Goal: Check status: Check status

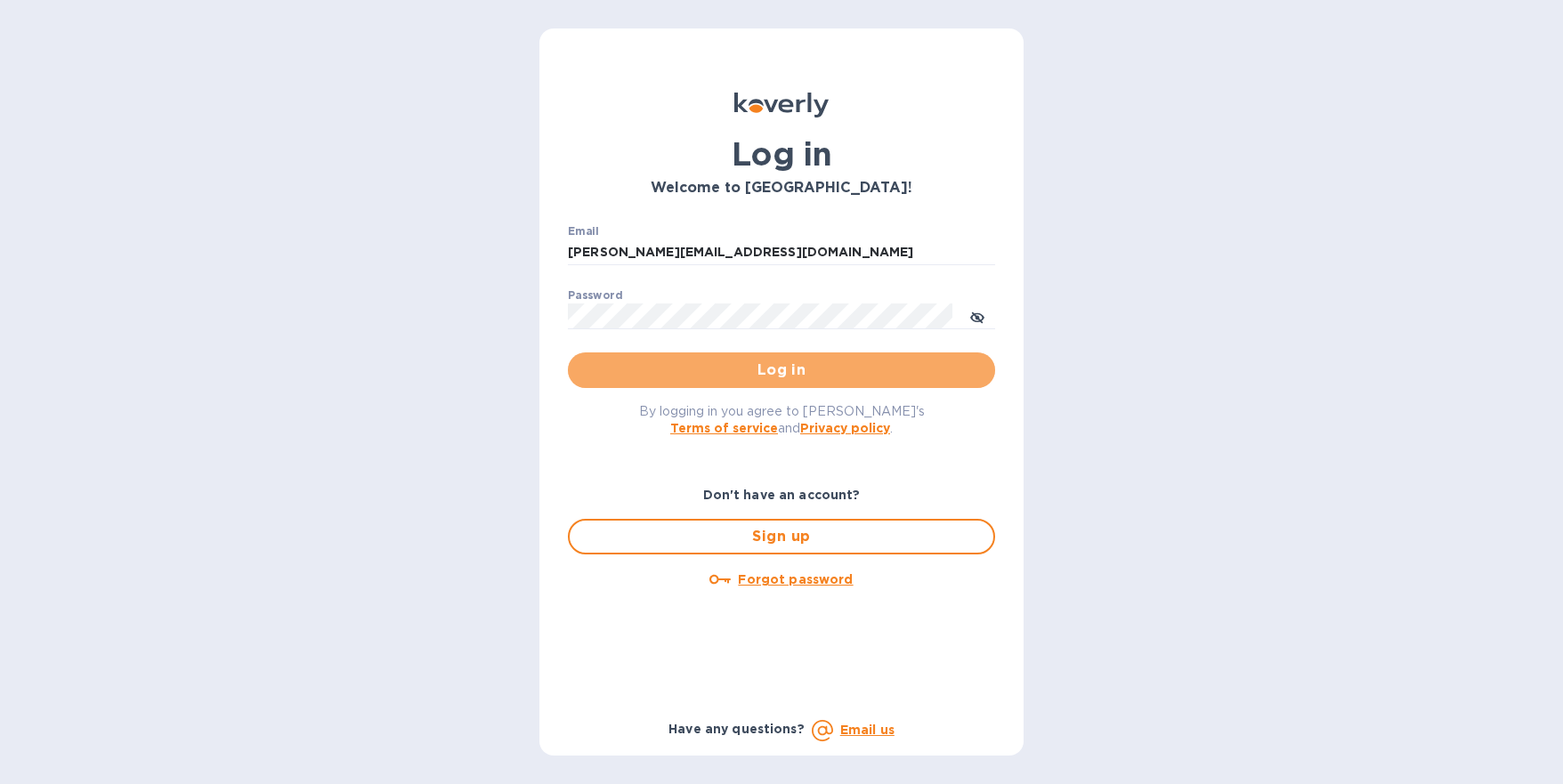
click at [809, 367] on span "Log in" at bounding box center [782, 369] width 399 height 21
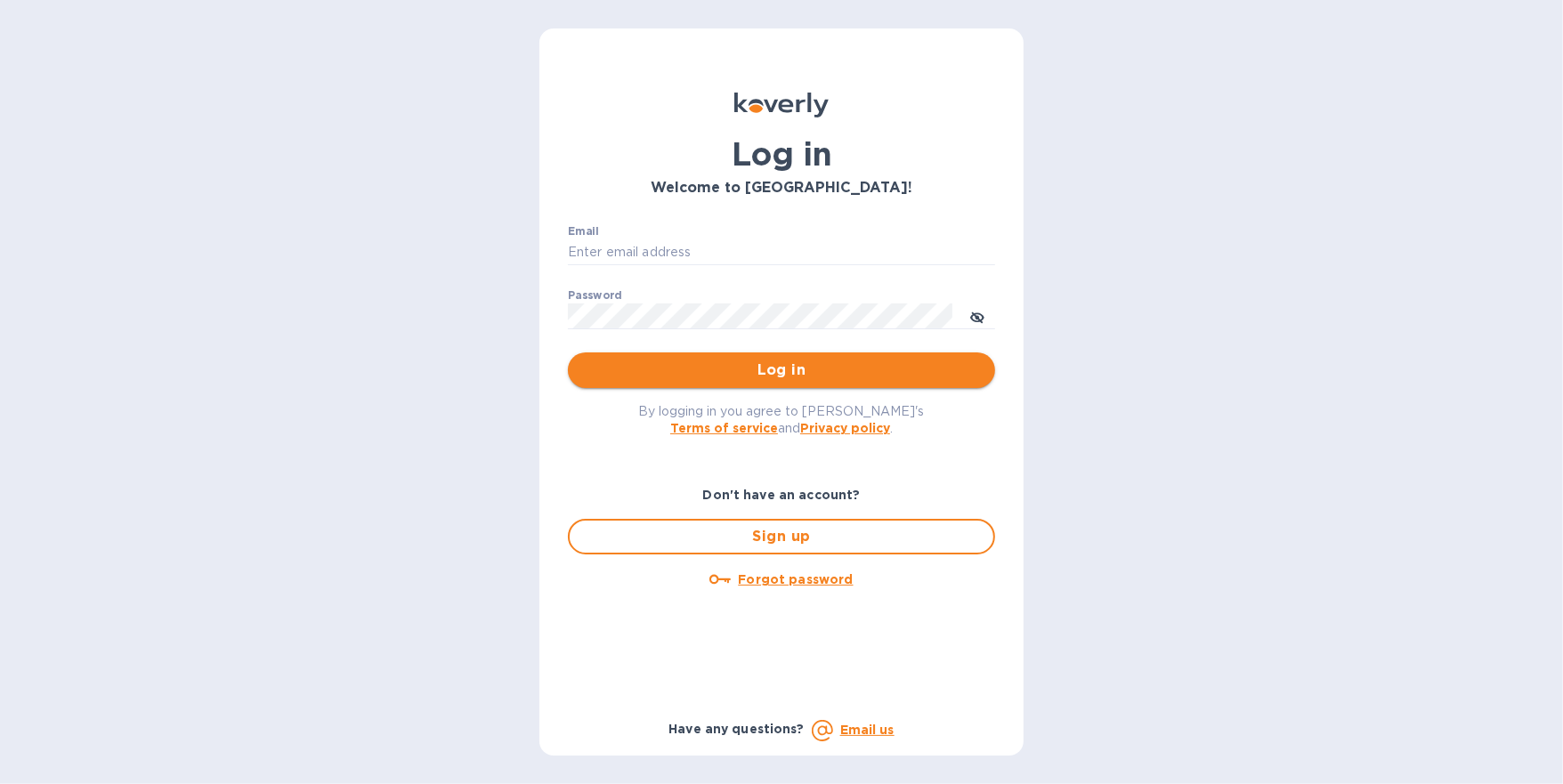
type input "[PERSON_NAME][EMAIL_ADDRESS][DOMAIN_NAME]"
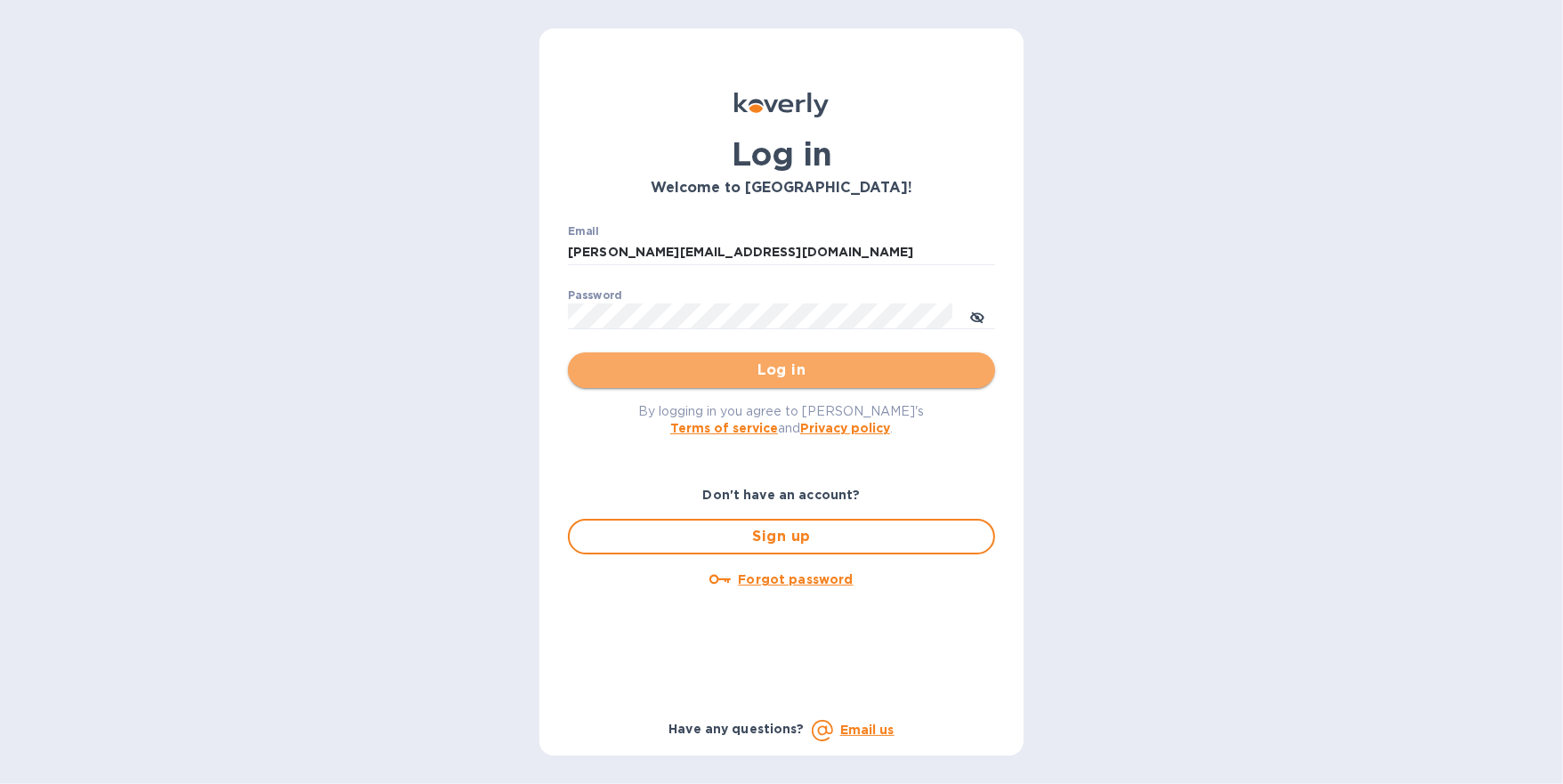
click at [705, 379] on span "Log in" at bounding box center [782, 369] width 399 height 21
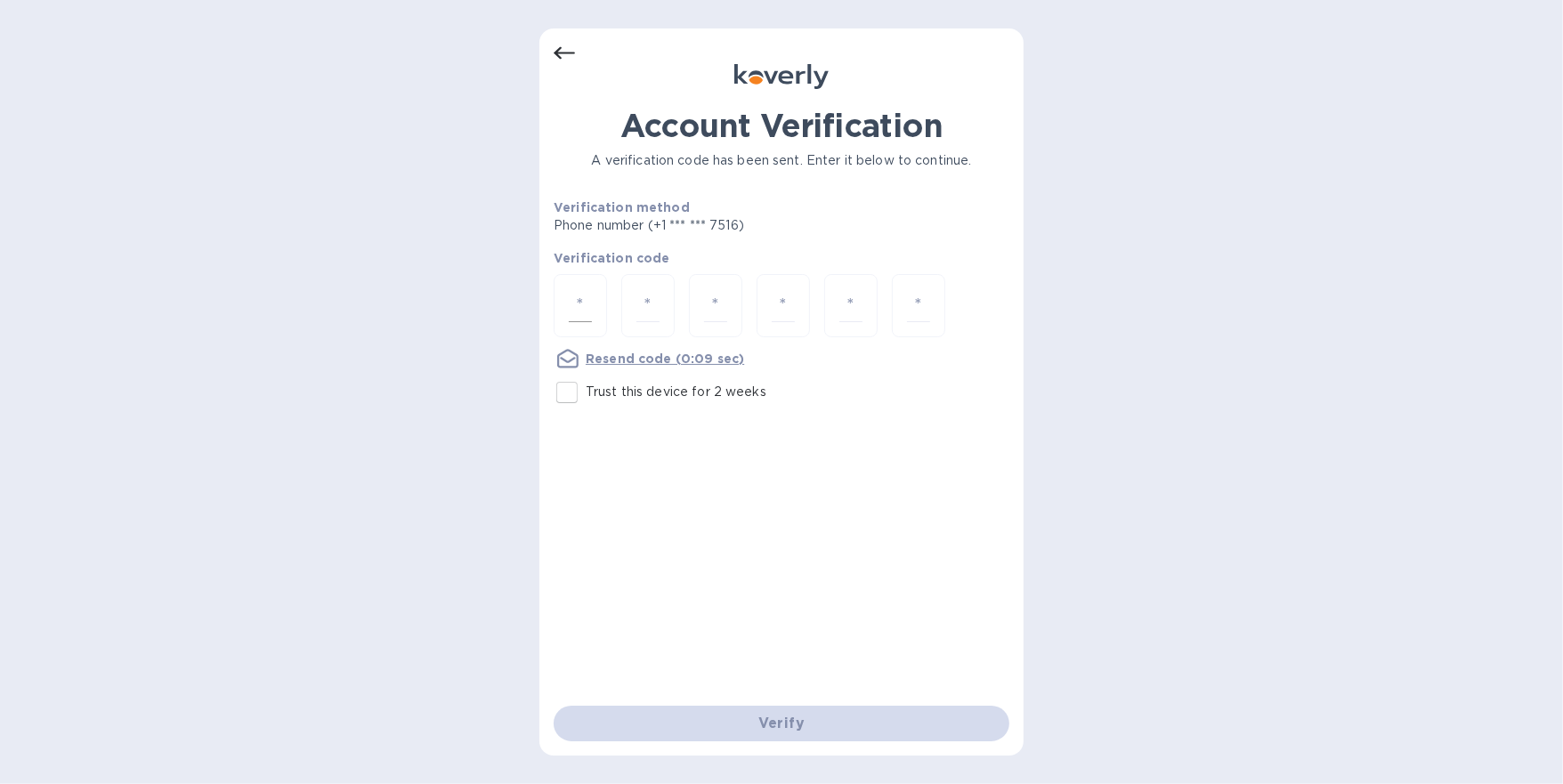
click at [590, 303] on input "number" at bounding box center [580, 305] width 23 height 33
type input "1"
type input "4"
type input "9"
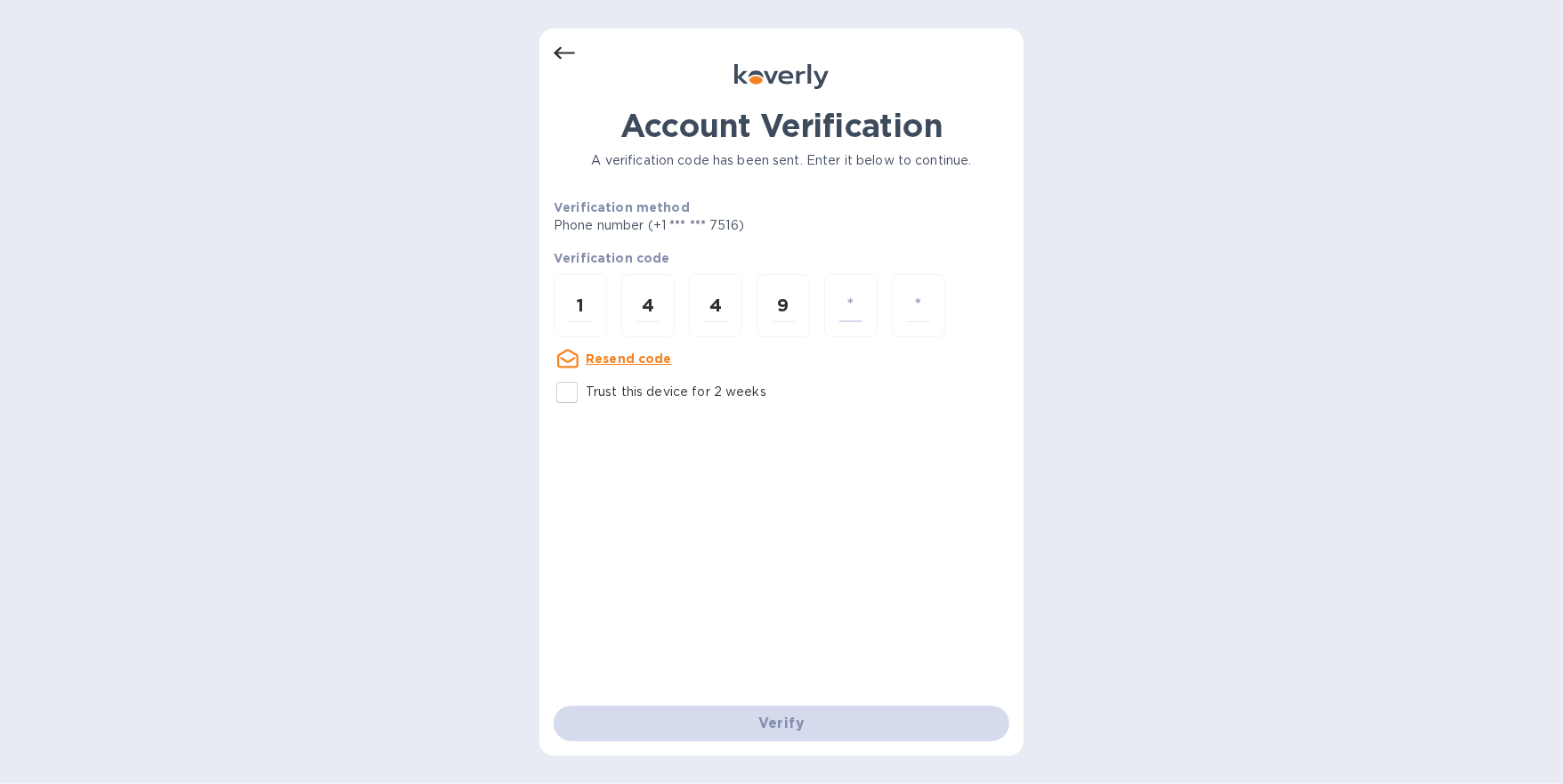
type input "5"
type input "8"
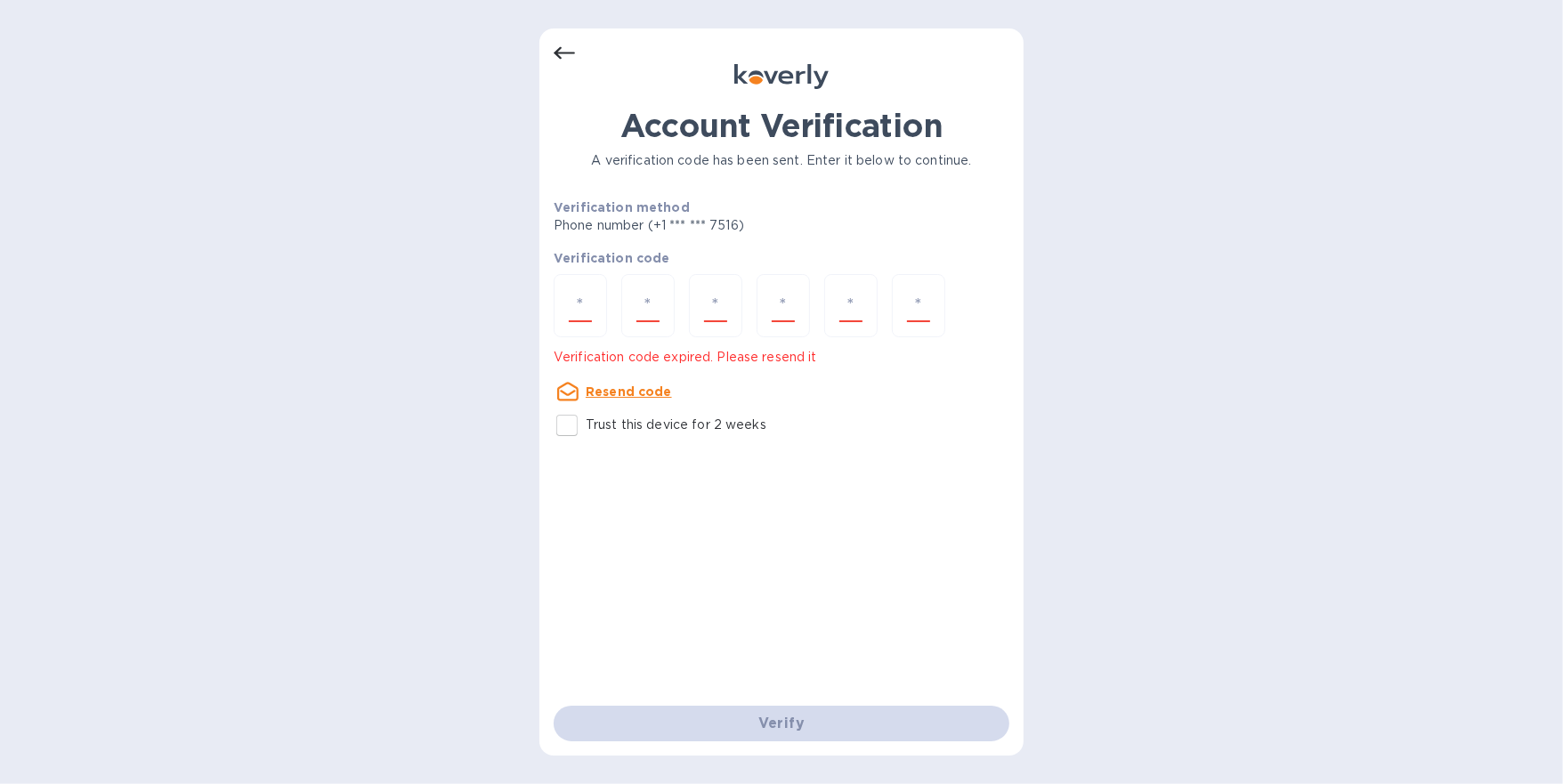
click at [628, 382] on p "Resend code" at bounding box center [629, 391] width 86 height 18
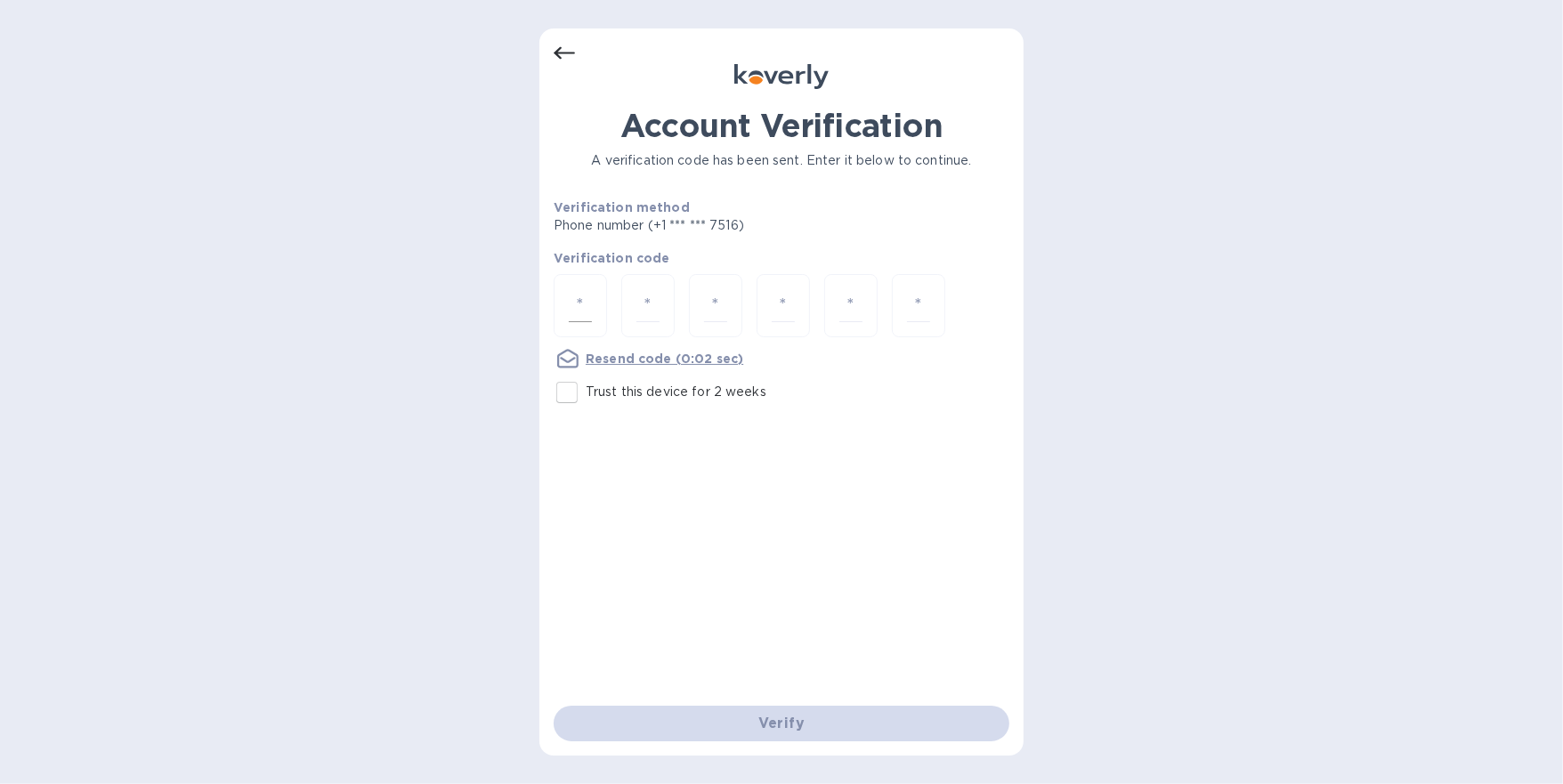
click at [574, 300] on input "number" at bounding box center [580, 305] width 23 height 33
type input "3"
type input "7"
type input "1"
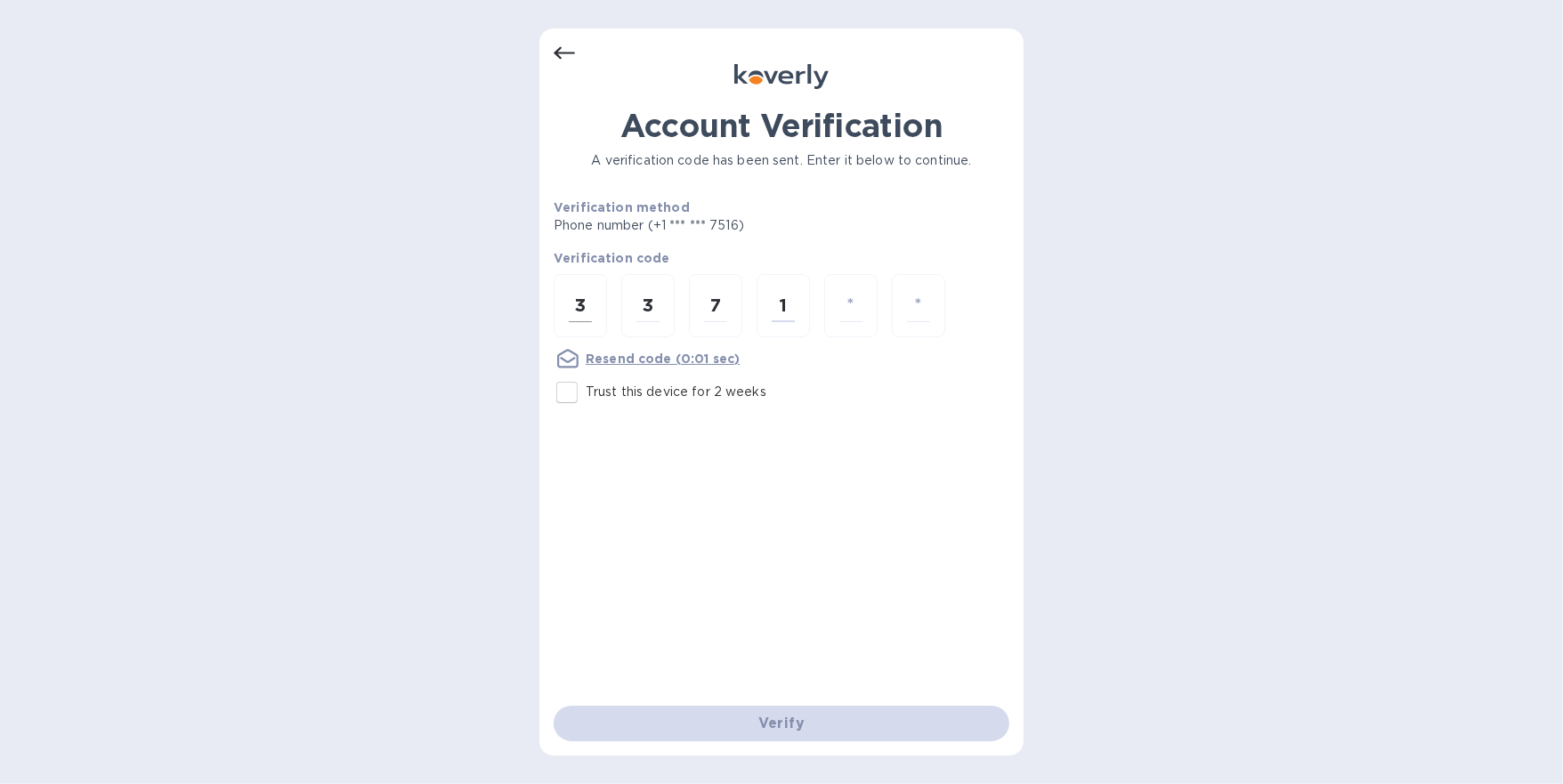
type input "8"
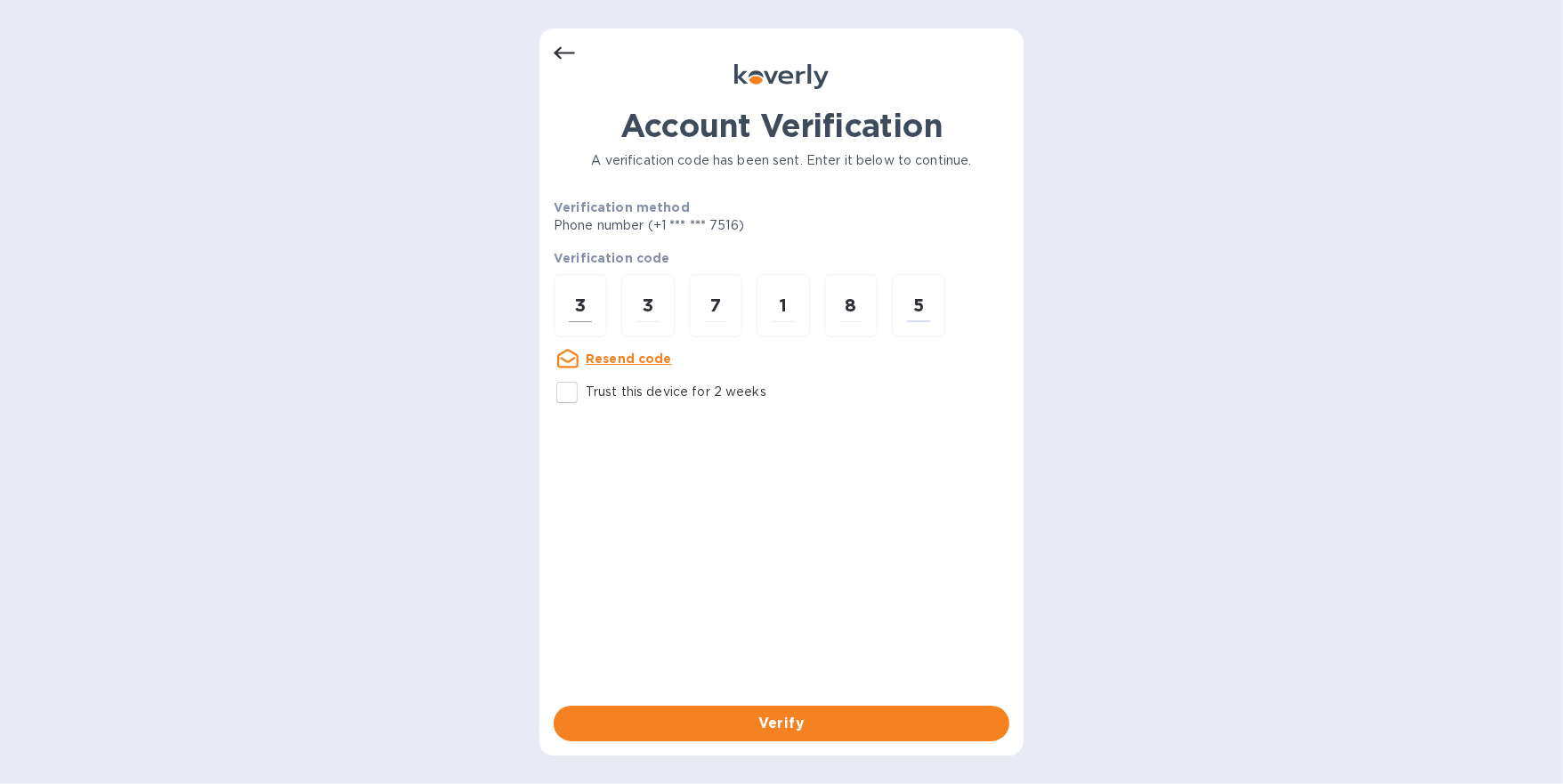
type input "5"
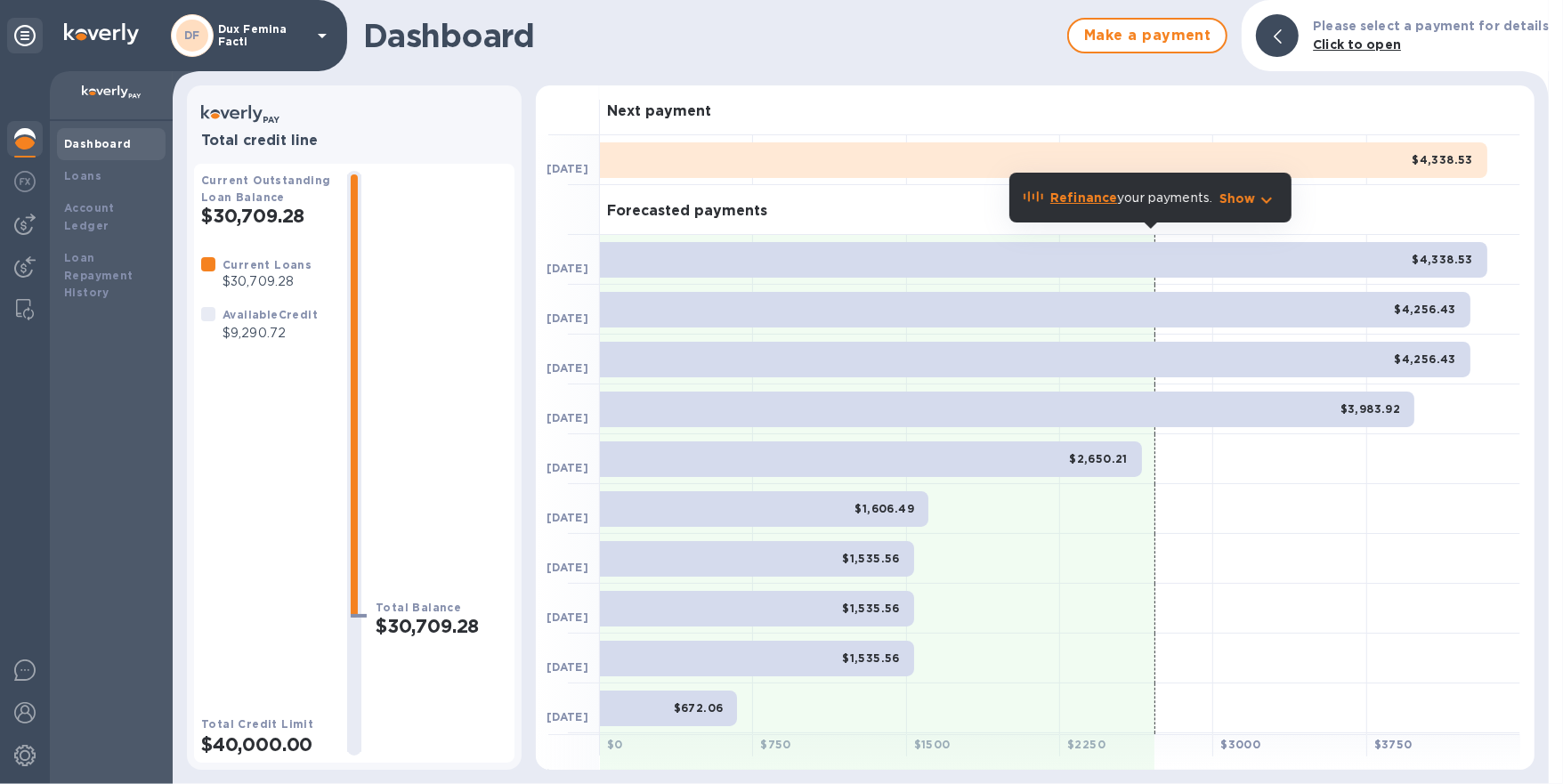
click at [93, 136] on div "Dashboard" at bounding box center [111, 143] width 94 height 18
click at [31, 182] on img at bounding box center [24, 181] width 21 height 21
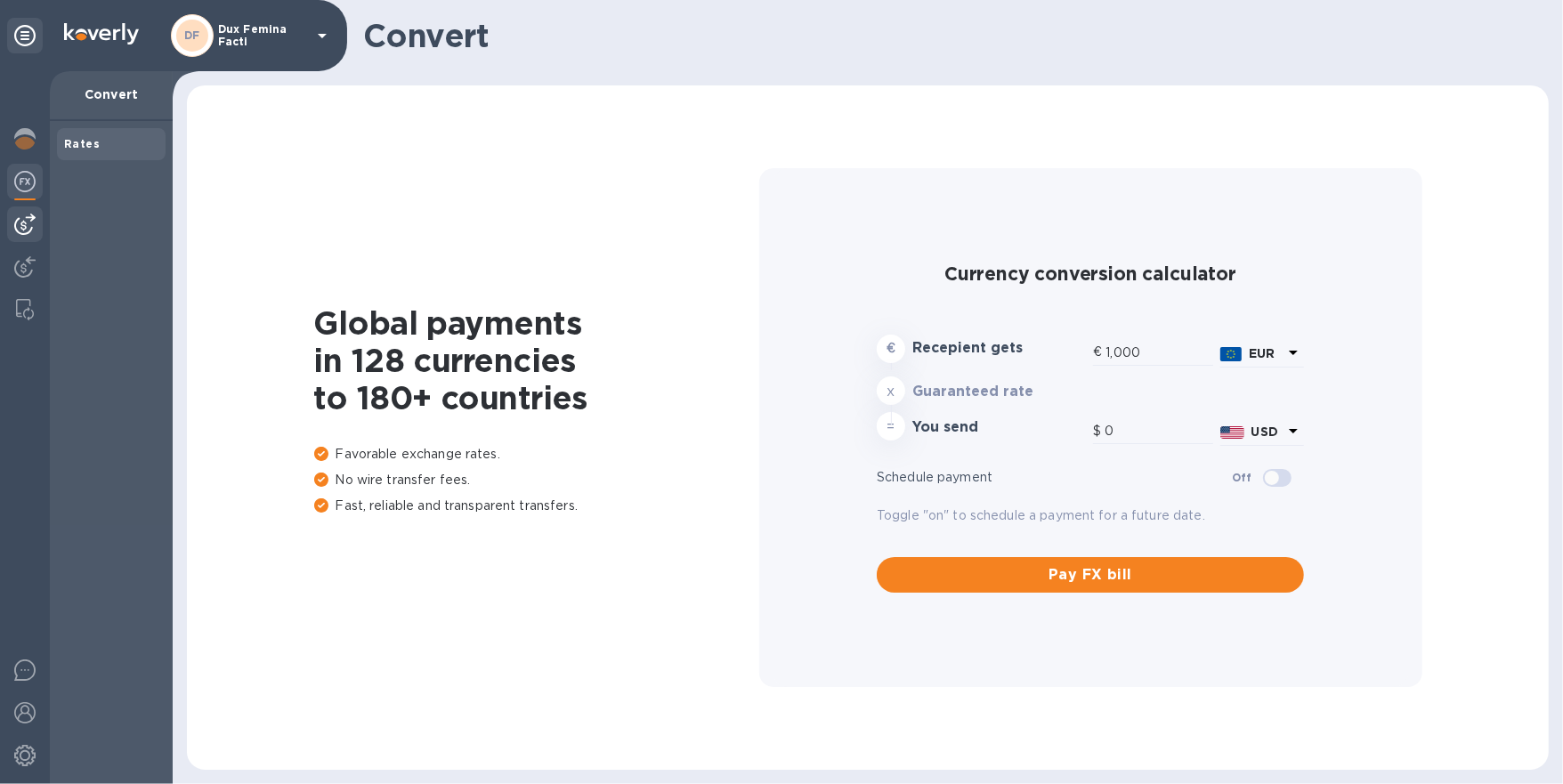
click at [23, 218] on img at bounding box center [24, 224] width 21 height 21
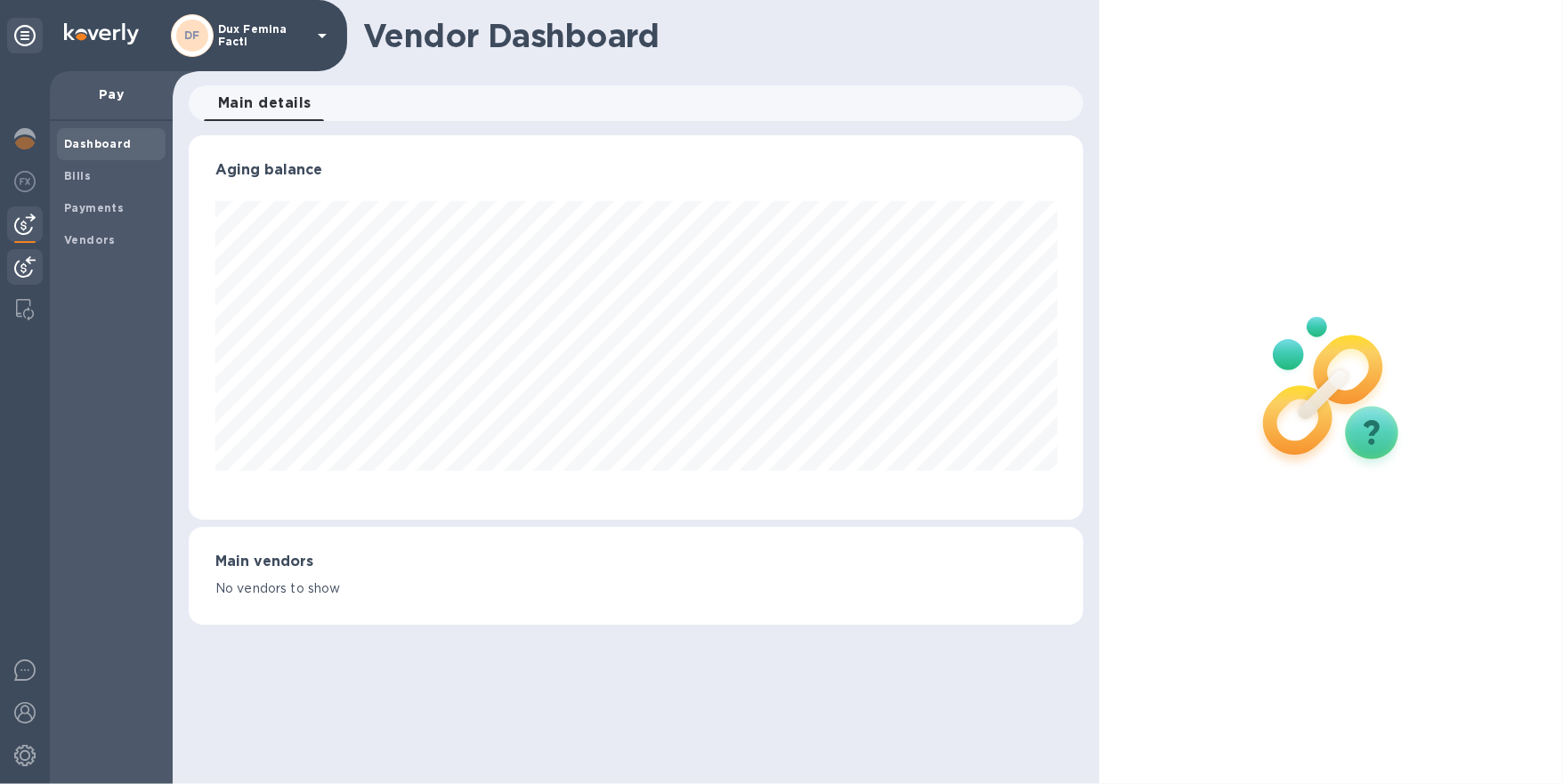
scroll to position [383, 894]
click at [27, 266] on img at bounding box center [24, 267] width 21 height 21
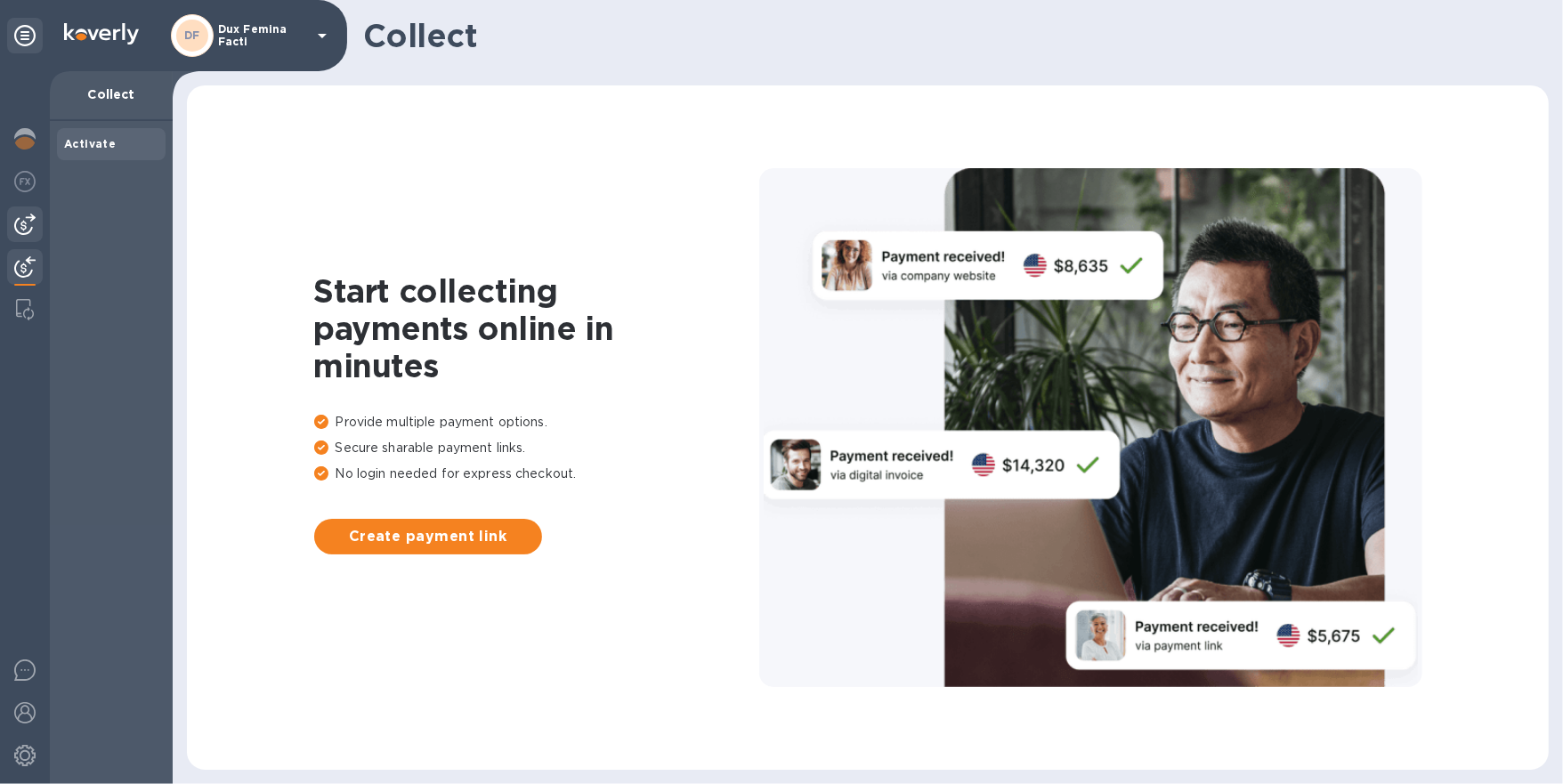
click at [27, 217] on img at bounding box center [24, 224] width 21 height 21
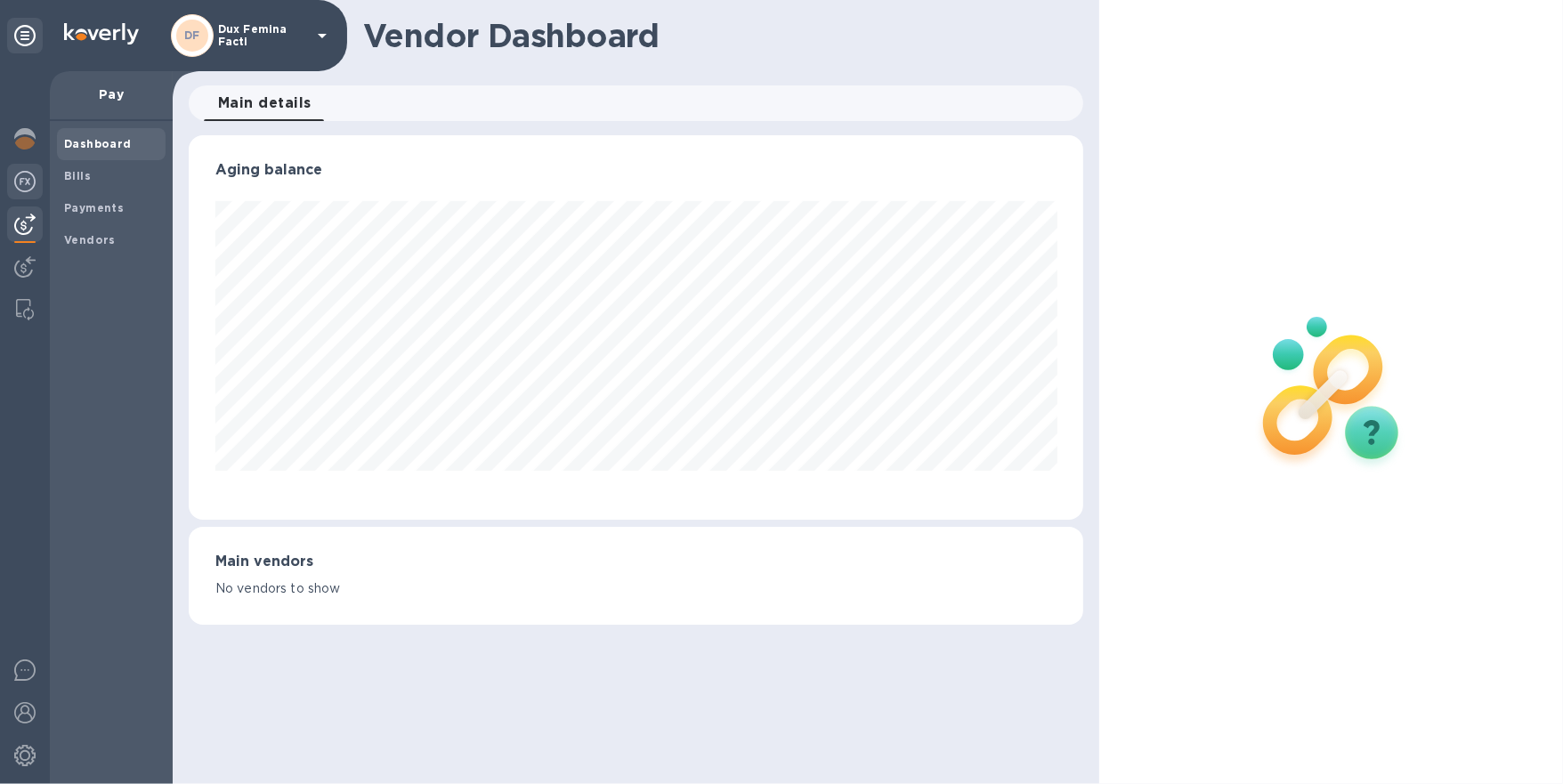
scroll to position [383, 894]
click at [27, 187] on img at bounding box center [24, 181] width 21 height 21
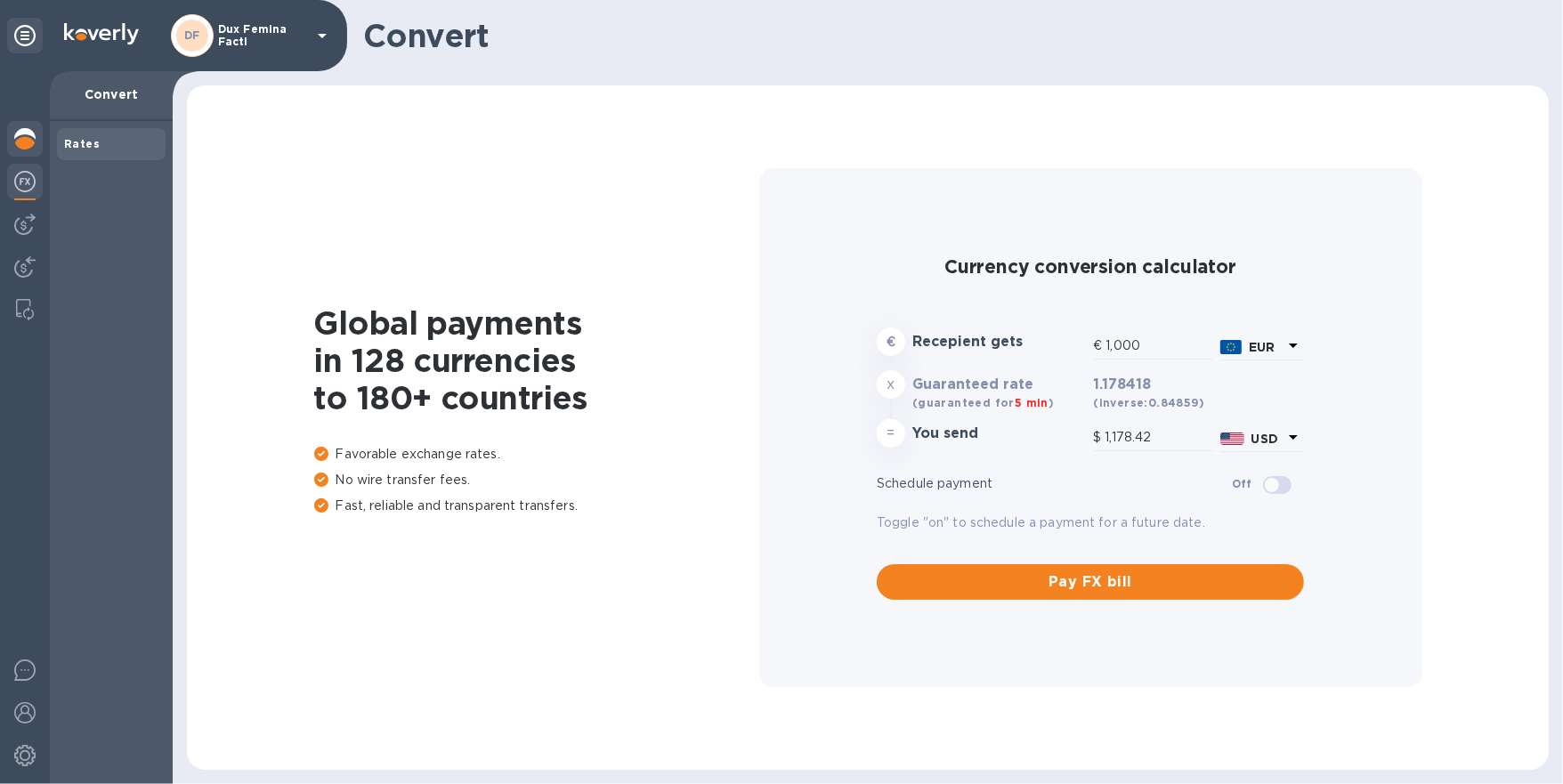
click at [27, 138] on img at bounding box center [24, 138] width 21 height 21
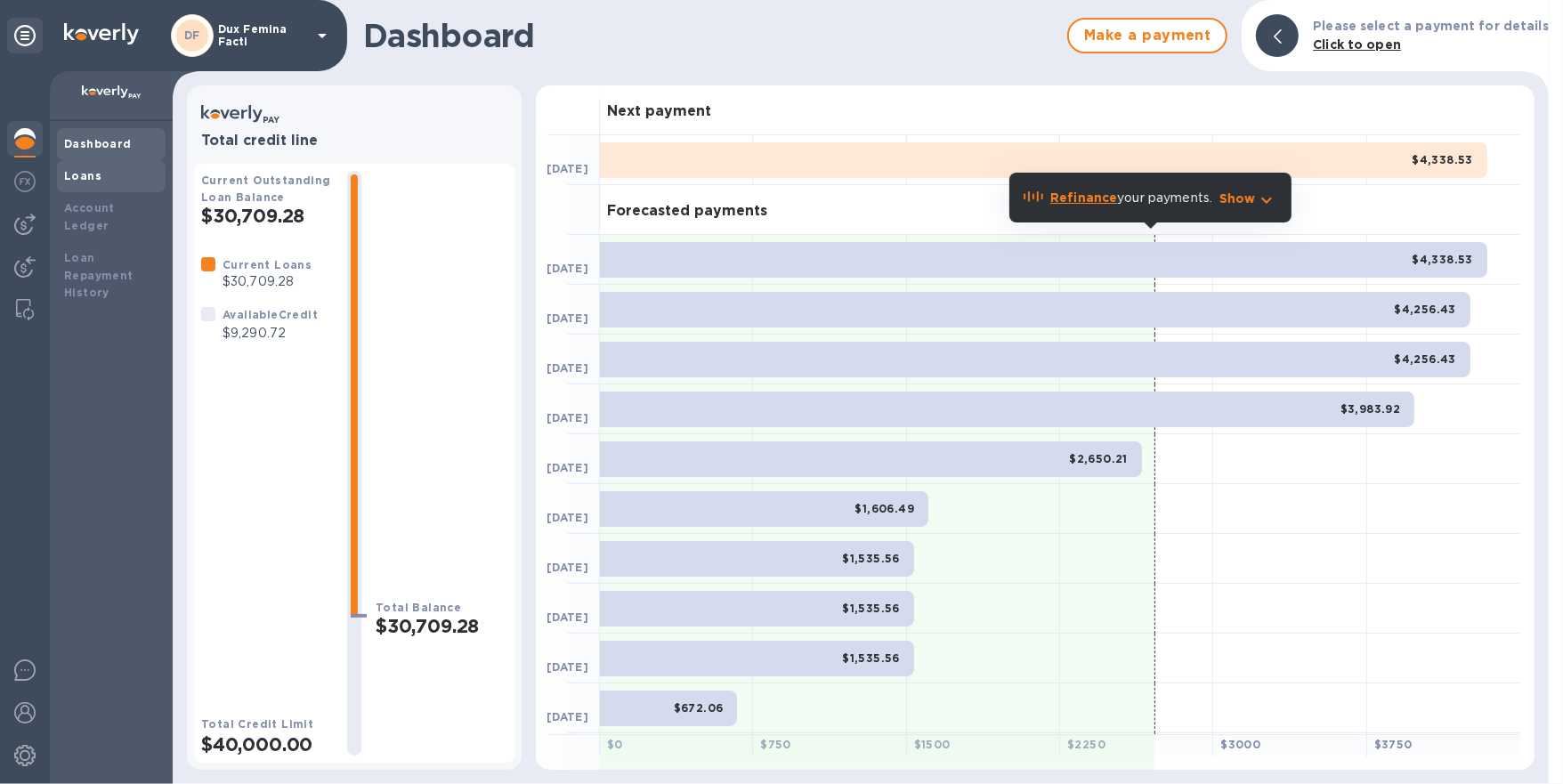
click at [99, 174] on div "Loans" at bounding box center [111, 176] width 94 height 18
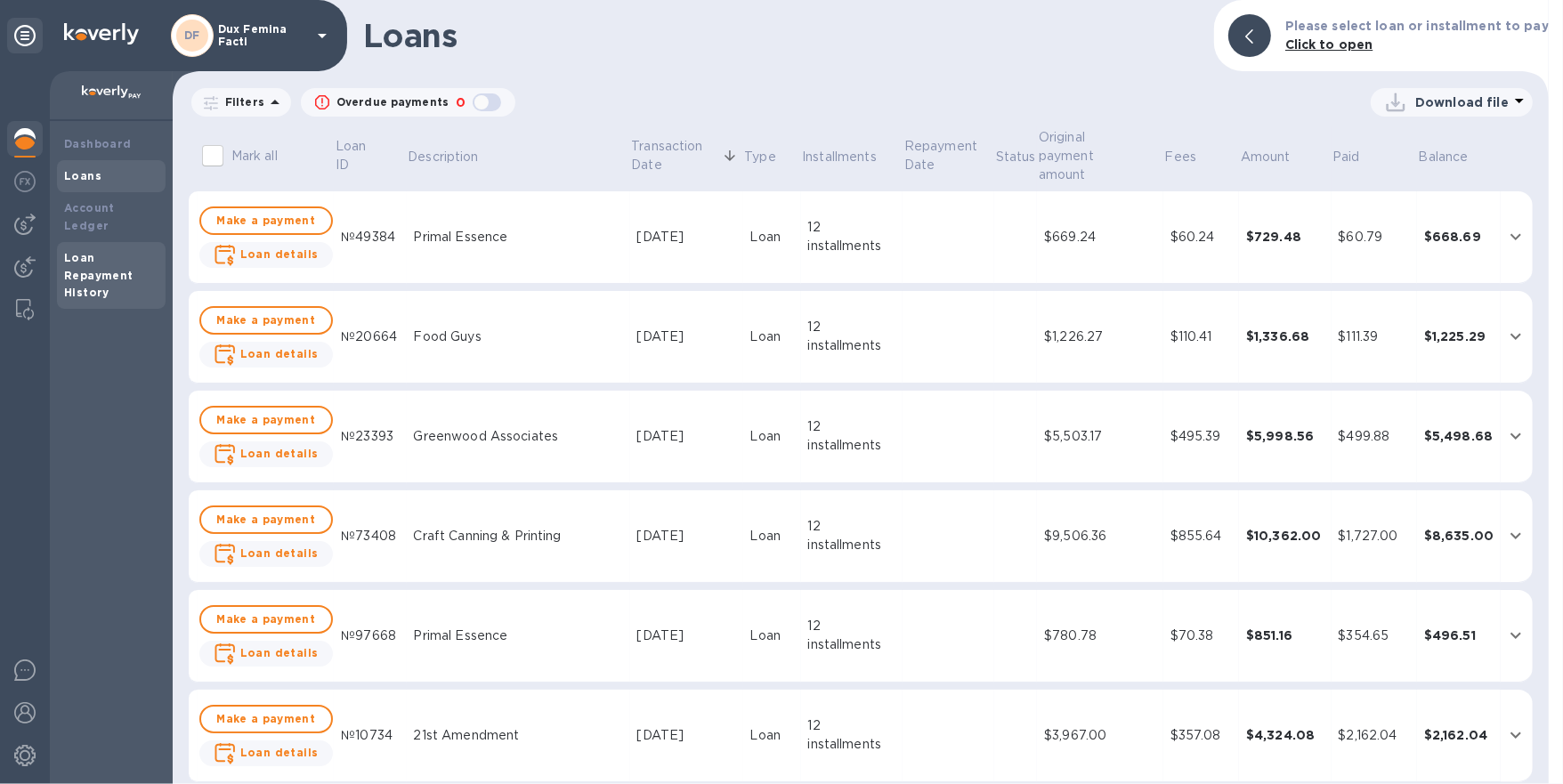
click at [93, 249] on div "Loan Repayment History" at bounding box center [111, 276] width 94 height 54
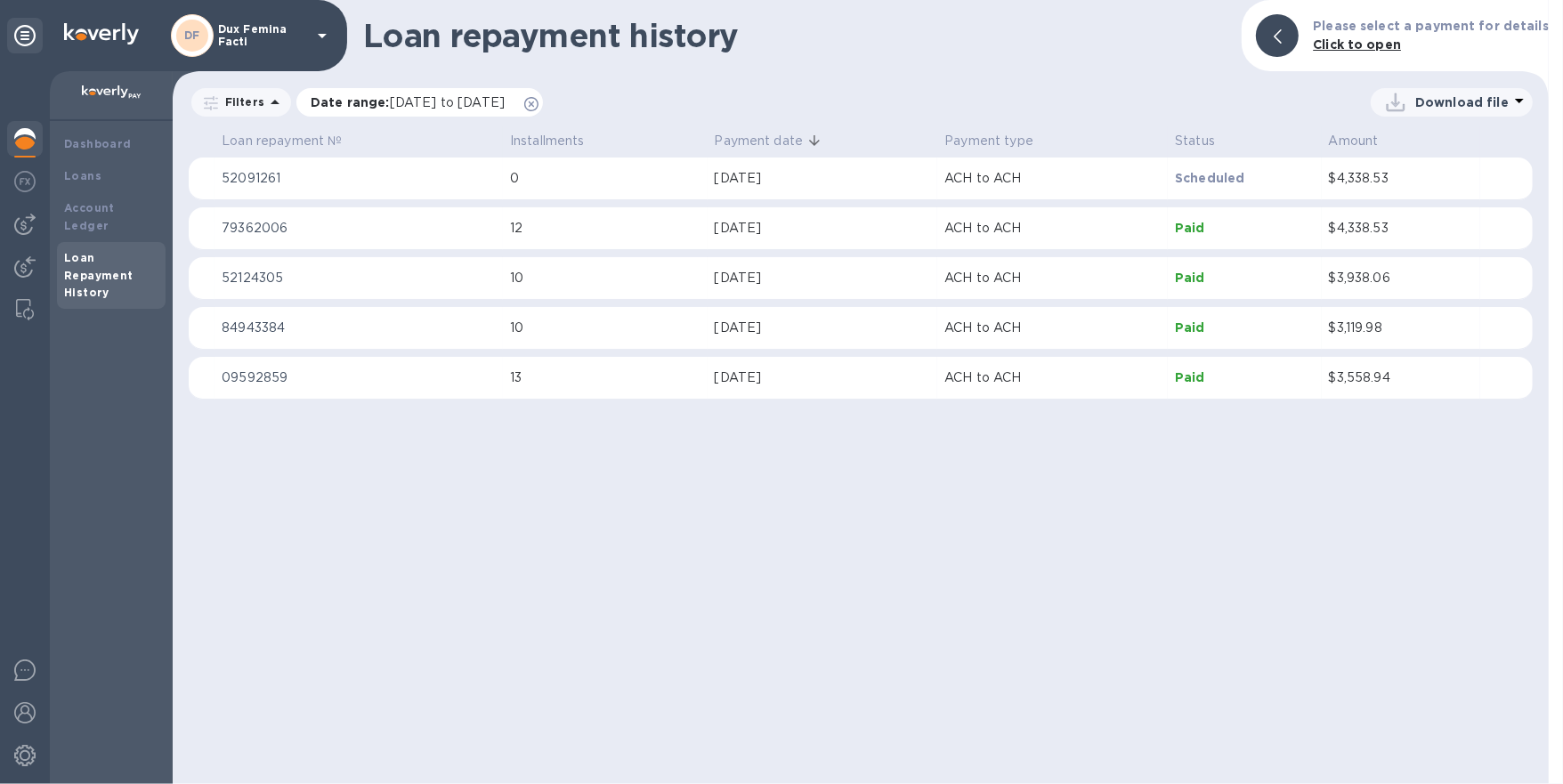
click at [378, 106] on p "Date range : 07/18/2025 to 09/18/2025" at bounding box center [412, 102] width 203 height 18
click at [773, 83] on div "Loan repayment history Please select a payment for details Click to open Filter…" at bounding box center [861, 392] width 1376 height 784
click at [19, 261] on img at bounding box center [24, 267] width 21 height 21
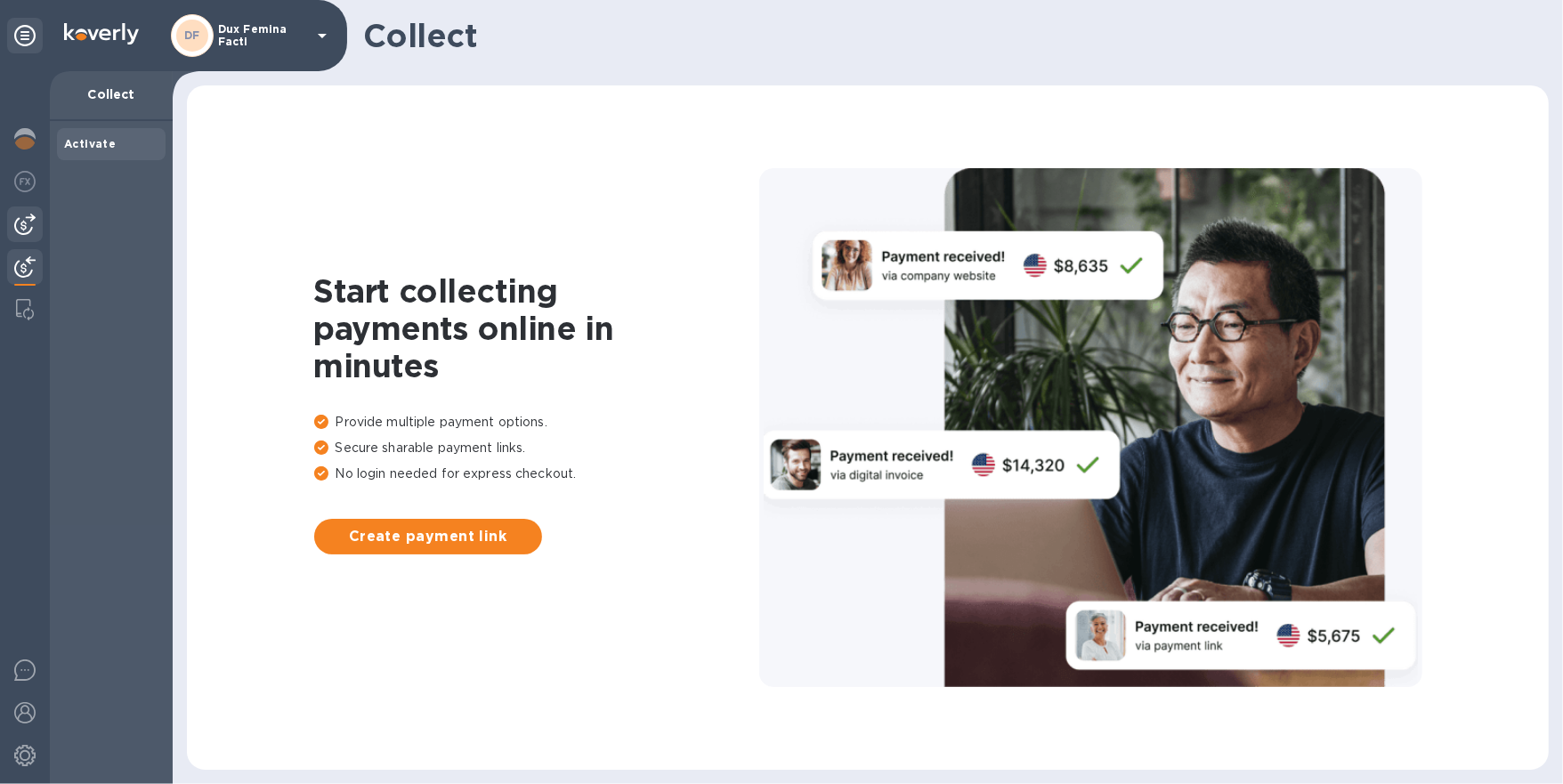
click at [29, 240] on div at bounding box center [25, 224] width 35 height 35
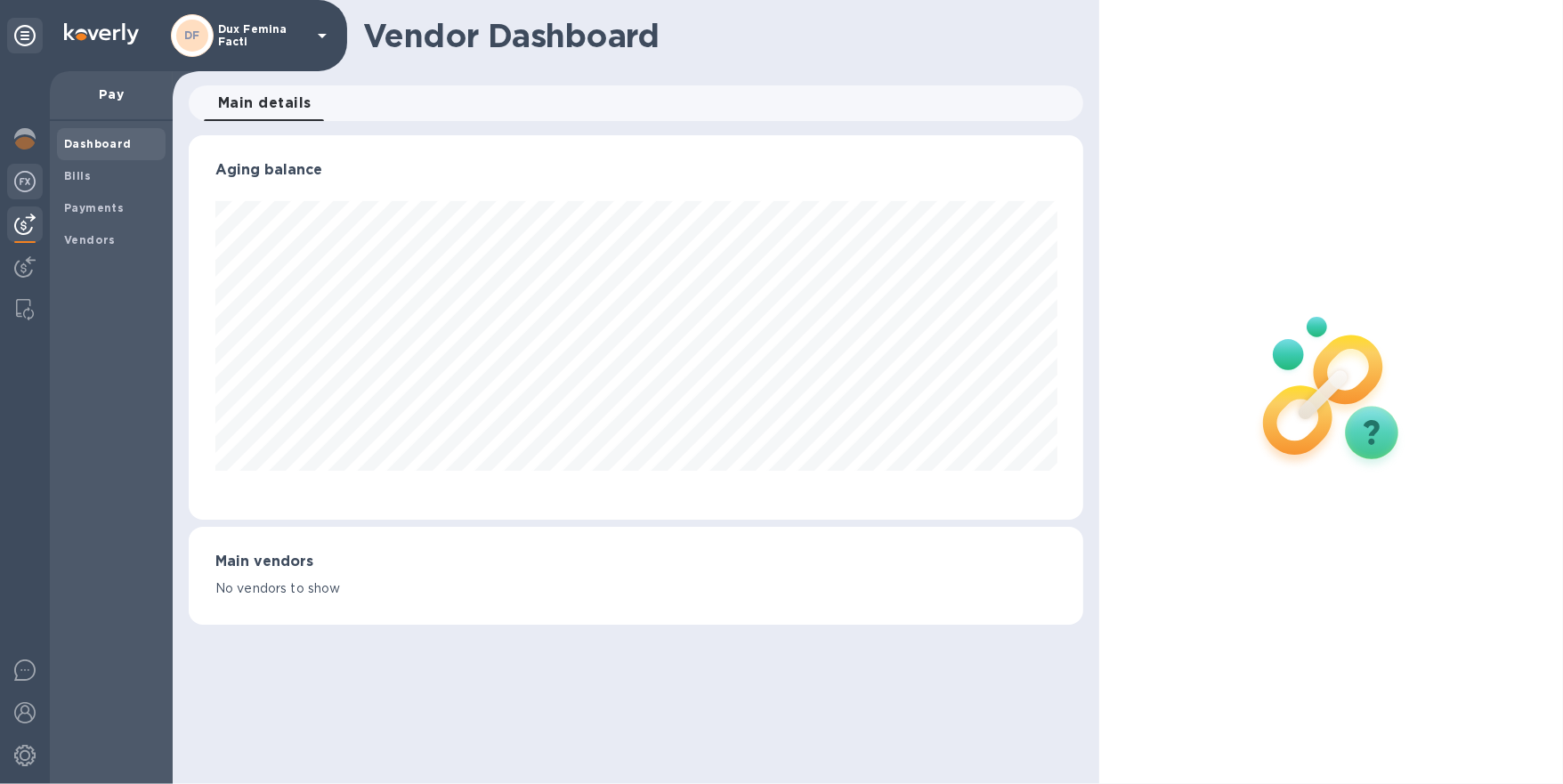
scroll to position [383, 894]
click at [98, 174] on span "Bills" at bounding box center [111, 176] width 94 height 18
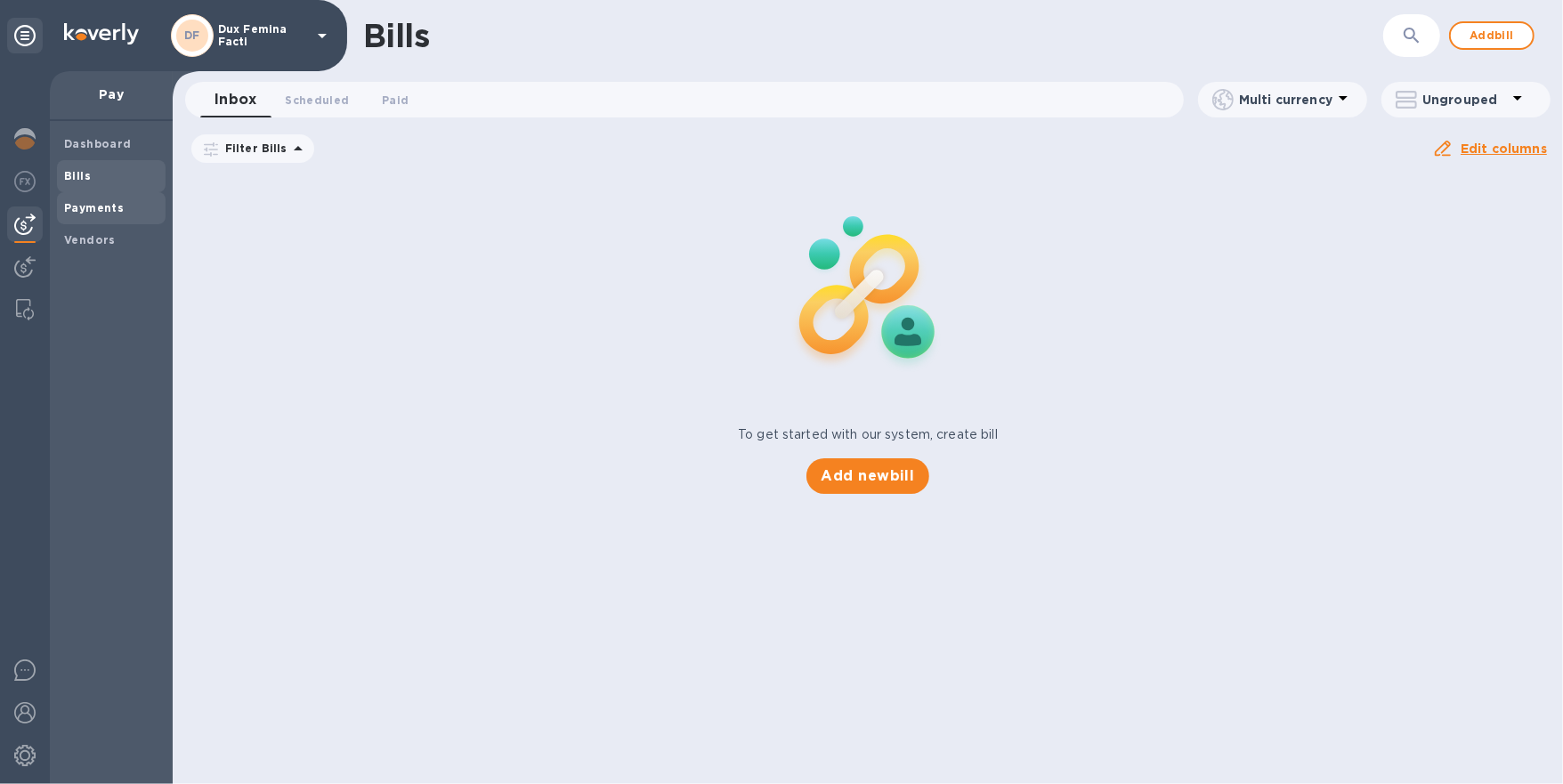
click at [99, 214] on b "Payments" at bounding box center [94, 207] width 59 height 13
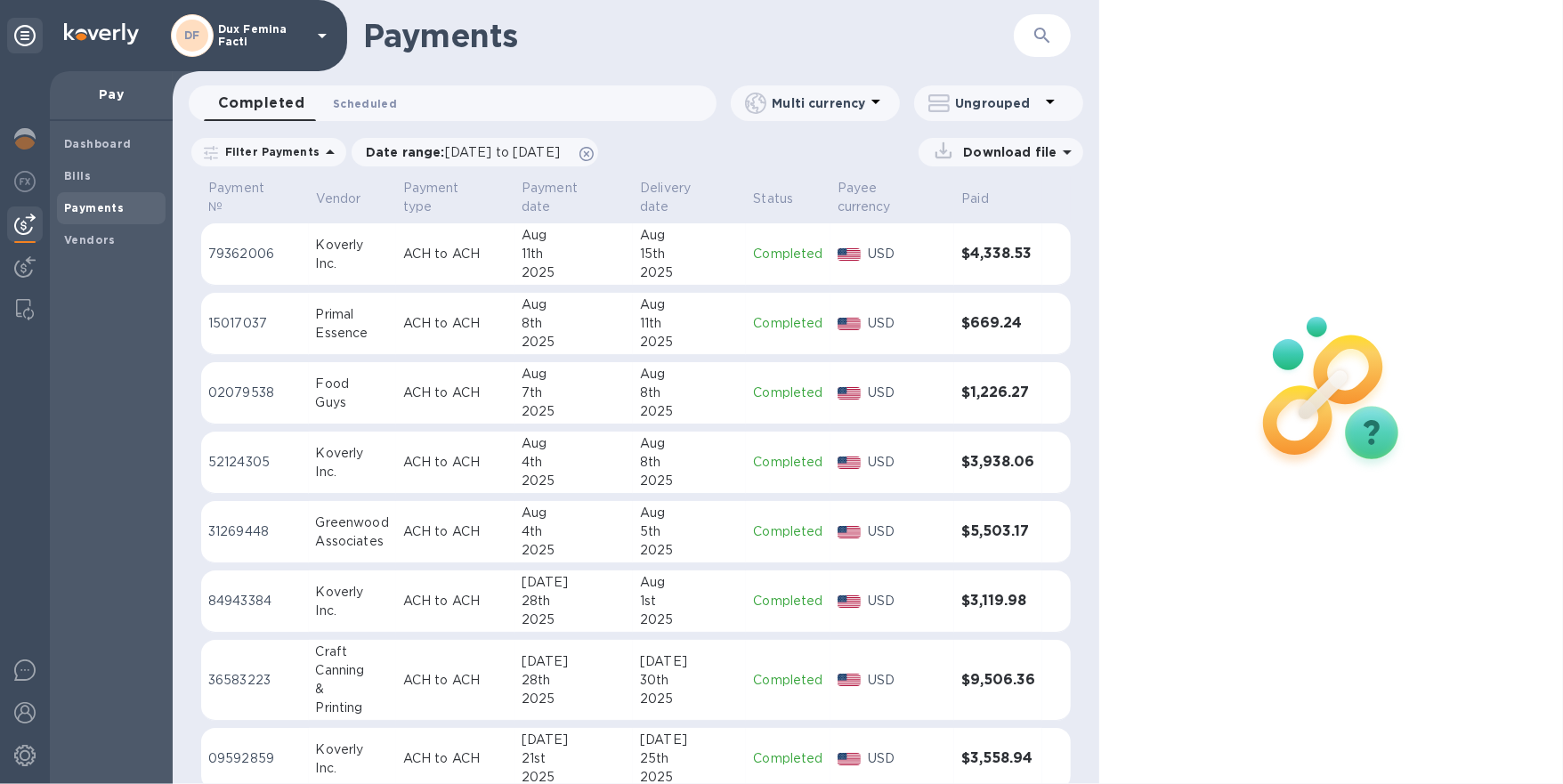
click at [387, 102] on span "Scheduled 0" at bounding box center [365, 104] width 64 height 19
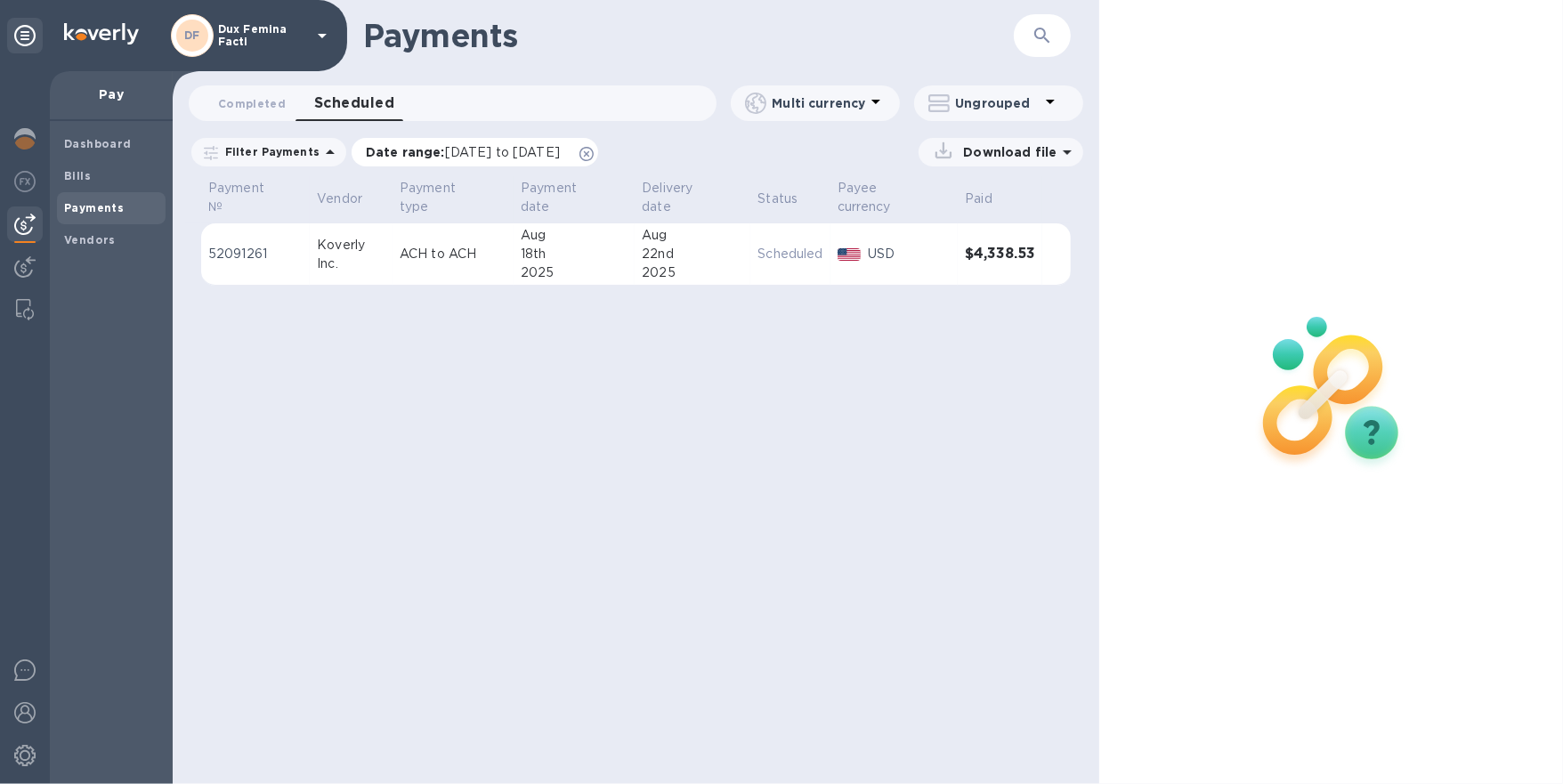
click at [594, 154] on icon at bounding box center [586, 154] width 14 height 14
click at [356, 102] on span "Scheduled 0" at bounding box center [354, 103] width 81 height 25
click at [258, 106] on span "Completed 0" at bounding box center [252, 104] width 68 height 19
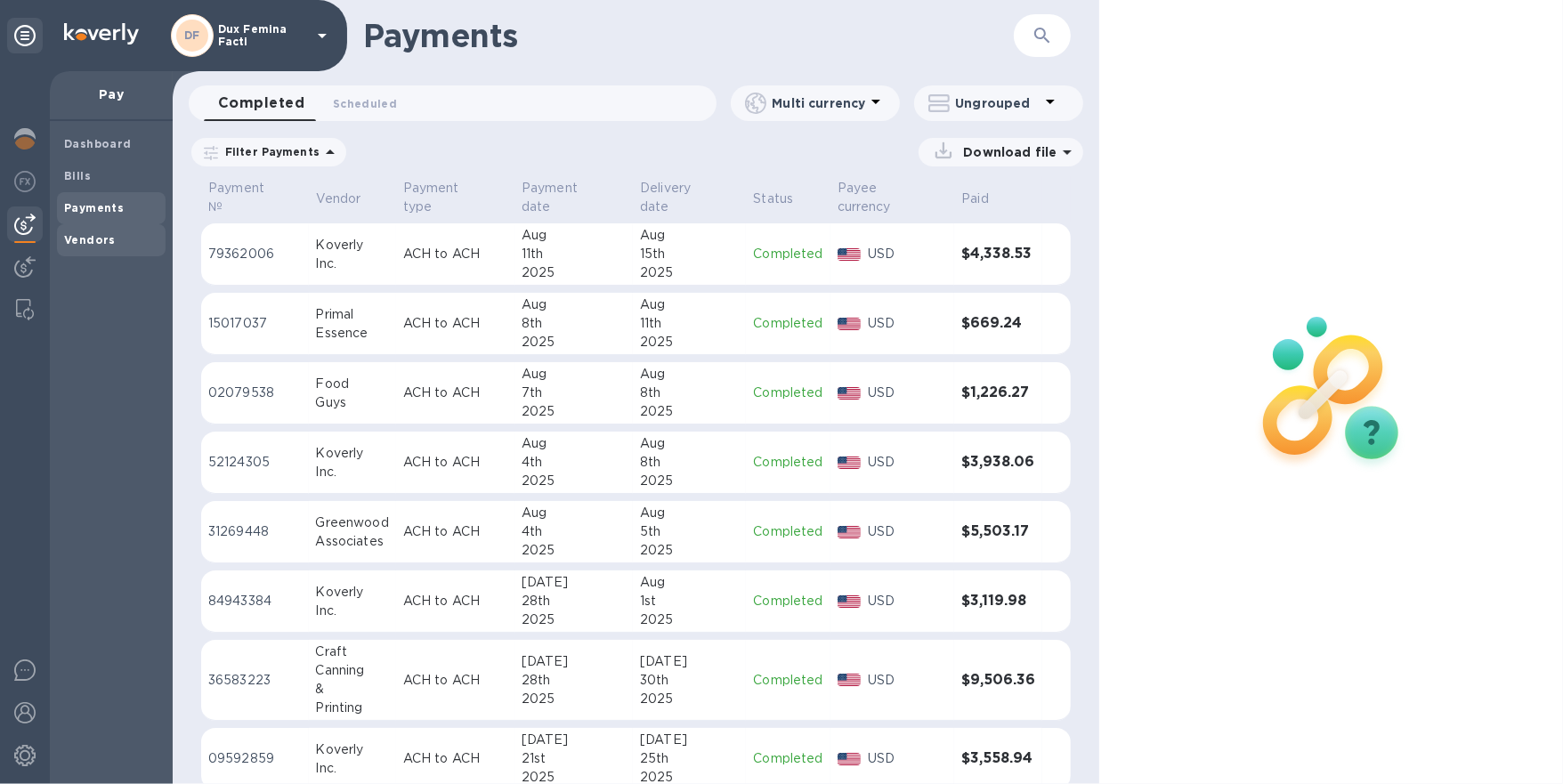
click at [106, 233] on b "Vendors" at bounding box center [90, 240] width 52 height 13
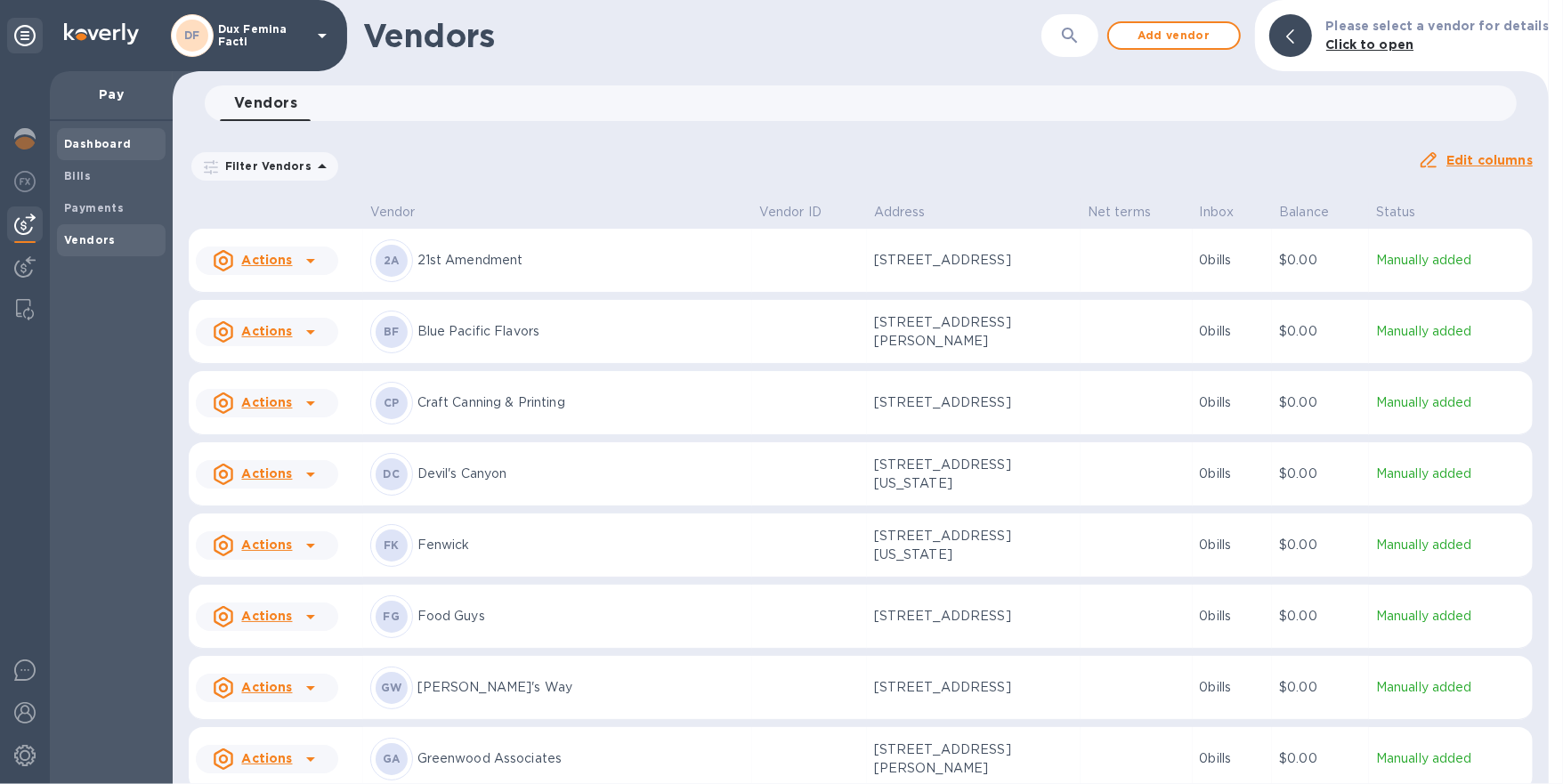
click at [96, 143] on b "Dashboard" at bounding box center [97, 143] width 68 height 13
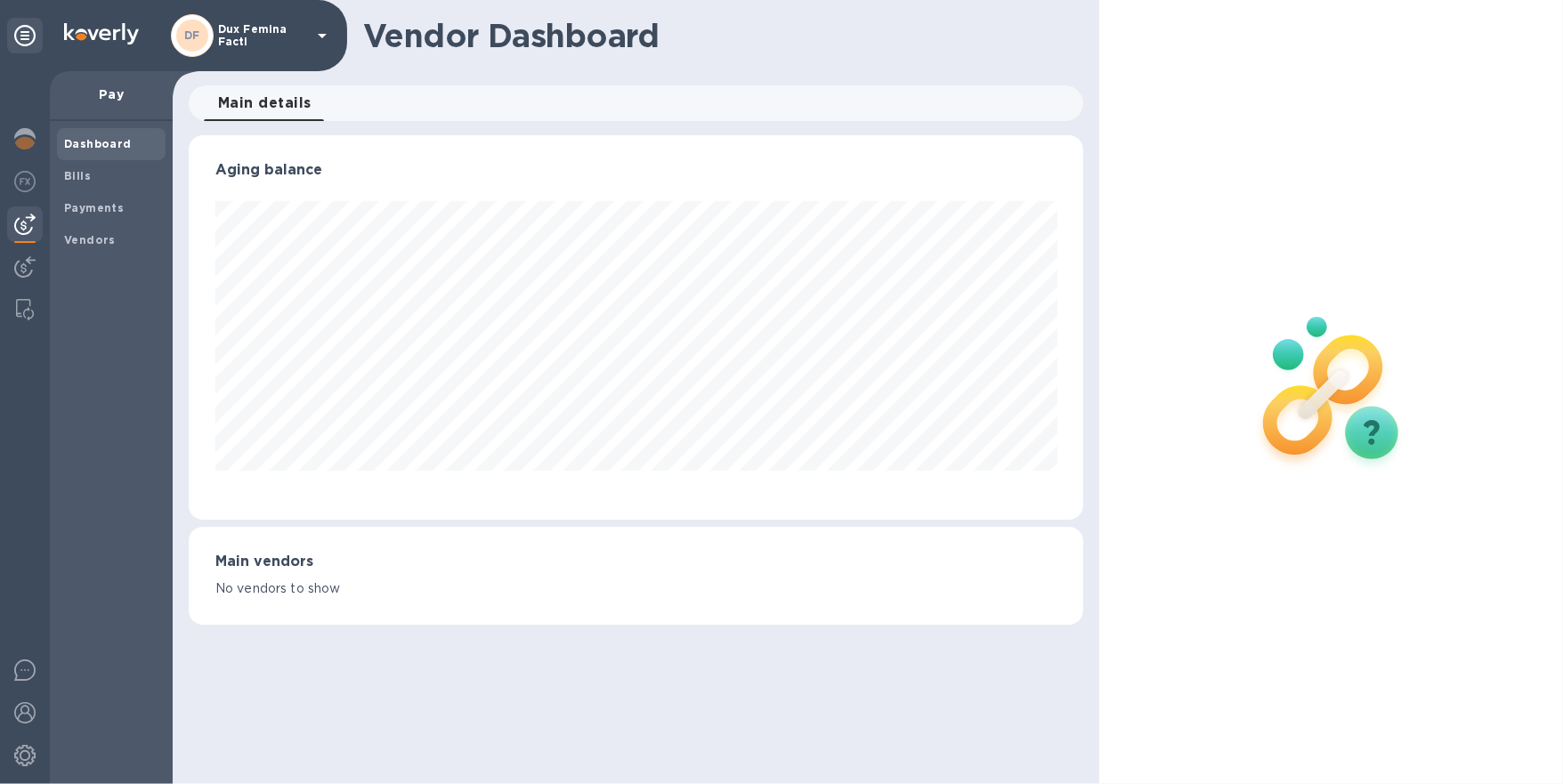
scroll to position [383, 894]
click at [88, 180] on b "Bills" at bounding box center [77, 176] width 27 height 13
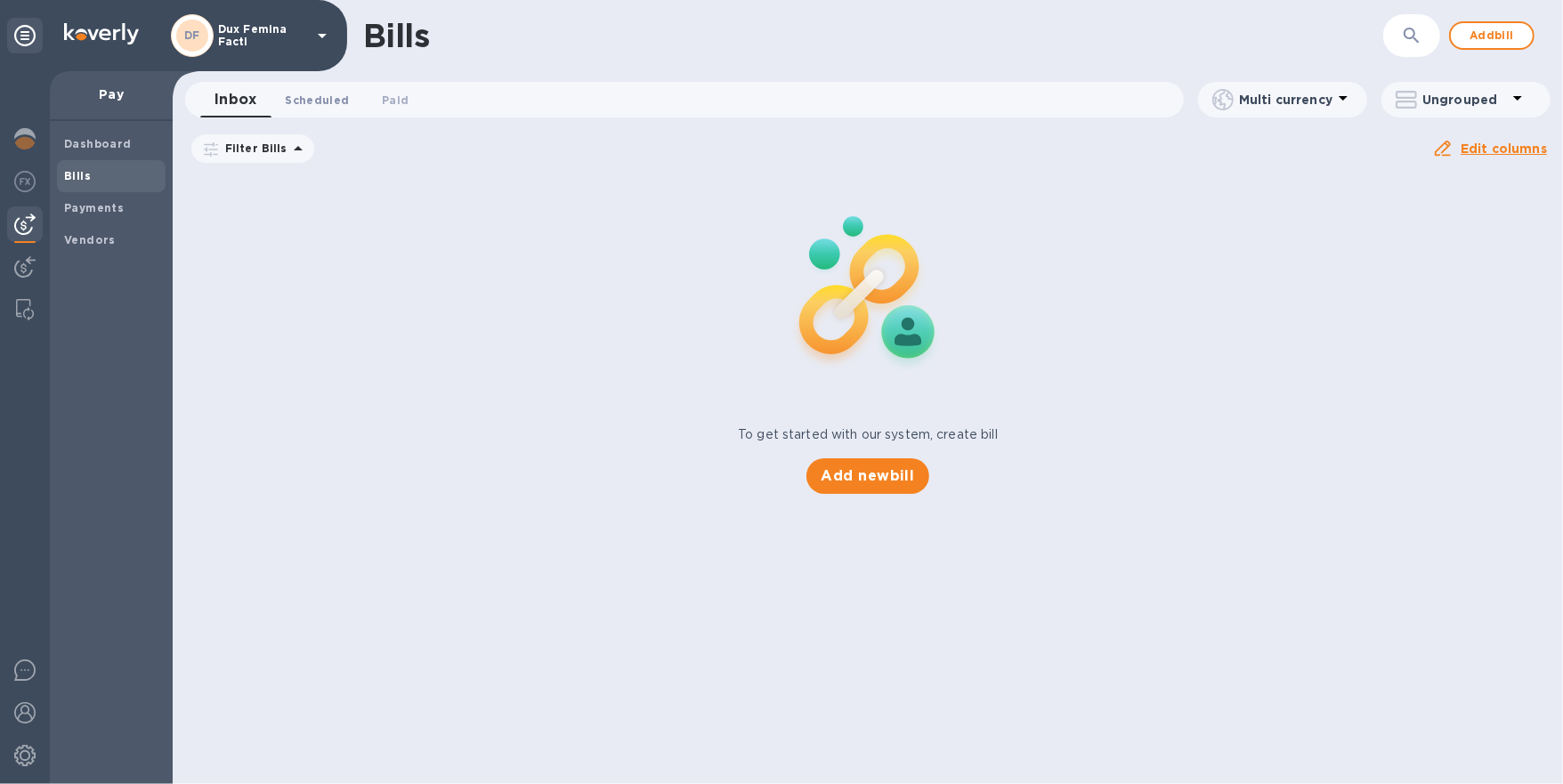
click at [329, 95] on span "Scheduled 0" at bounding box center [317, 100] width 64 height 19
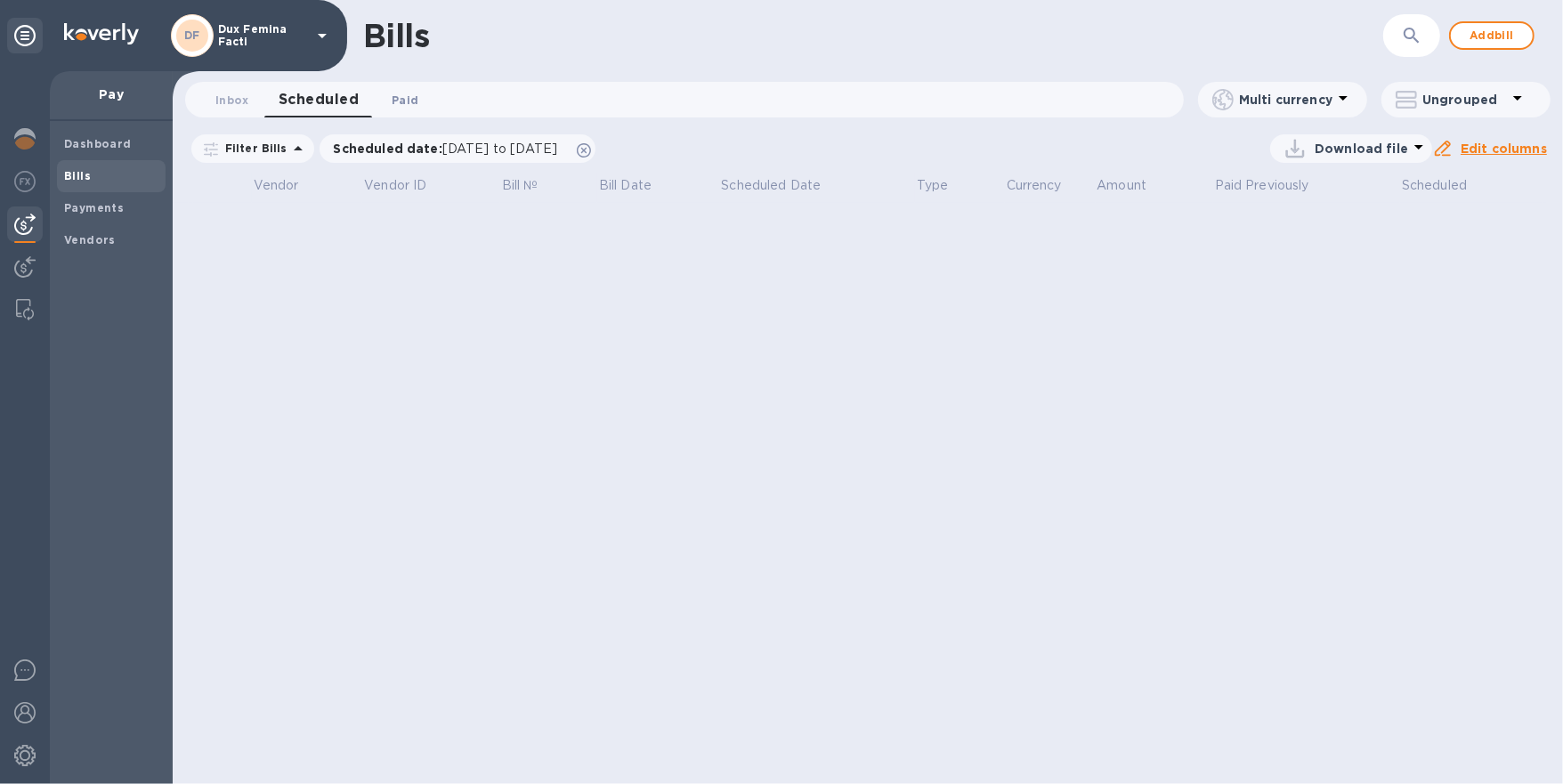
click at [404, 101] on span "Paid 0" at bounding box center [405, 100] width 27 height 19
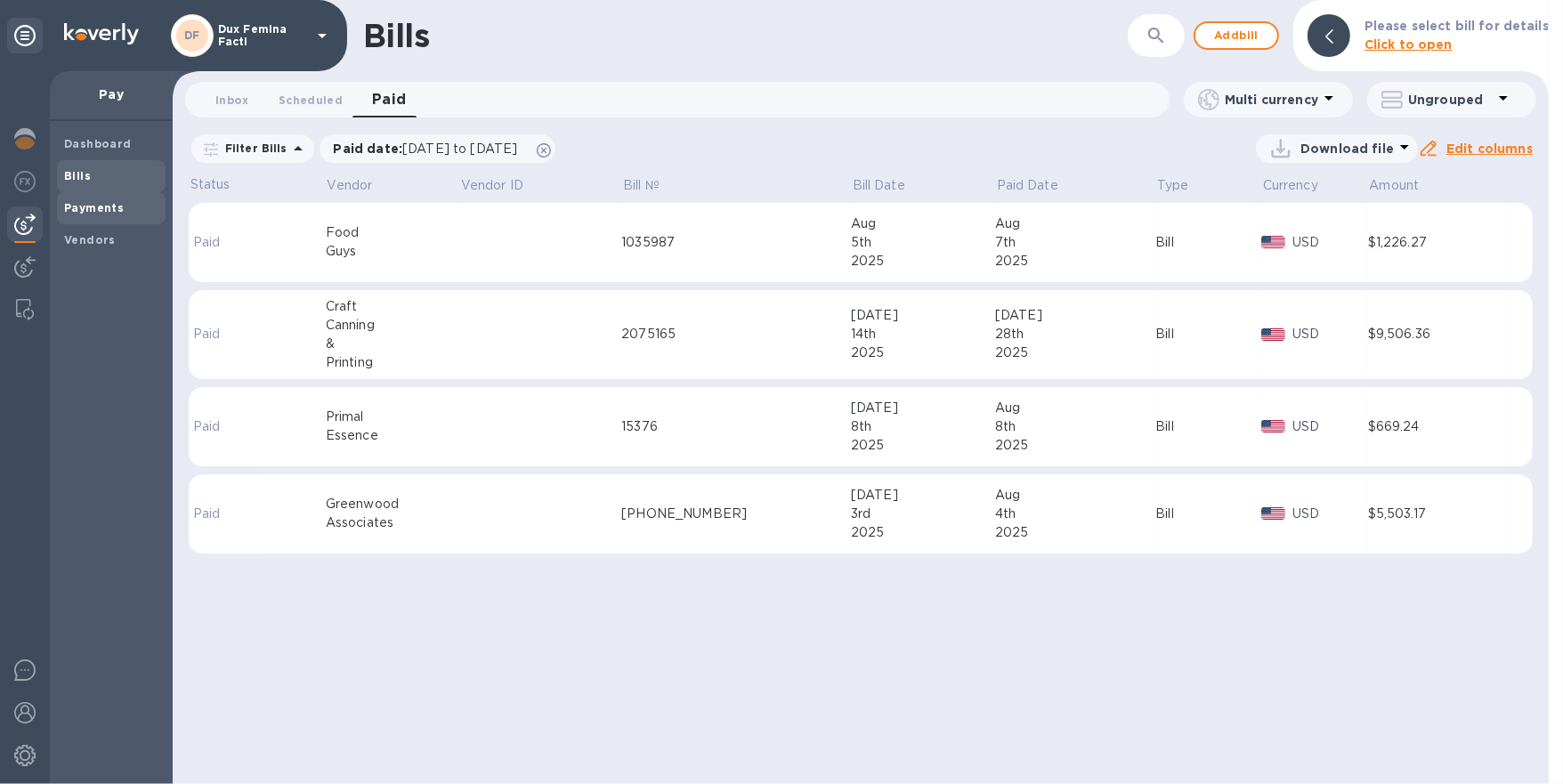
click at [119, 205] on span "Payments" at bounding box center [111, 207] width 94 height 18
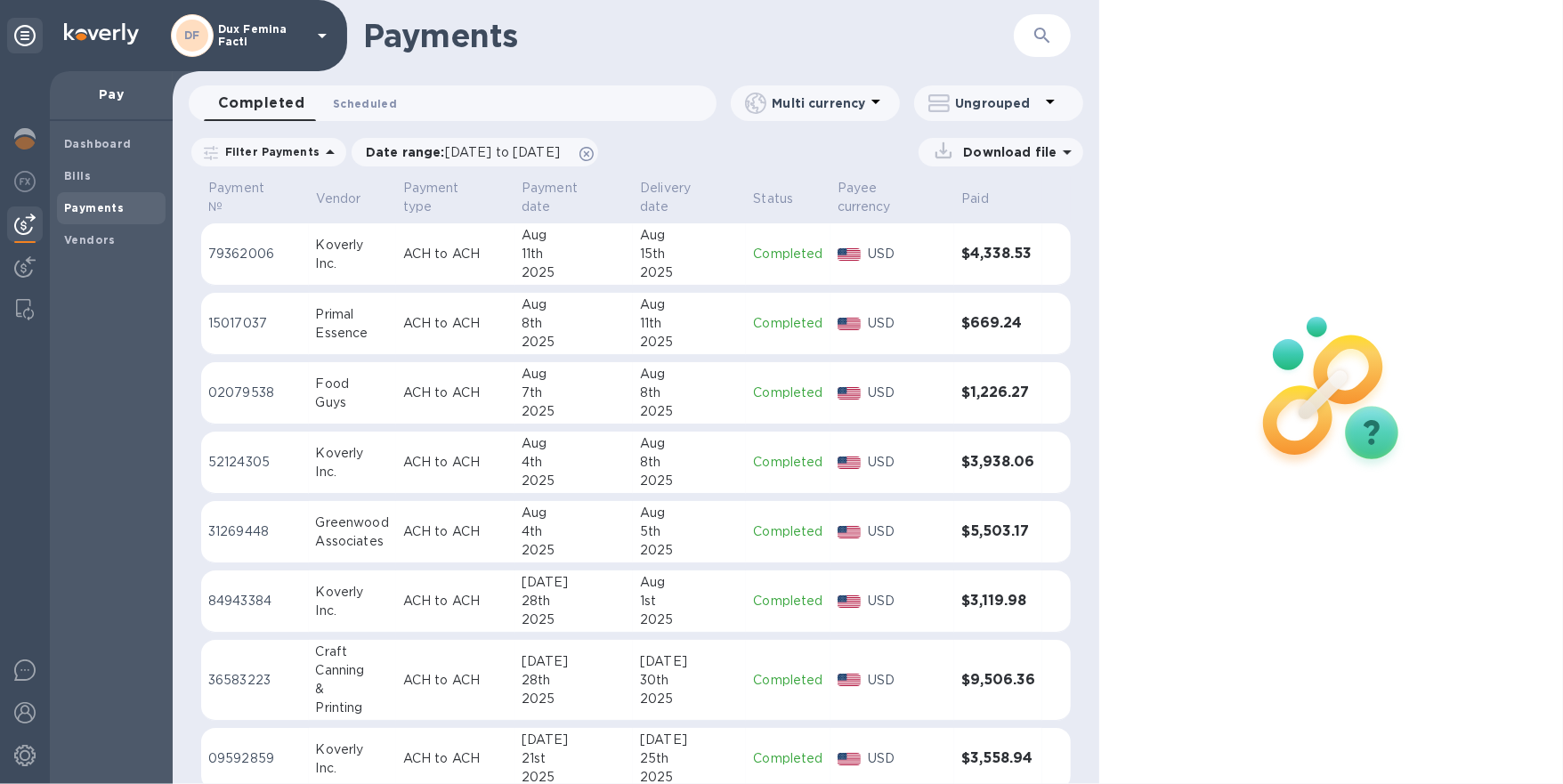
click at [370, 106] on span "Scheduled 0" at bounding box center [365, 104] width 64 height 19
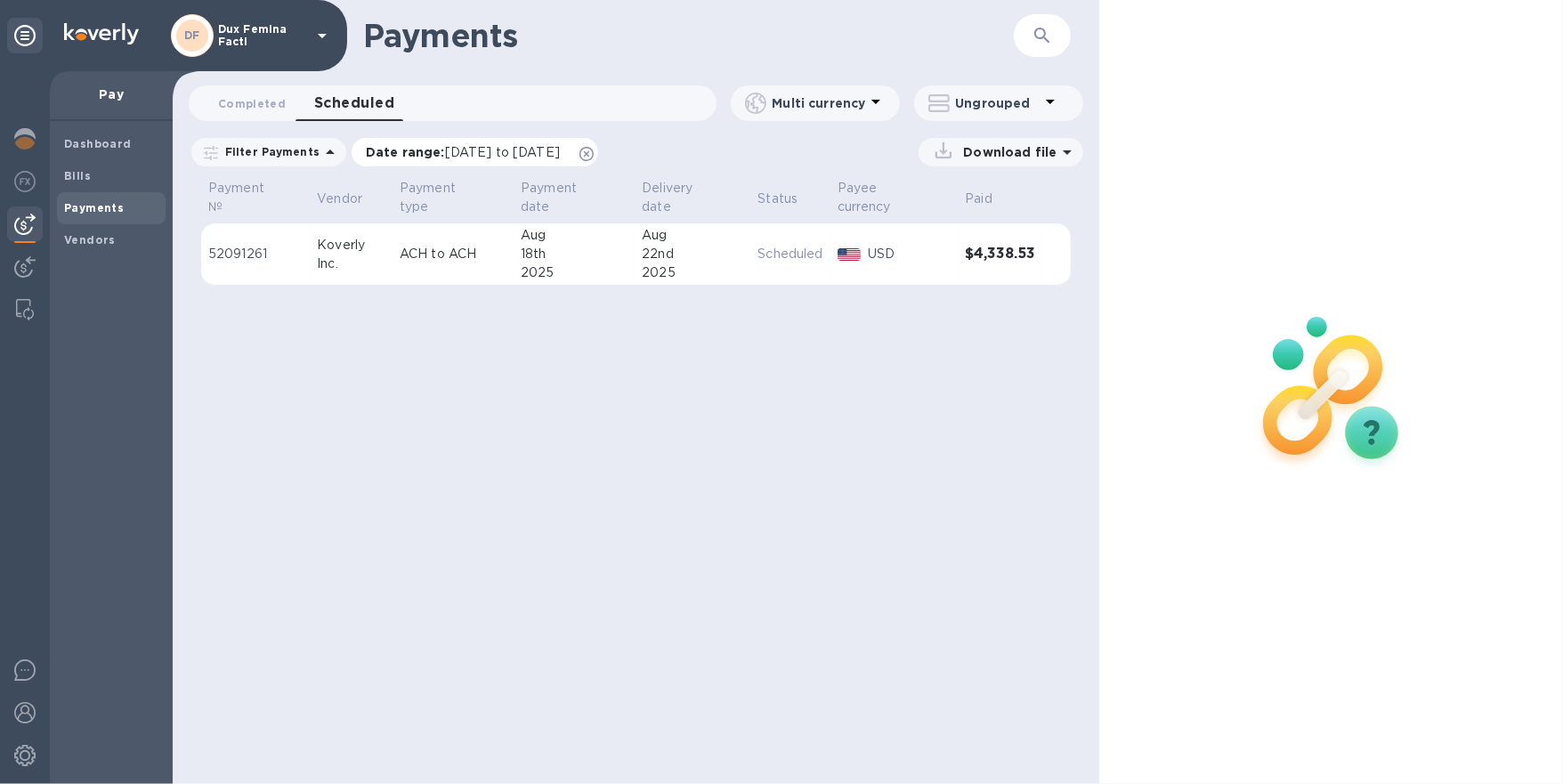
click at [560, 155] on span "07/18/2025 to 09/18/2025" at bounding box center [503, 152] width 115 height 14
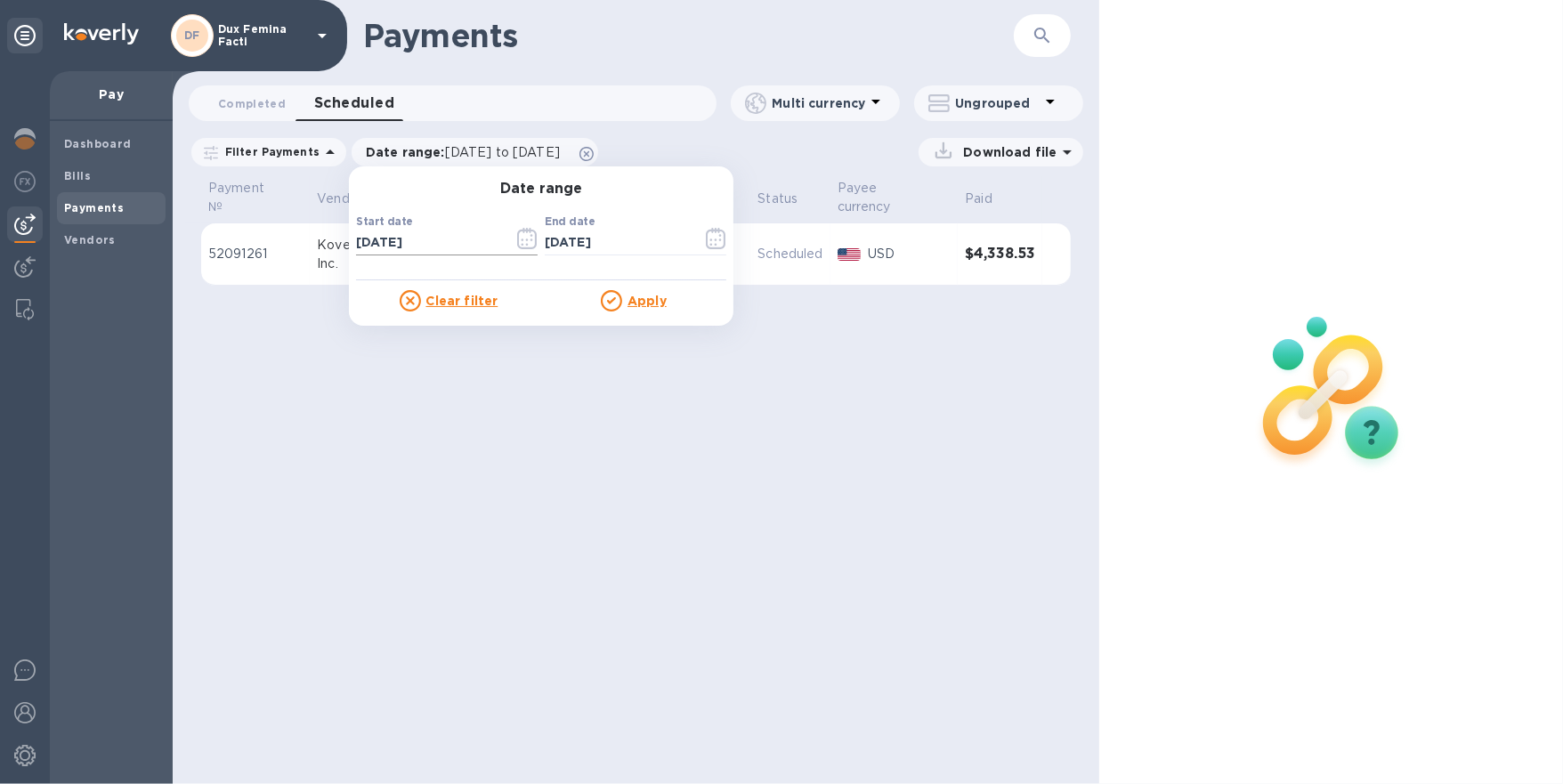
click at [519, 239] on icon "button" at bounding box center [528, 238] width 20 height 21
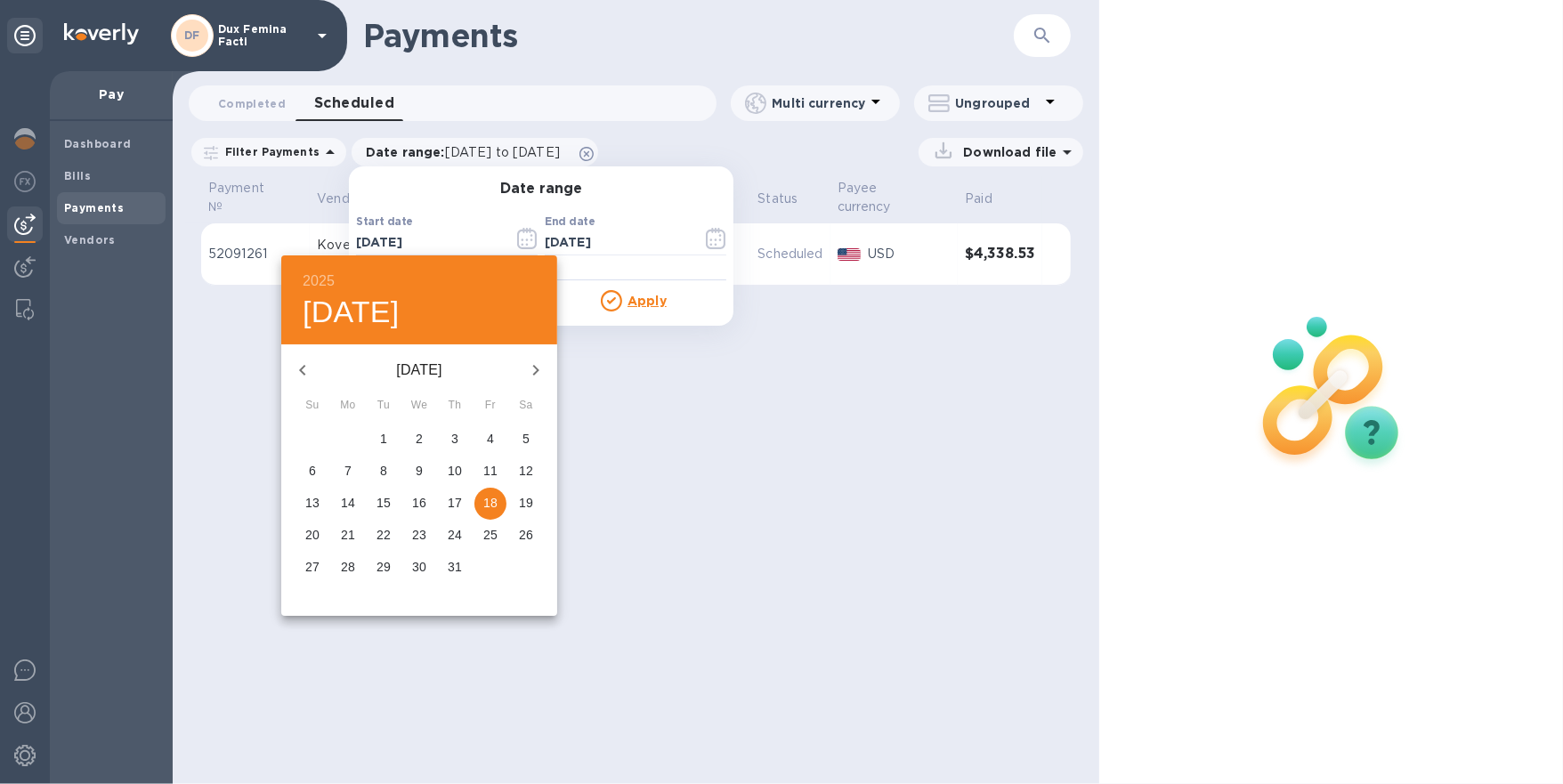
click at [537, 366] on icon "button" at bounding box center [535, 369] width 21 height 21
click at [346, 529] on p "18" at bounding box center [347, 534] width 14 height 18
type input "08/18/2025"
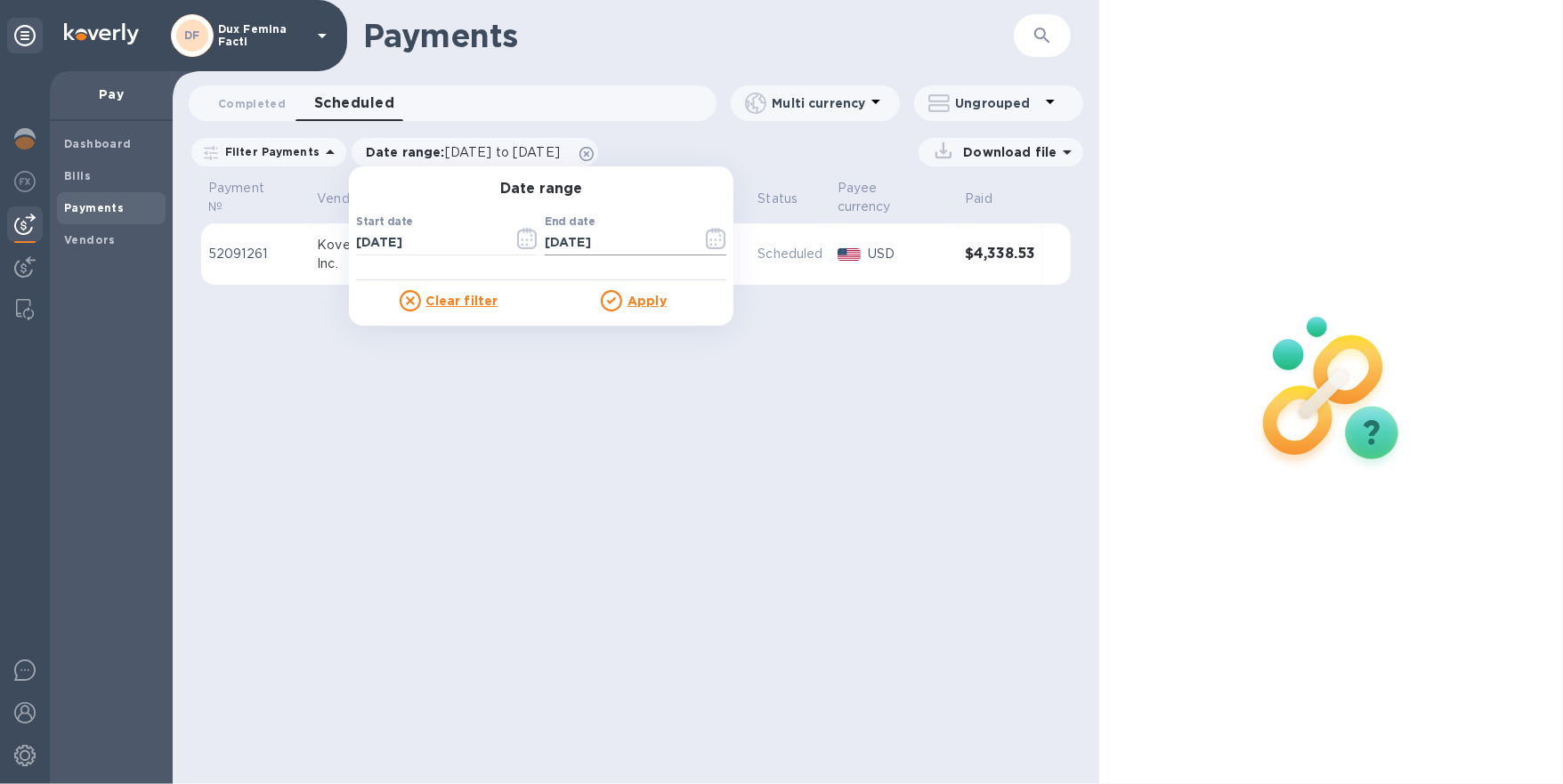
click at [719, 241] on icon "button" at bounding box center [720, 241] width 3 height 3
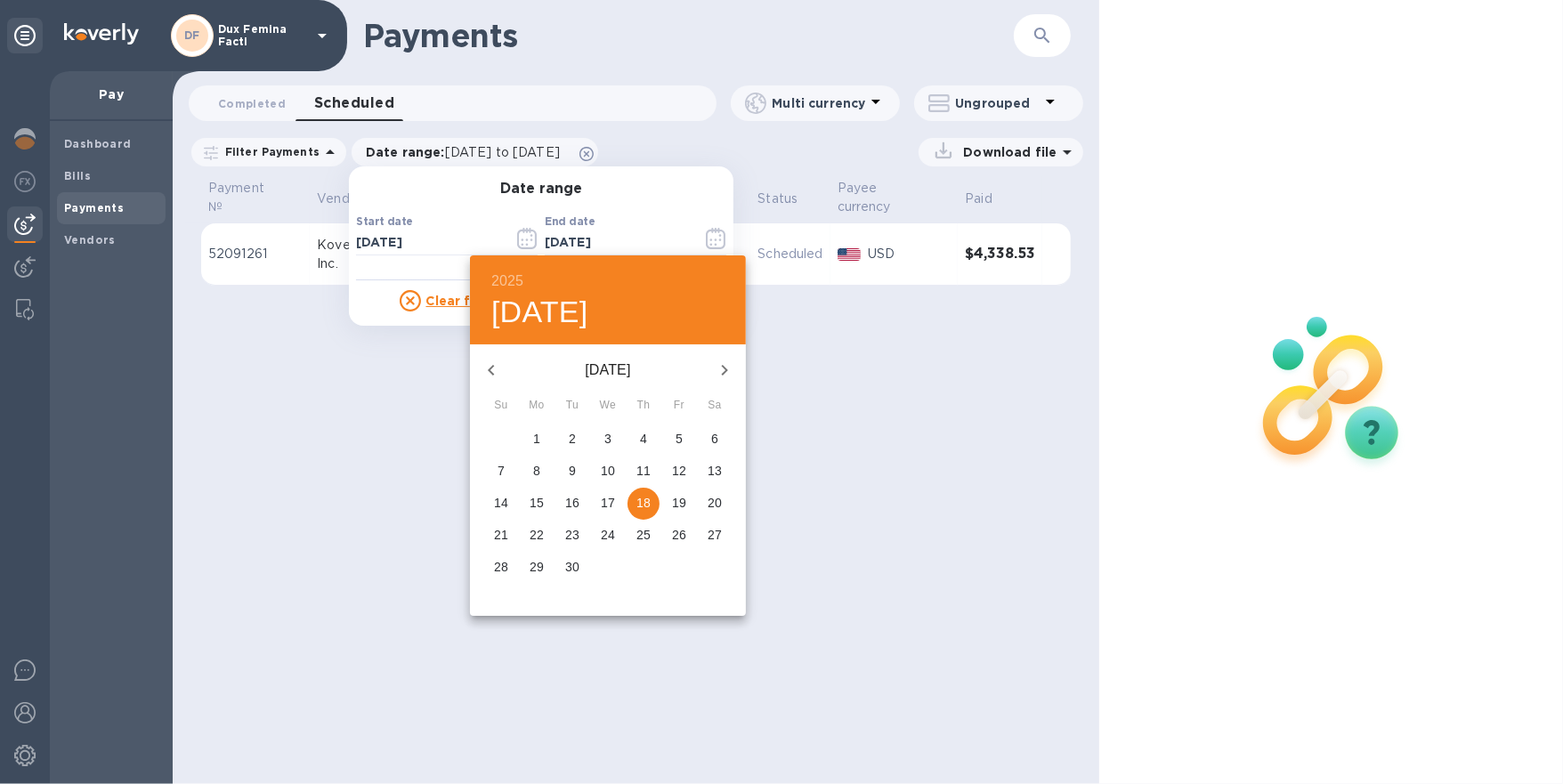
click at [727, 376] on icon "button" at bounding box center [724, 369] width 21 height 21
click at [680, 574] on p "31" at bounding box center [679, 566] width 14 height 18
type input "10/31/2025"
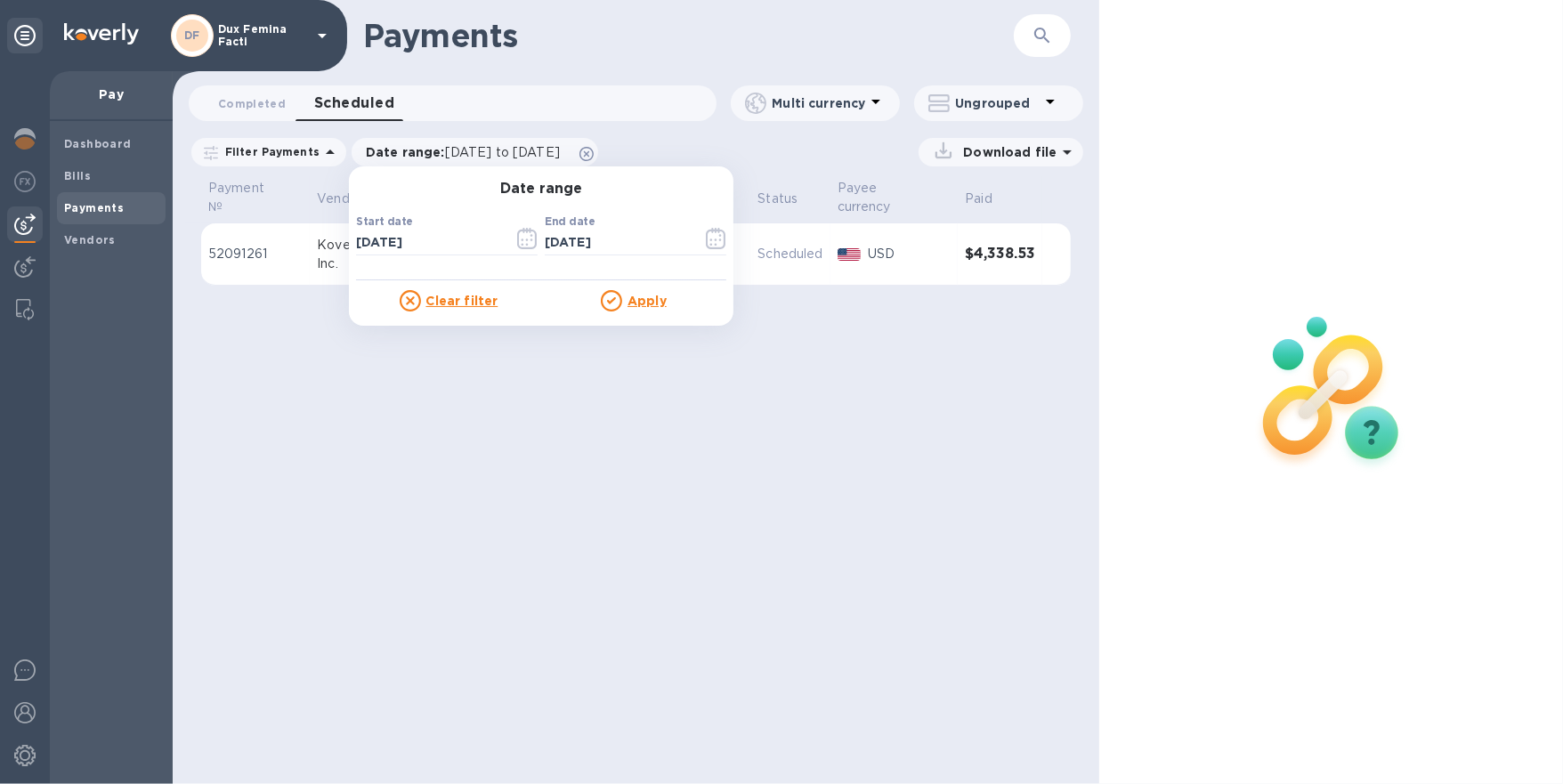
click at [645, 296] on u "Apply" at bounding box center [647, 300] width 39 height 14
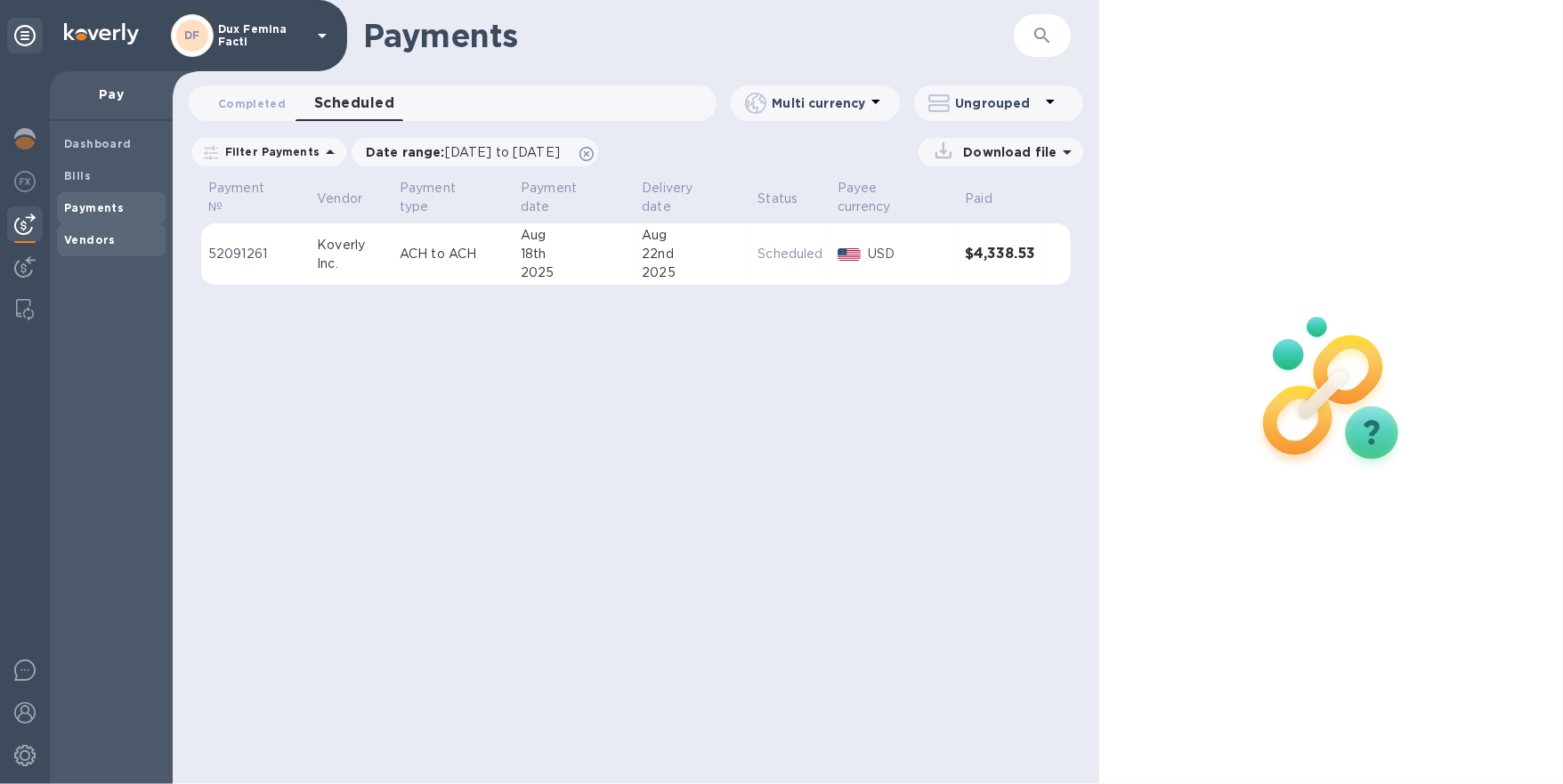
click at [82, 243] on b "Vendors" at bounding box center [90, 240] width 52 height 13
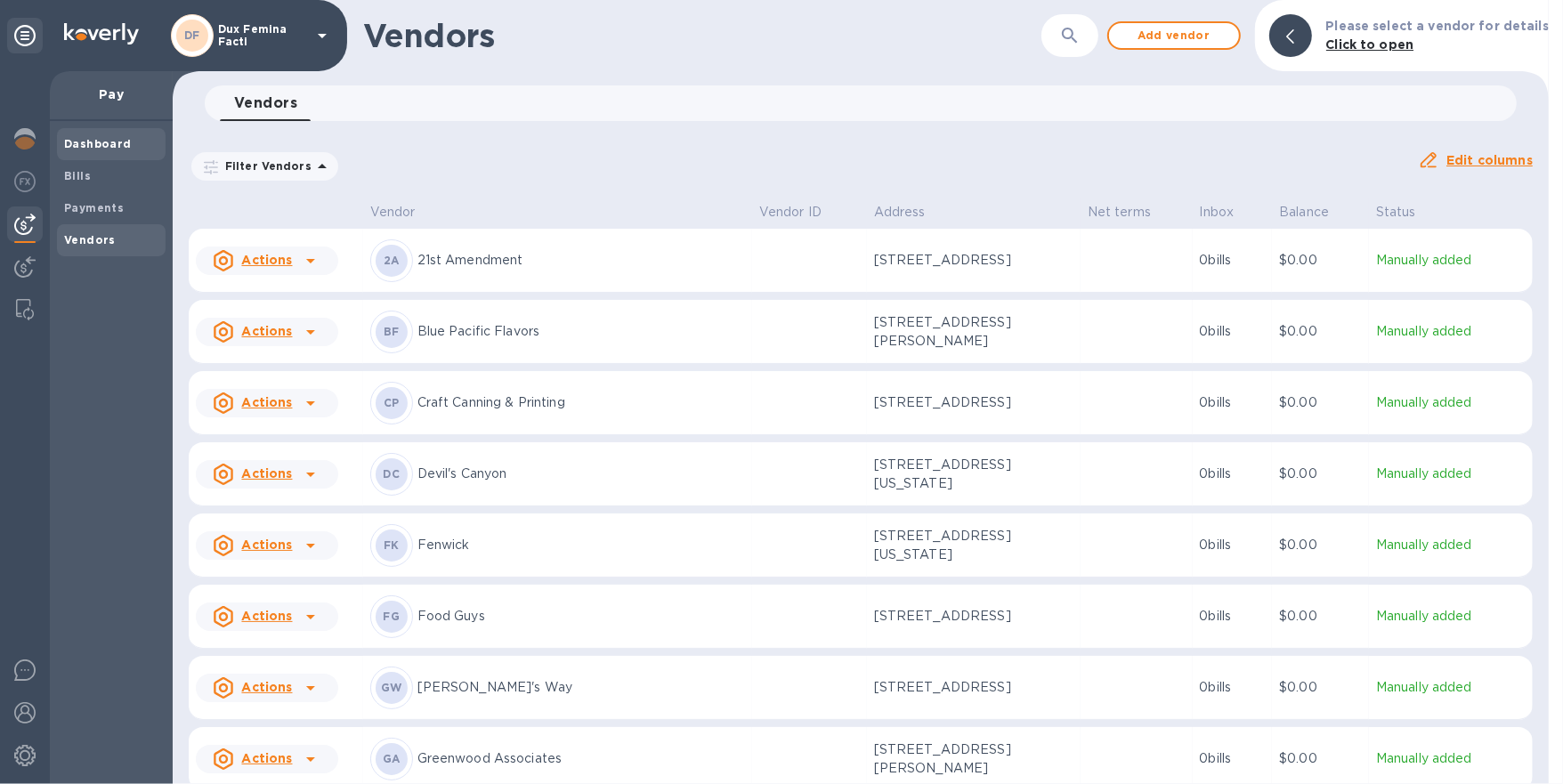
click at [103, 142] on b "Dashboard" at bounding box center [97, 143] width 68 height 13
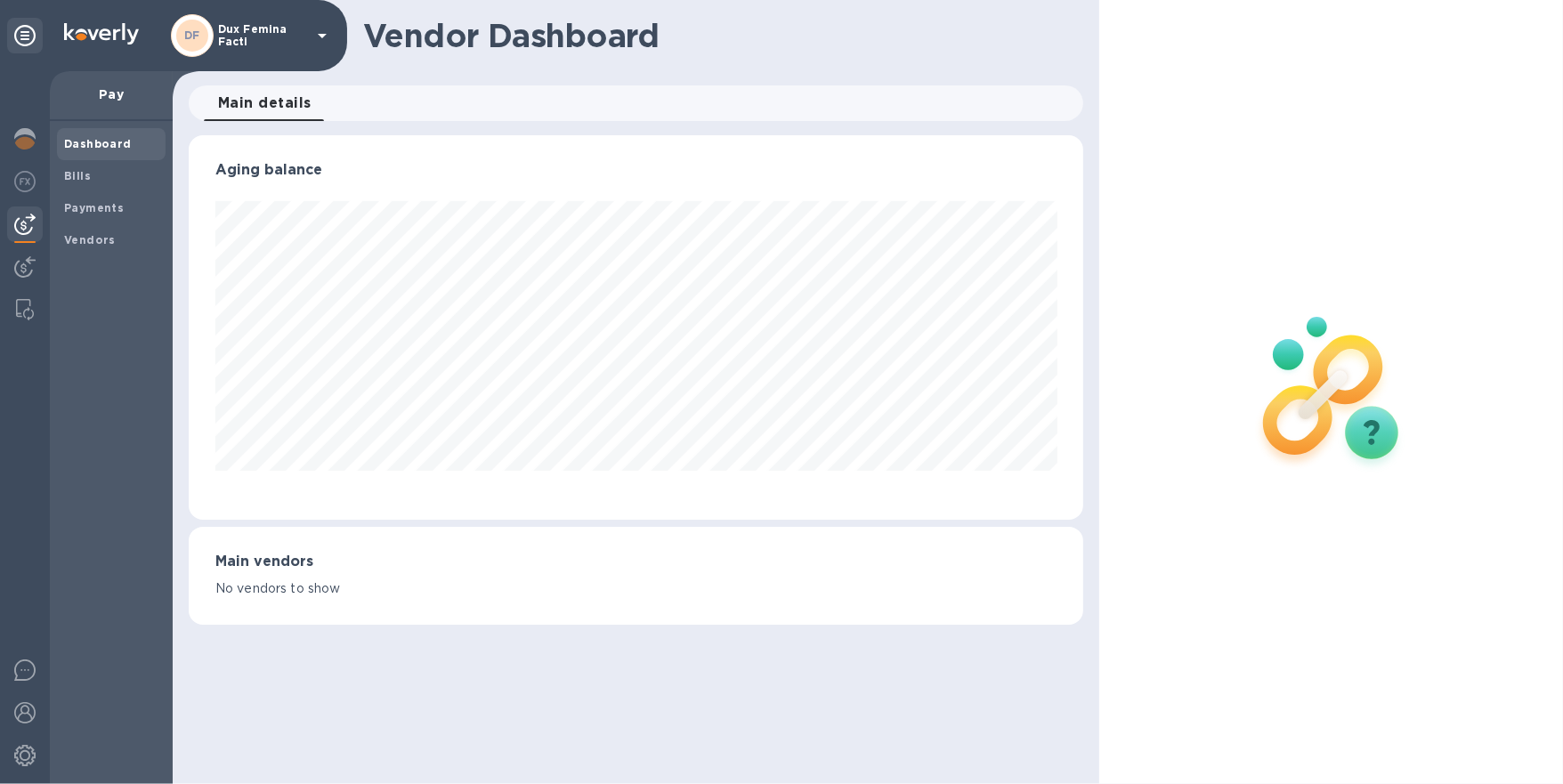
scroll to position [383, 894]
click at [25, 263] on img at bounding box center [24, 267] width 21 height 21
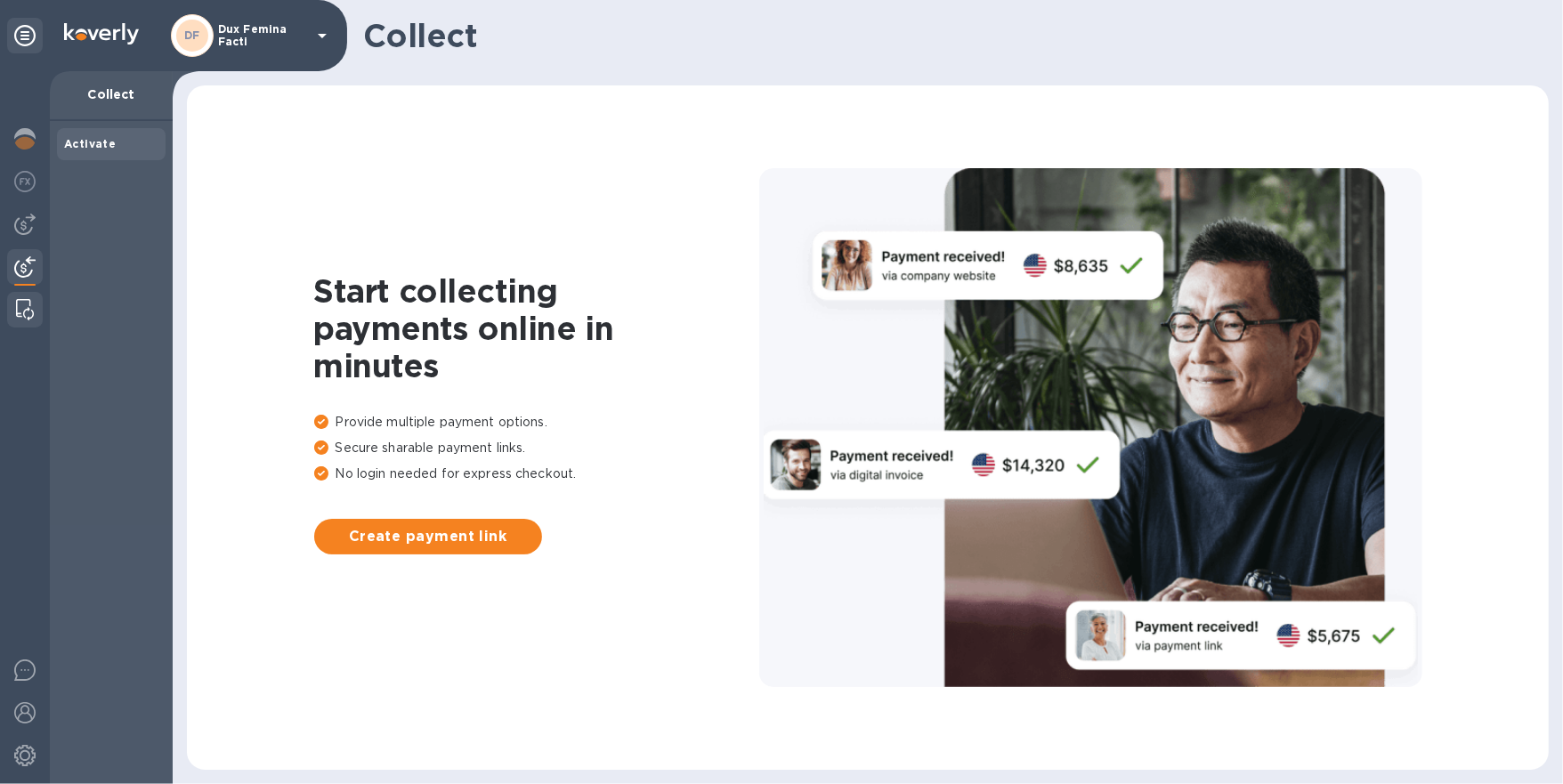
click at [25, 309] on img at bounding box center [24, 309] width 18 height 21
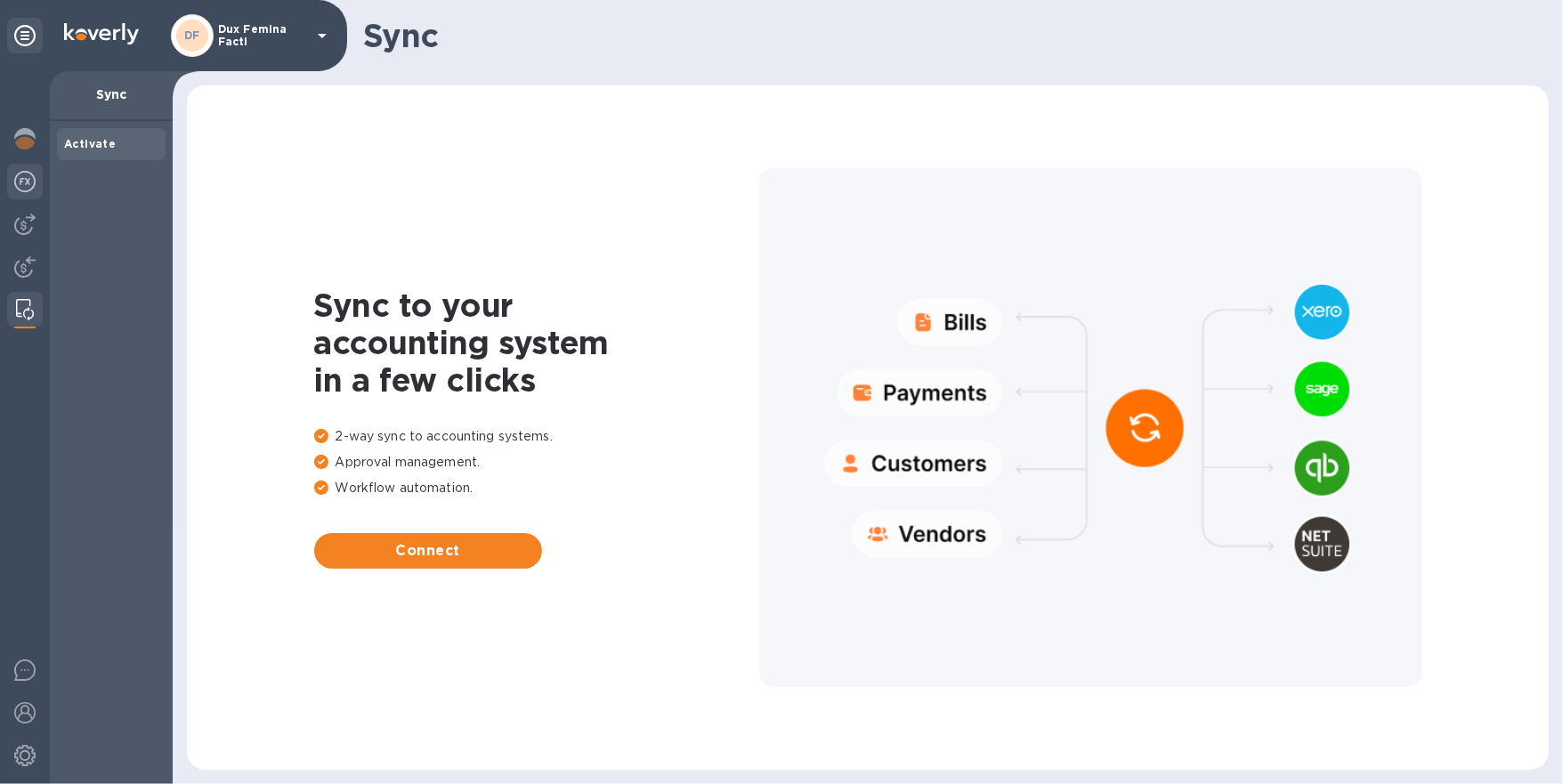
click at [24, 180] on img at bounding box center [24, 181] width 21 height 21
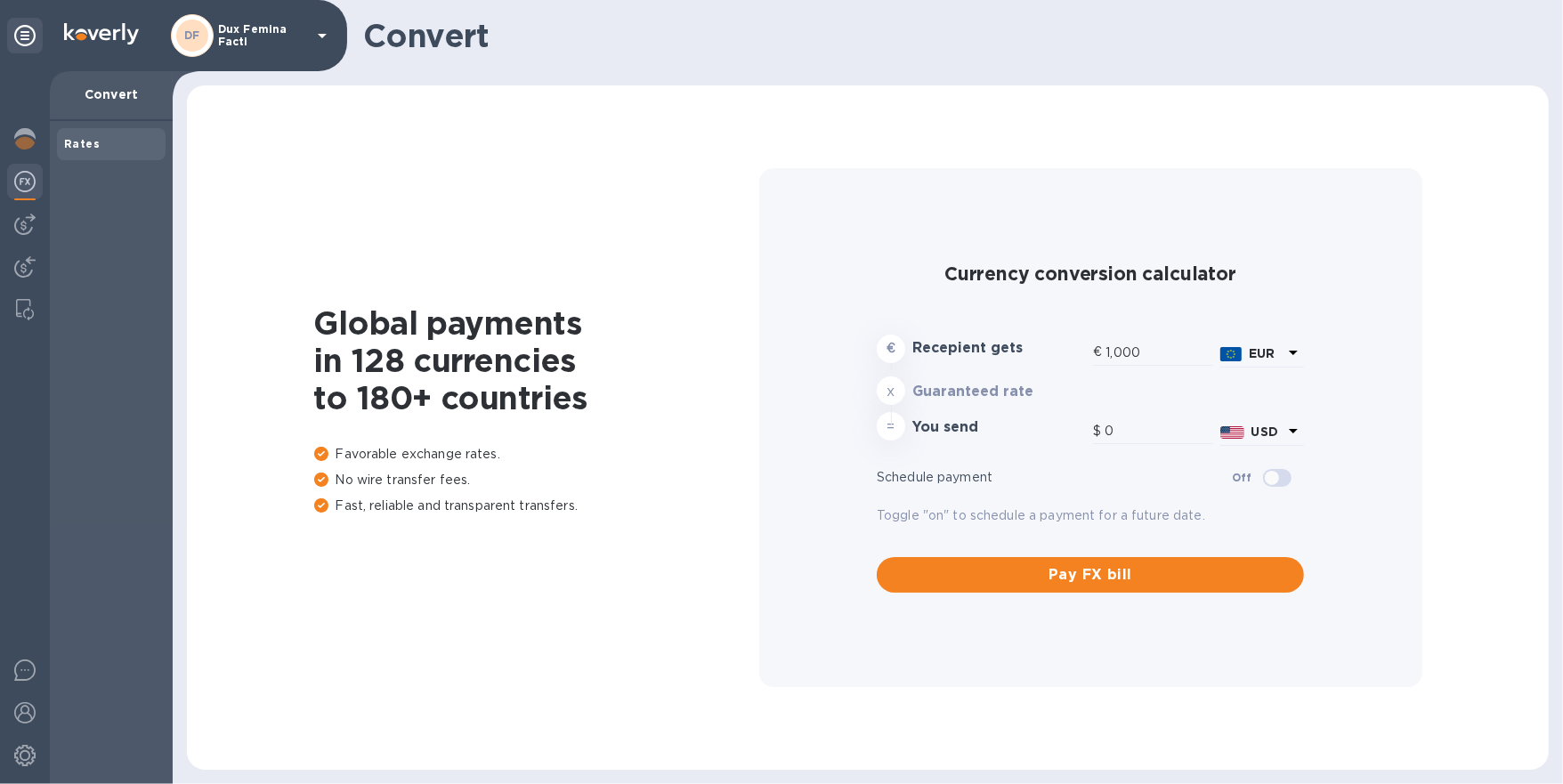
type input "1,178.42"
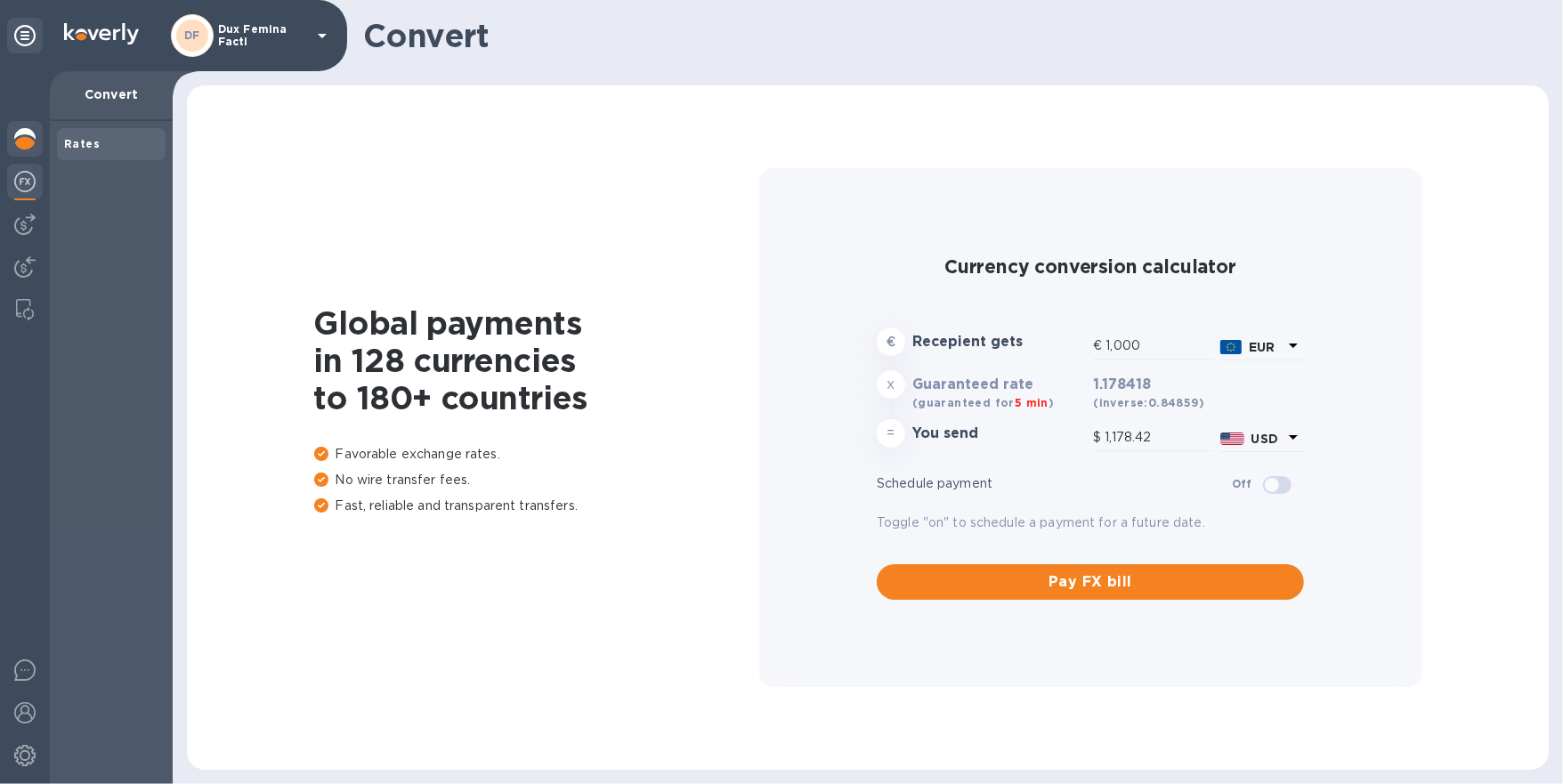
click at [25, 144] on img at bounding box center [24, 138] width 21 height 21
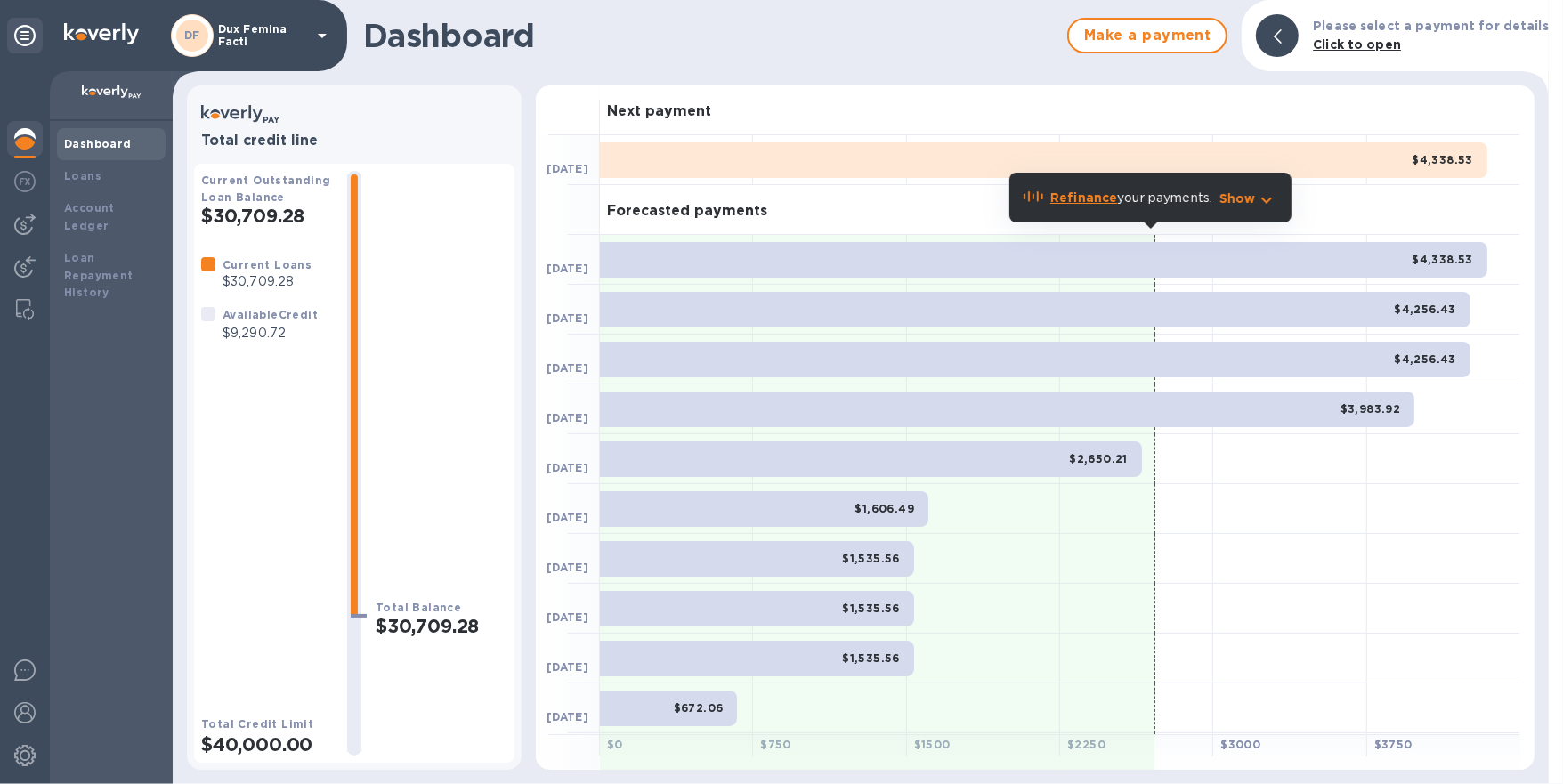
click at [1250, 203] on p "Show" at bounding box center [1237, 198] width 36 height 18
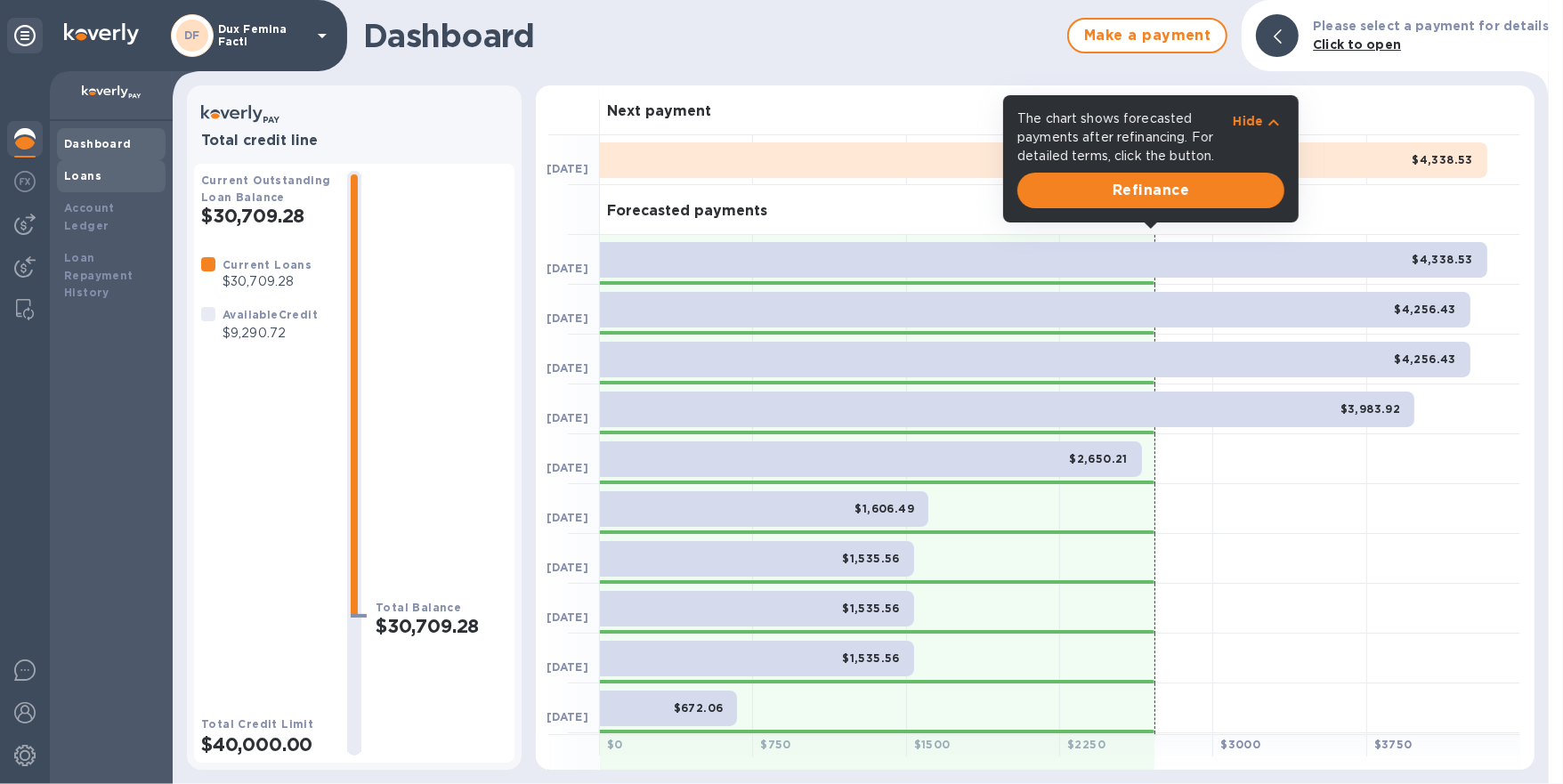
click at [94, 178] on b "Loans" at bounding box center [82, 176] width 37 height 13
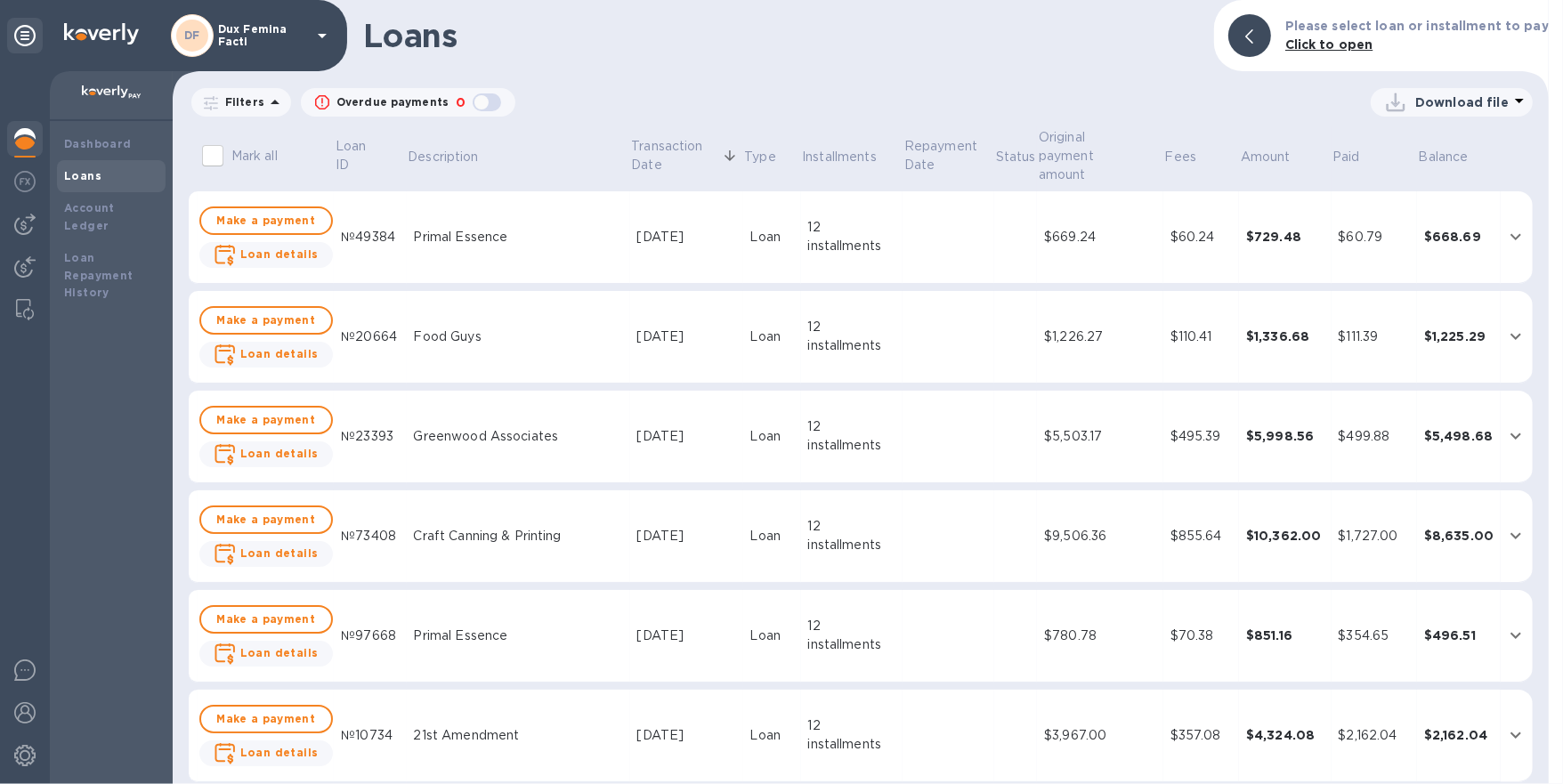
click at [478, 104] on div "button" at bounding box center [487, 102] width 35 height 25
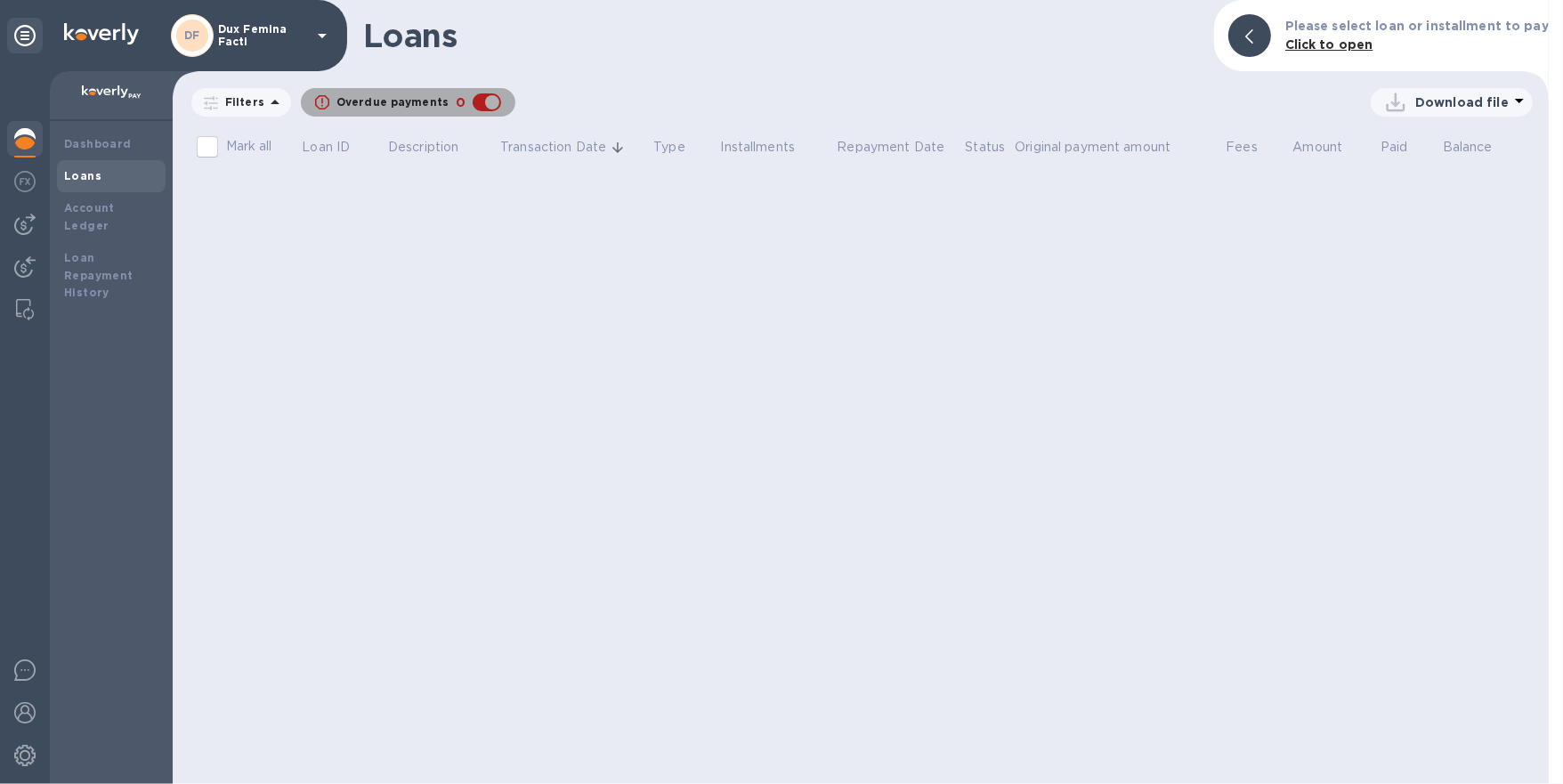
click at [478, 104] on div "button" at bounding box center [487, 102] width 35 height 25
checkbox input "false"
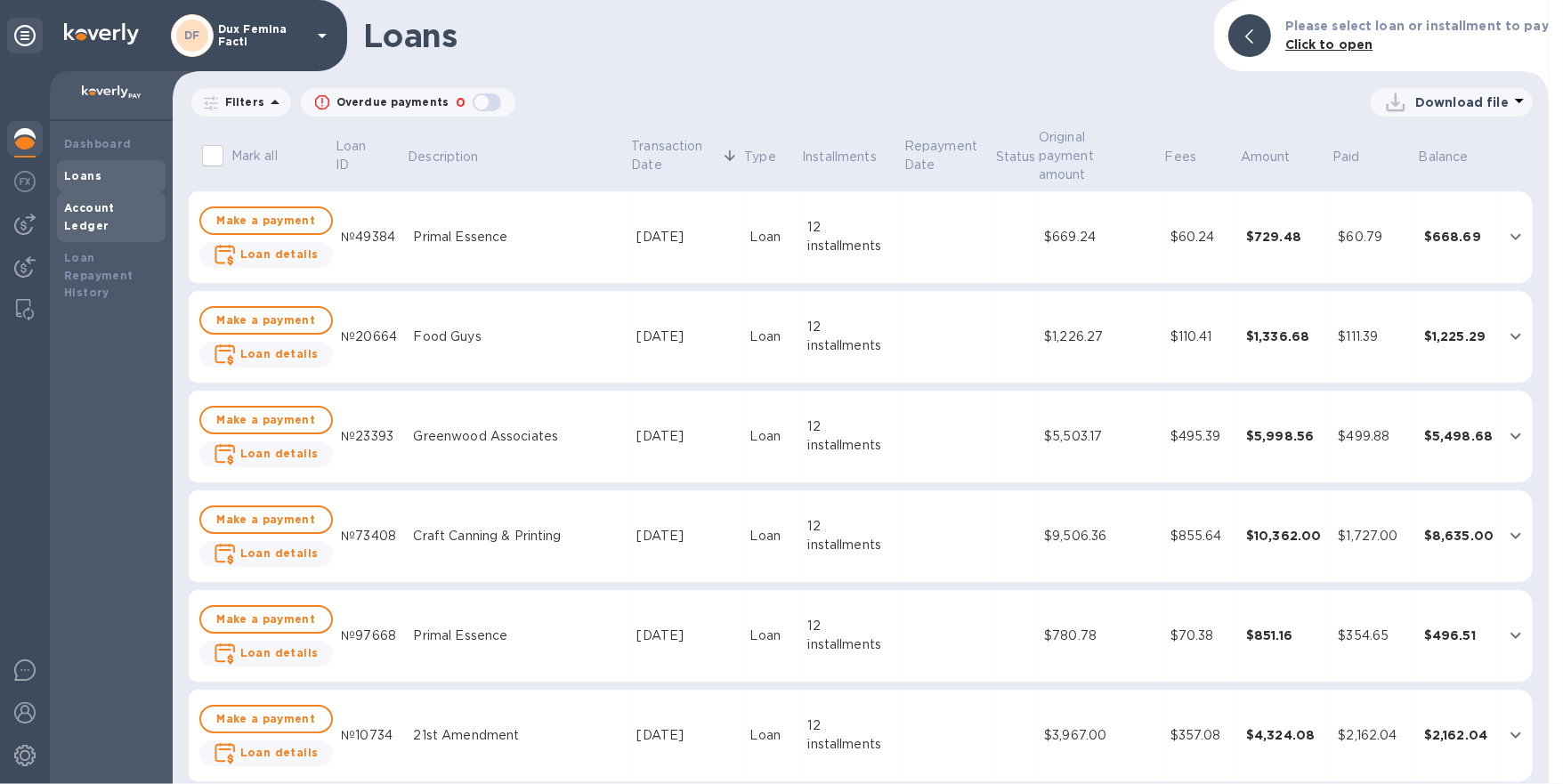
click at [109, 215] on div "Account Ledger" at bounding box center [111, 217] width 94 height 35
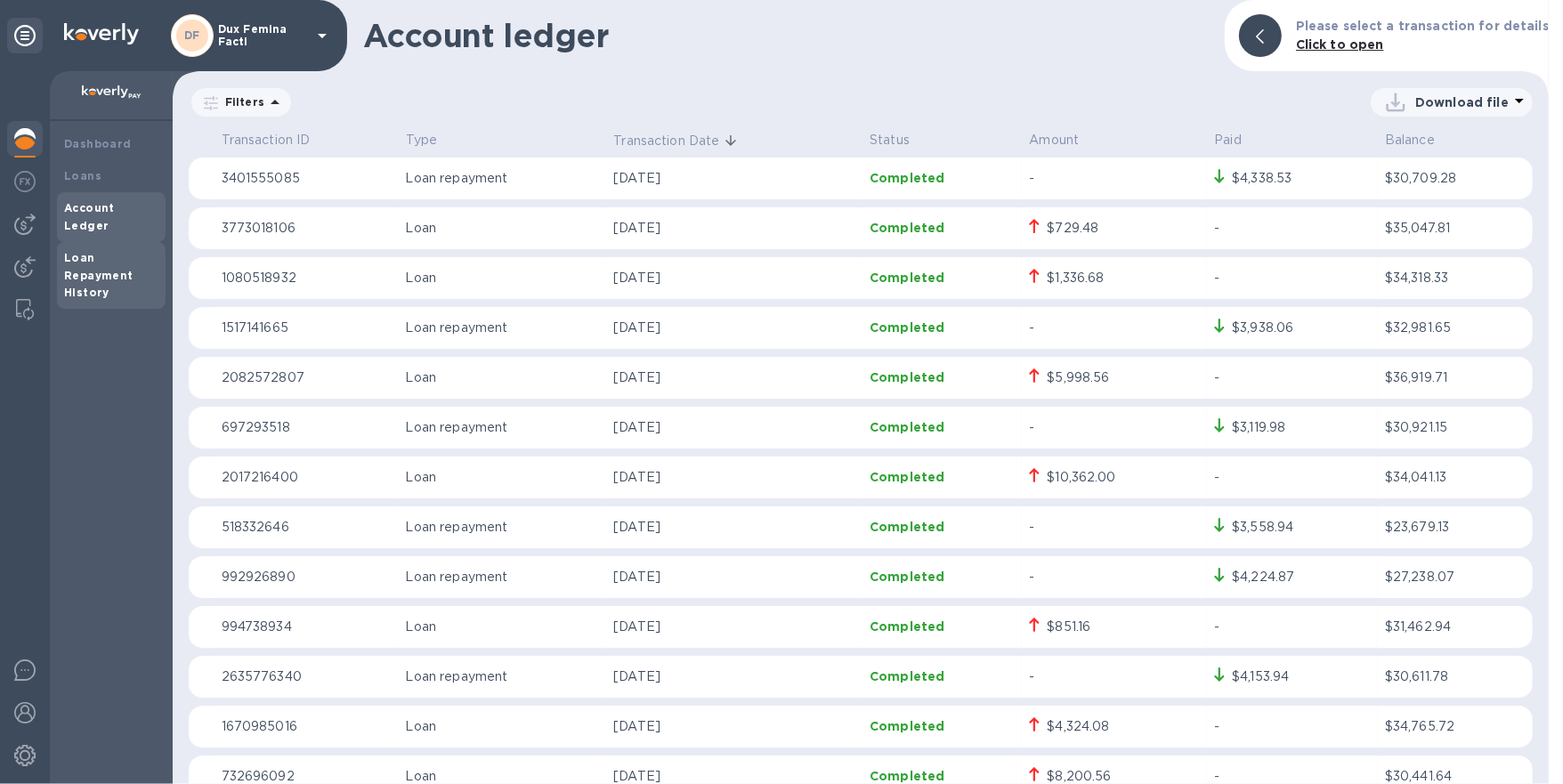
click at [95, 249] on div "Loan Repayment History" at bounding box center [111, 276] width 94 height 54
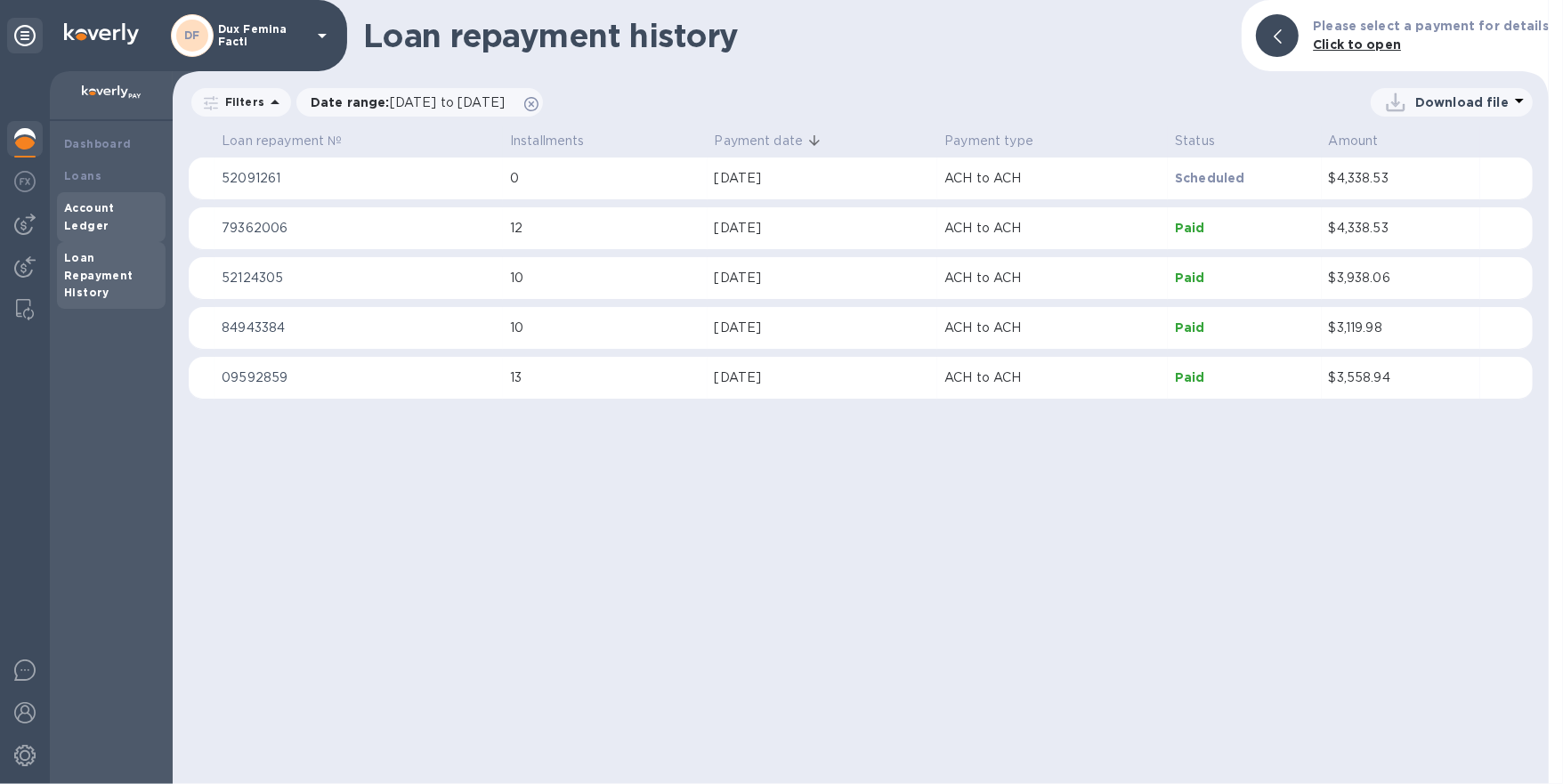
click at [115, 214] on b "Account Ledger" at bounding box center [89, 217] width 51 height 31
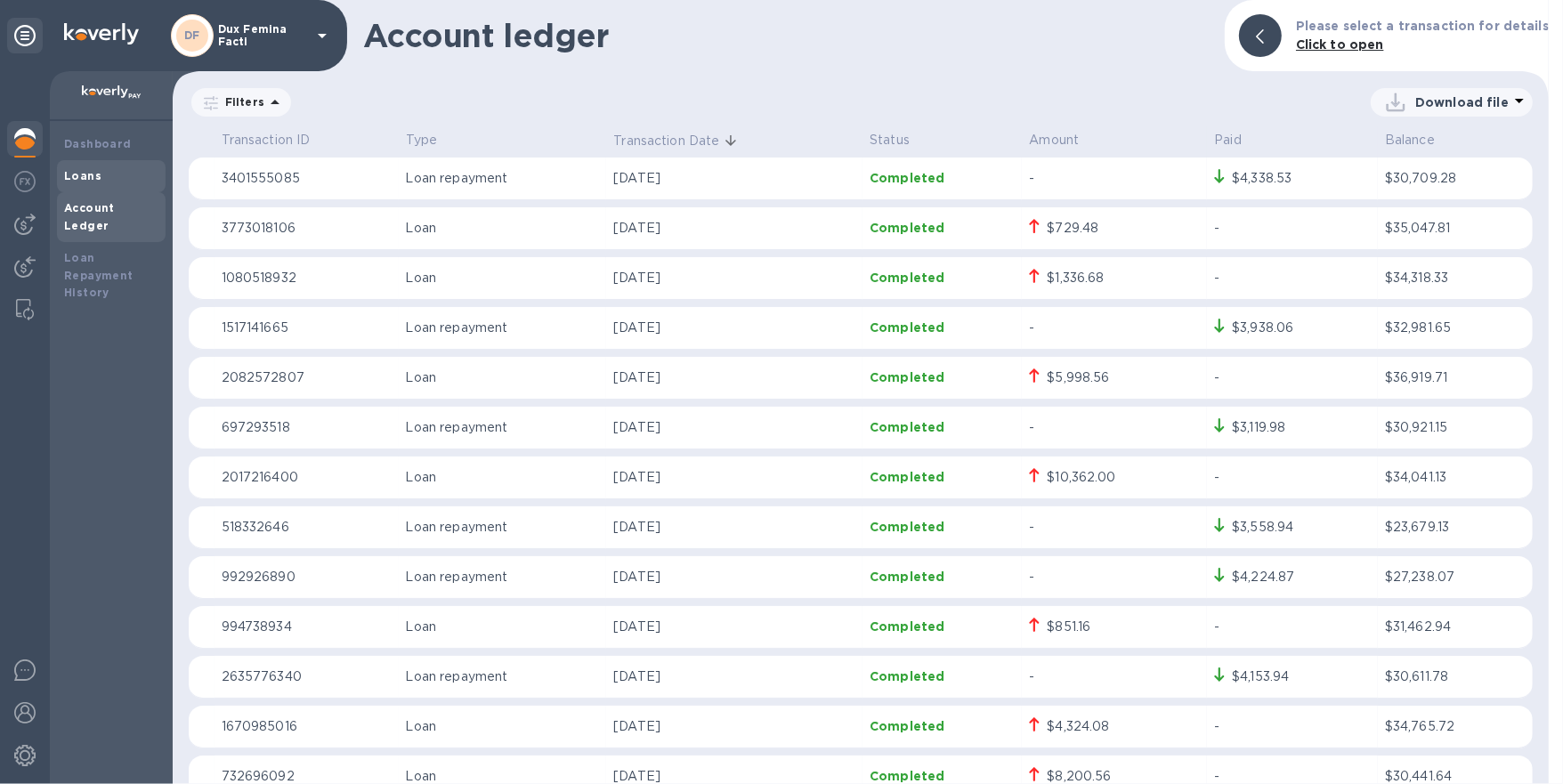
click at [88, 176] on b "Loans" at bounding box center [82, 176] width 37 height 13
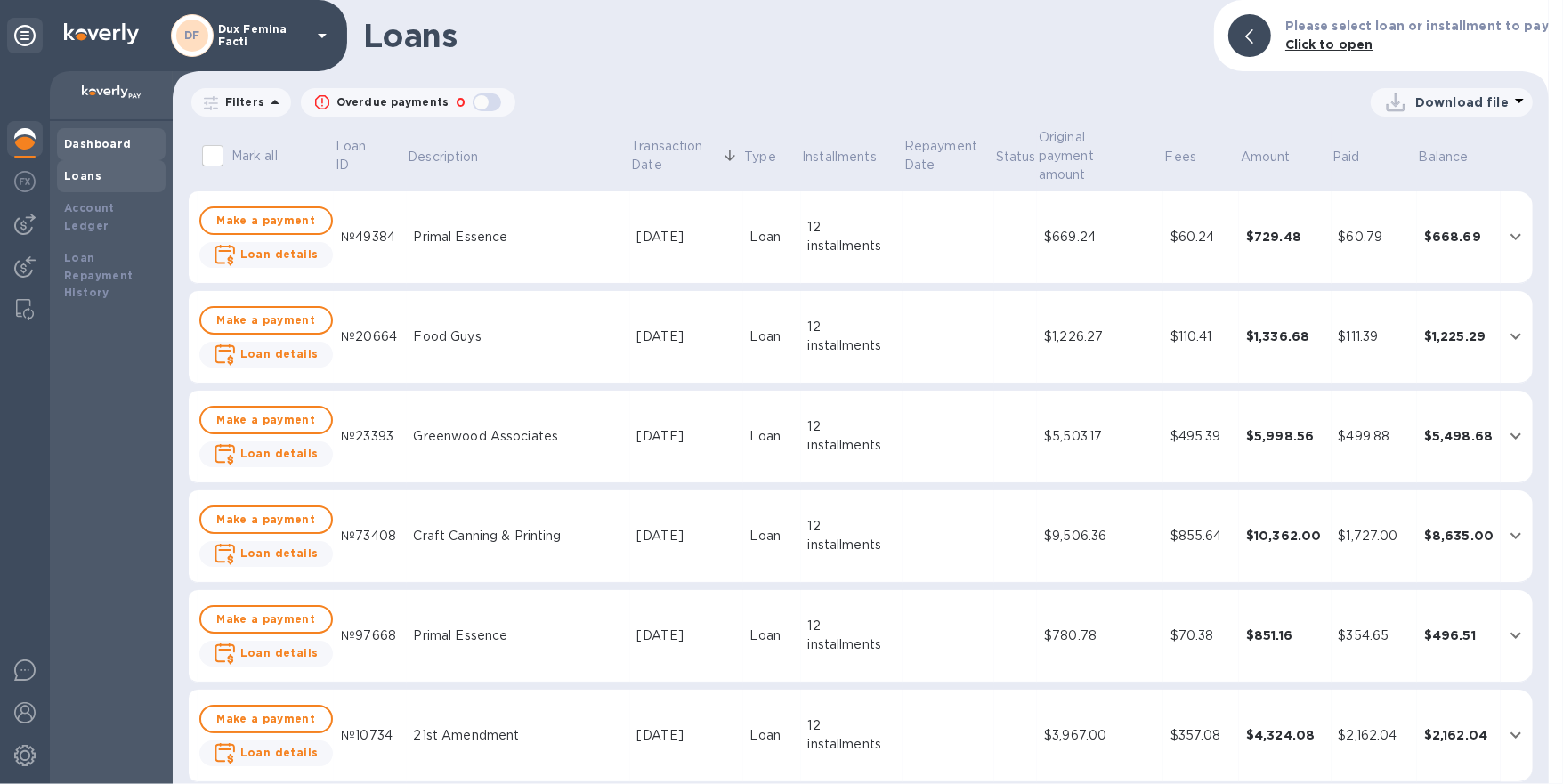
click at [101, 143] on b "Dashboard" at bounding box center [97, 143] width 68 height 13
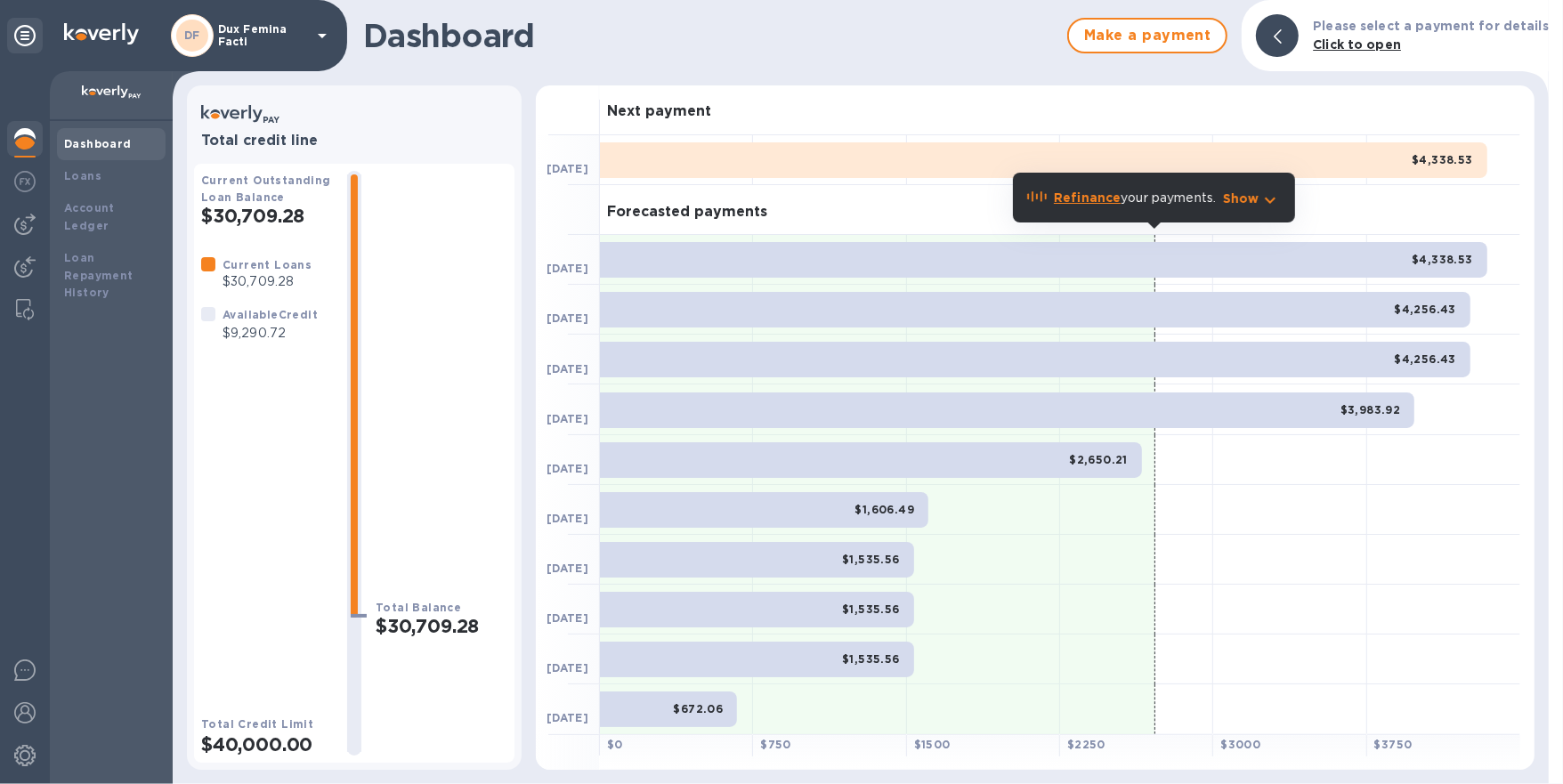
click at [1357, 47] on b "Click to open" at bounding box center [1357, 44] width 88 height 14
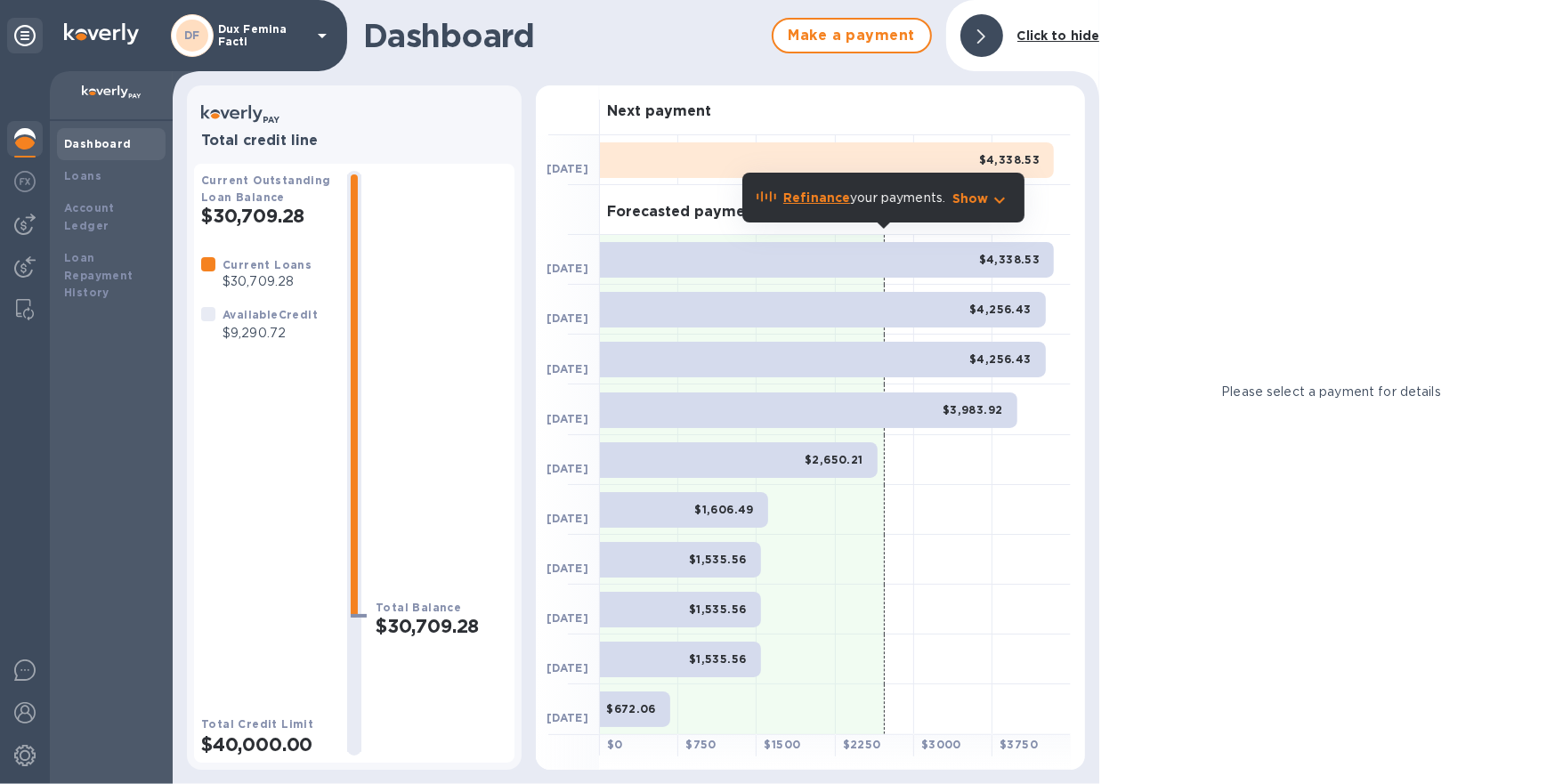
click at [728, 265] on div "$4,338.53" at bounding box center [827, 260] width 454 height 35
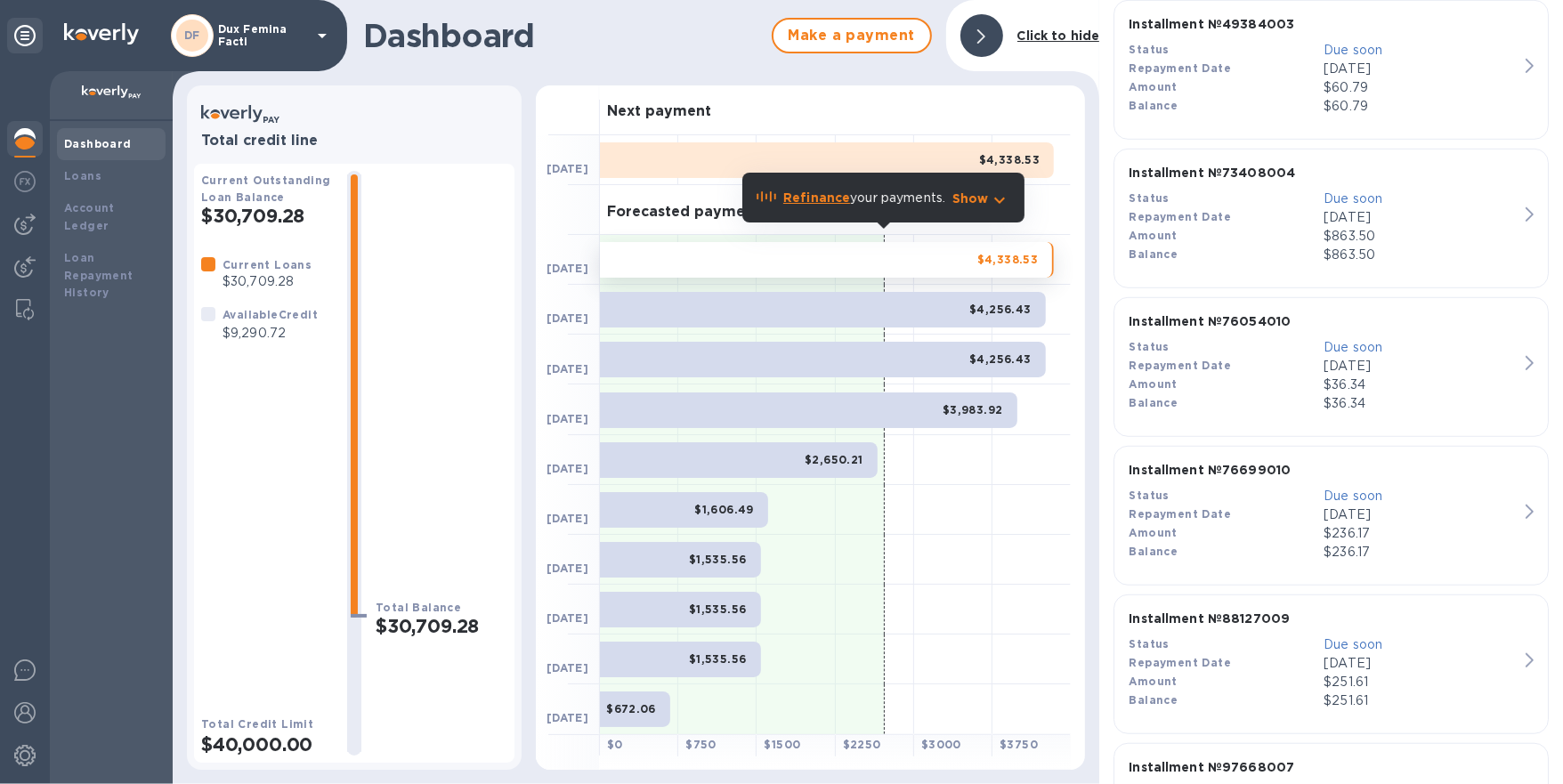
scroll to position [1076, 0]
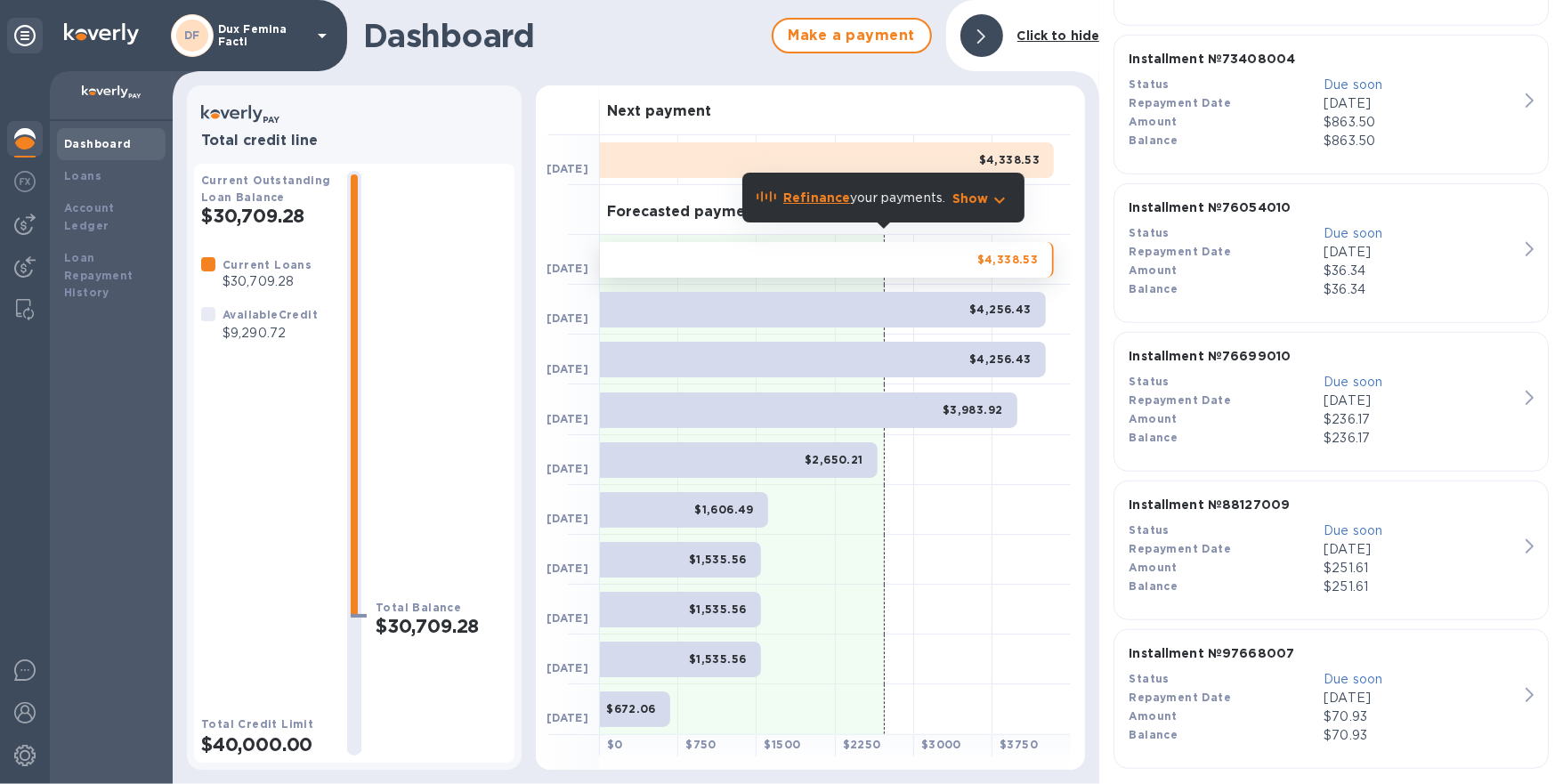
click at [1011, 162] on div "Refinance your payments. Show" at bounding box center [883, 197] width 282 height 75
click at [986, 22] on div at bounding box center [982, 35] width 43 height 43
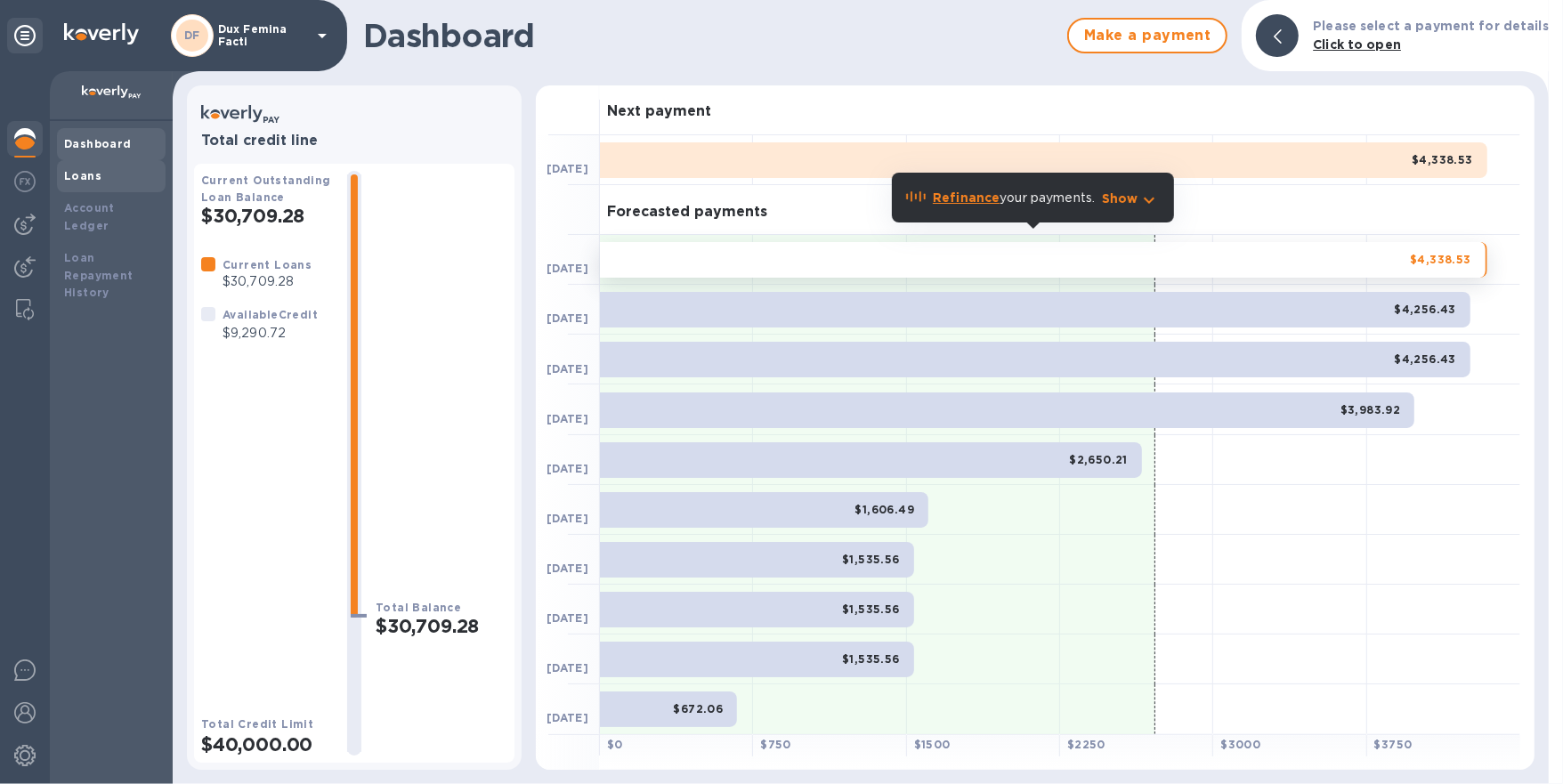
click at [89, 175] on b "Loans" at bounding box center [82, 176] width 37 height 13
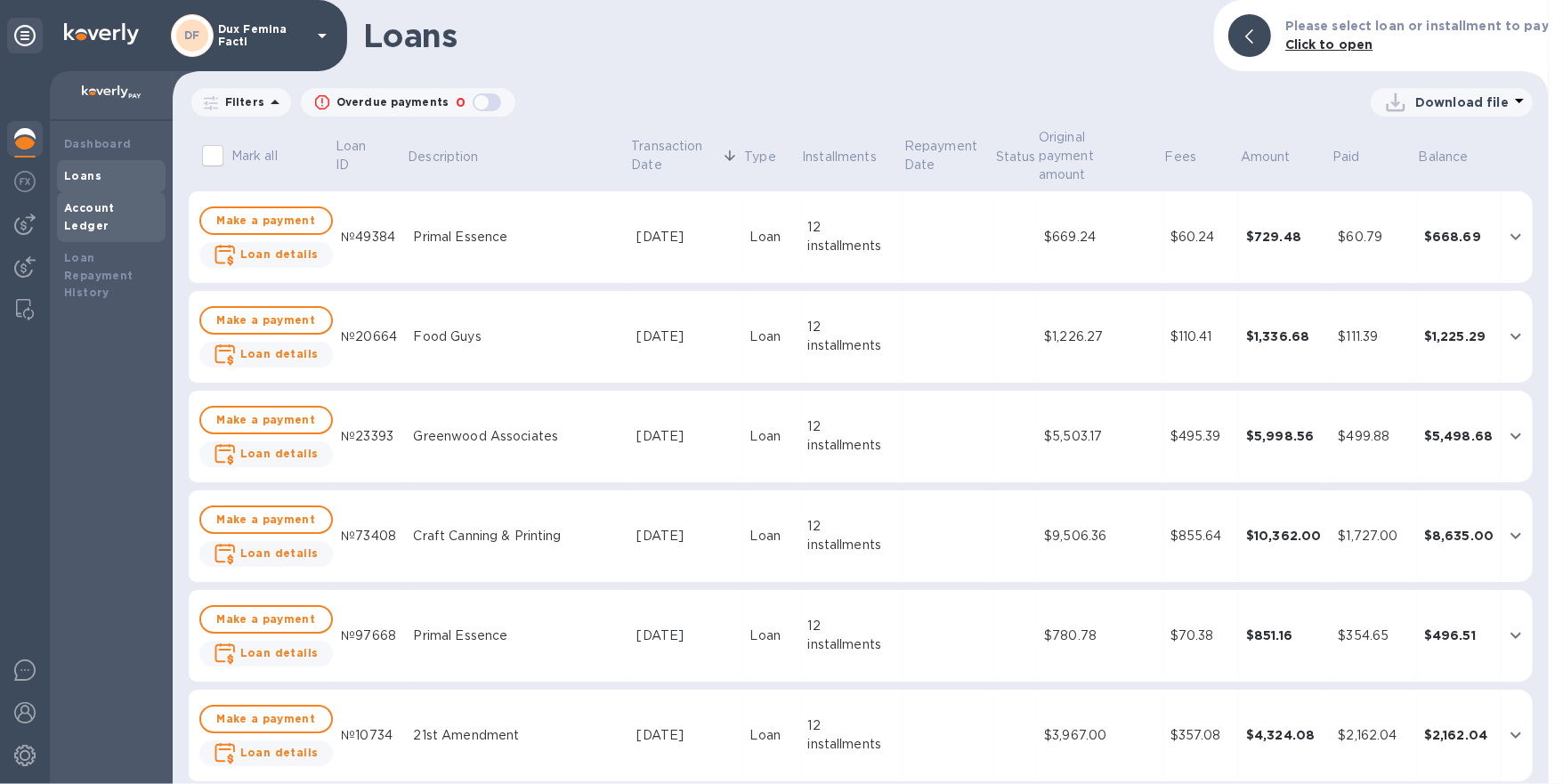
click at [92, 215] on div "Account Ledger" at bounding box center [111, 217] width 94 height 35
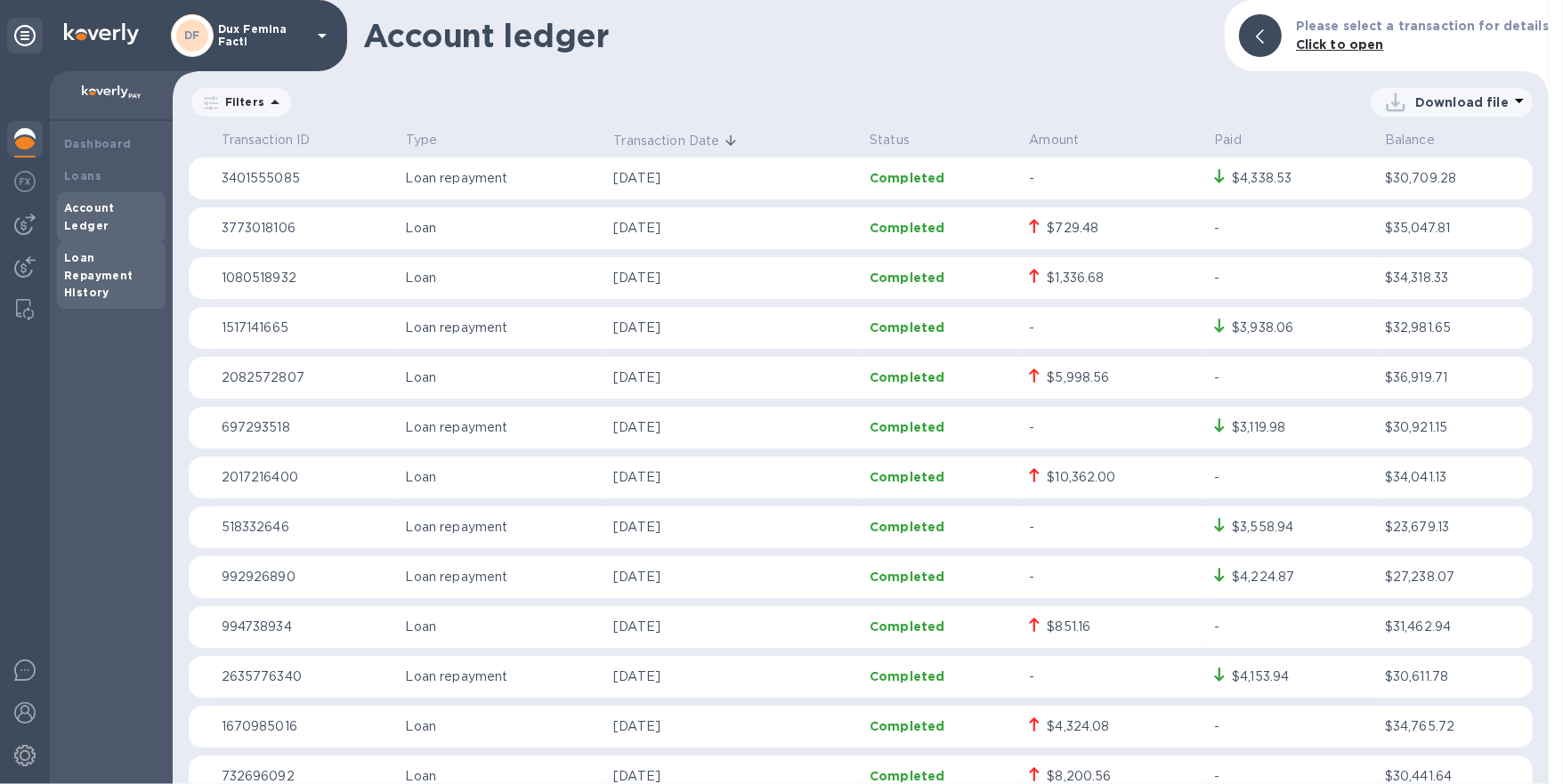
click at [81, 262] on b "Loan Repayment History" at bounding box center [98, 275] width 69 height 49
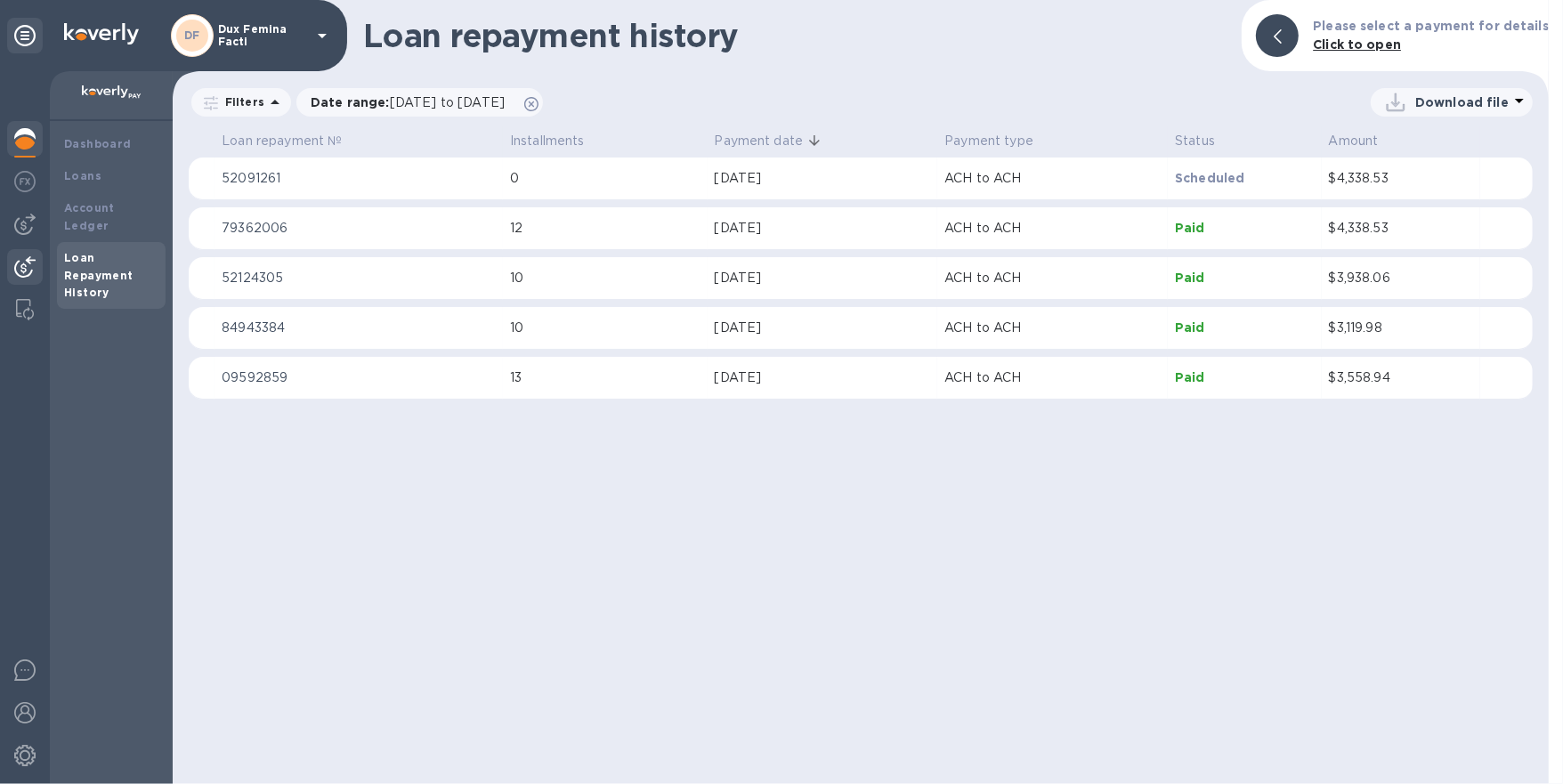
click at [26, 268] on img at bounding box center [24, 267] width 21 height 21
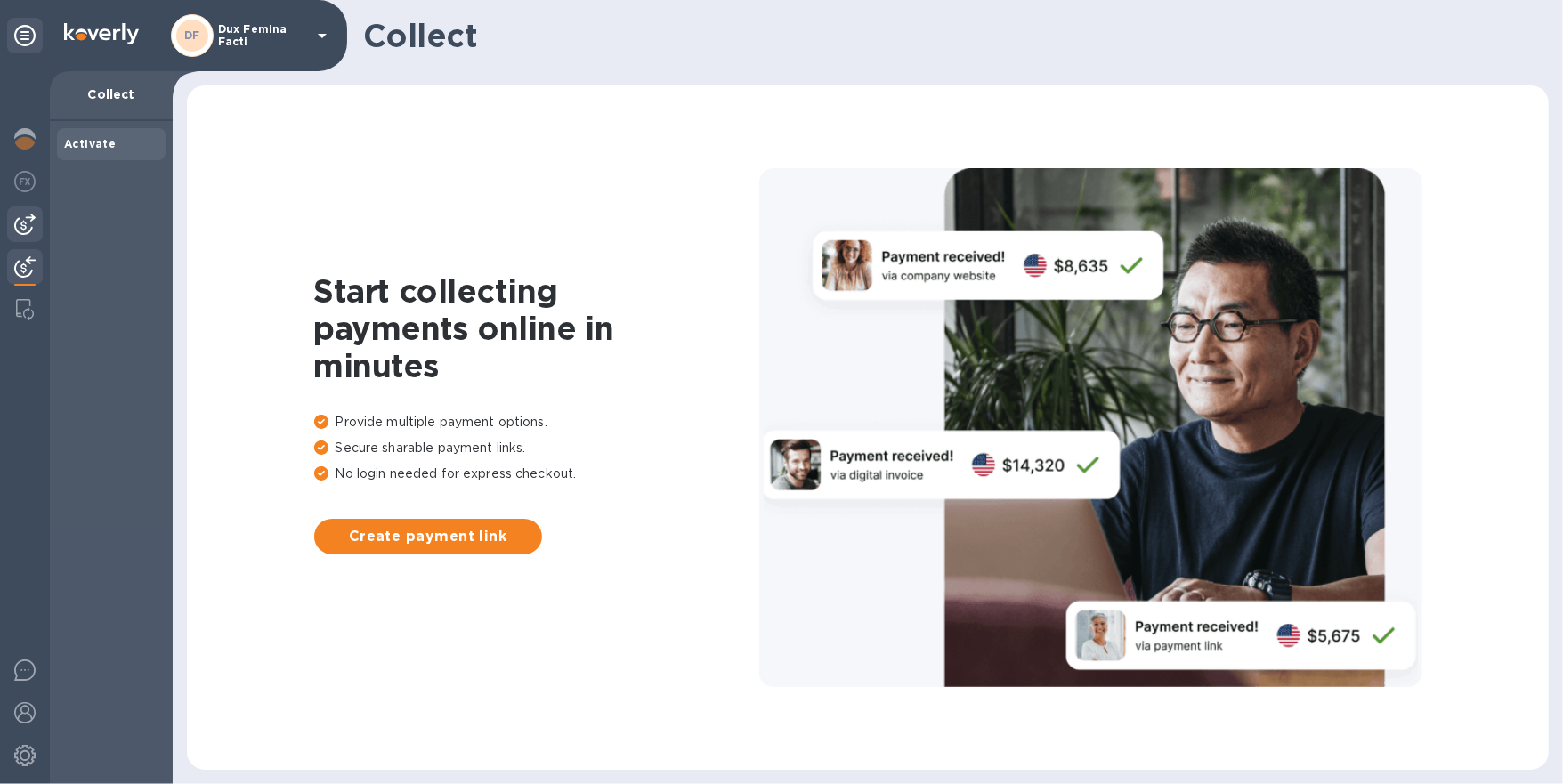
click at [17, 225] on img at bounding box center [24, 224] width 21 height 21
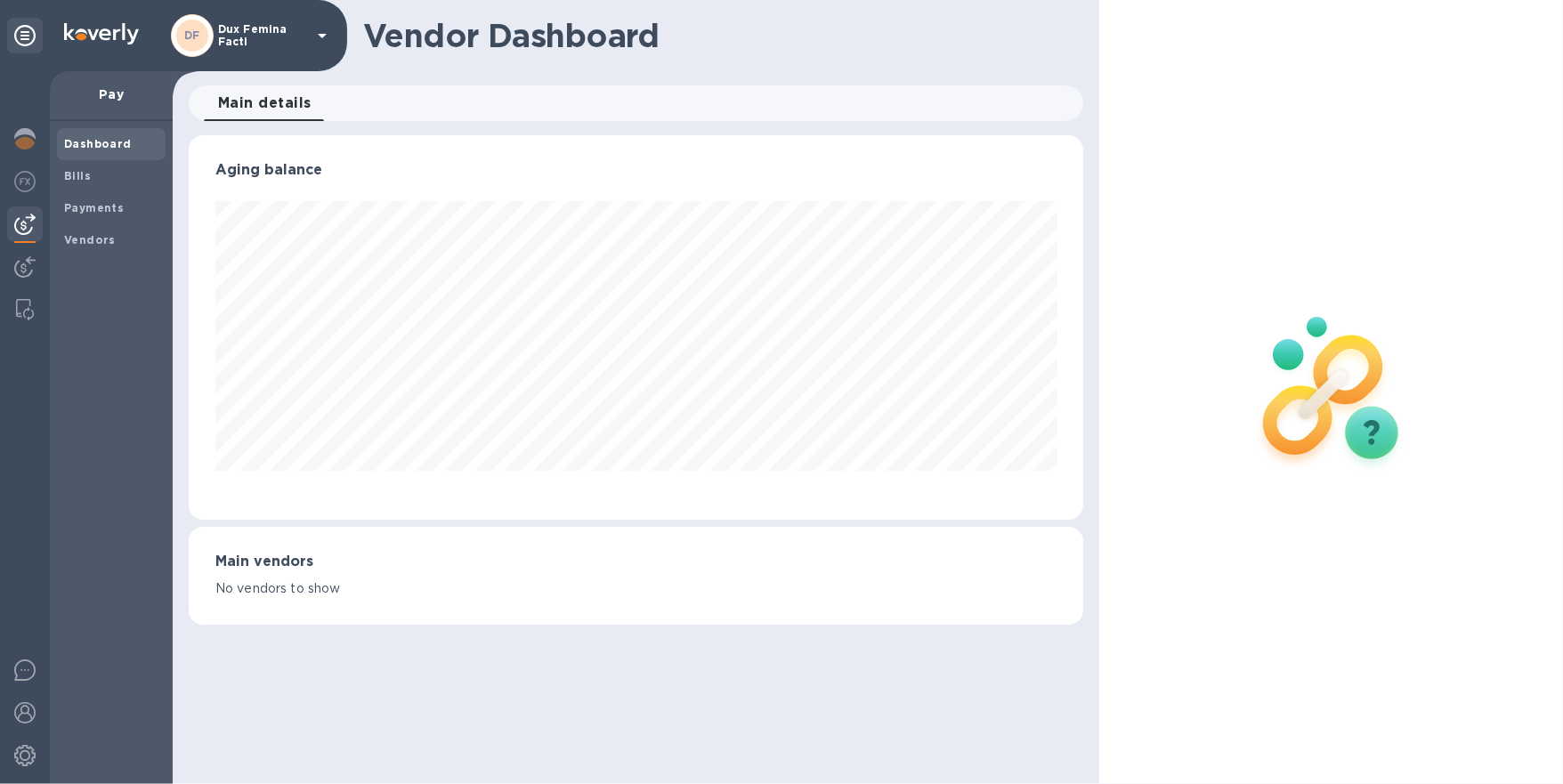
scroll to position [383, 894]
click at [301, 103] on span "Main details 0" at bounding box center [265, 103] width 94 height 25
click at [329, 38] on icon at bounding box center [322, 35] width 21 height 21
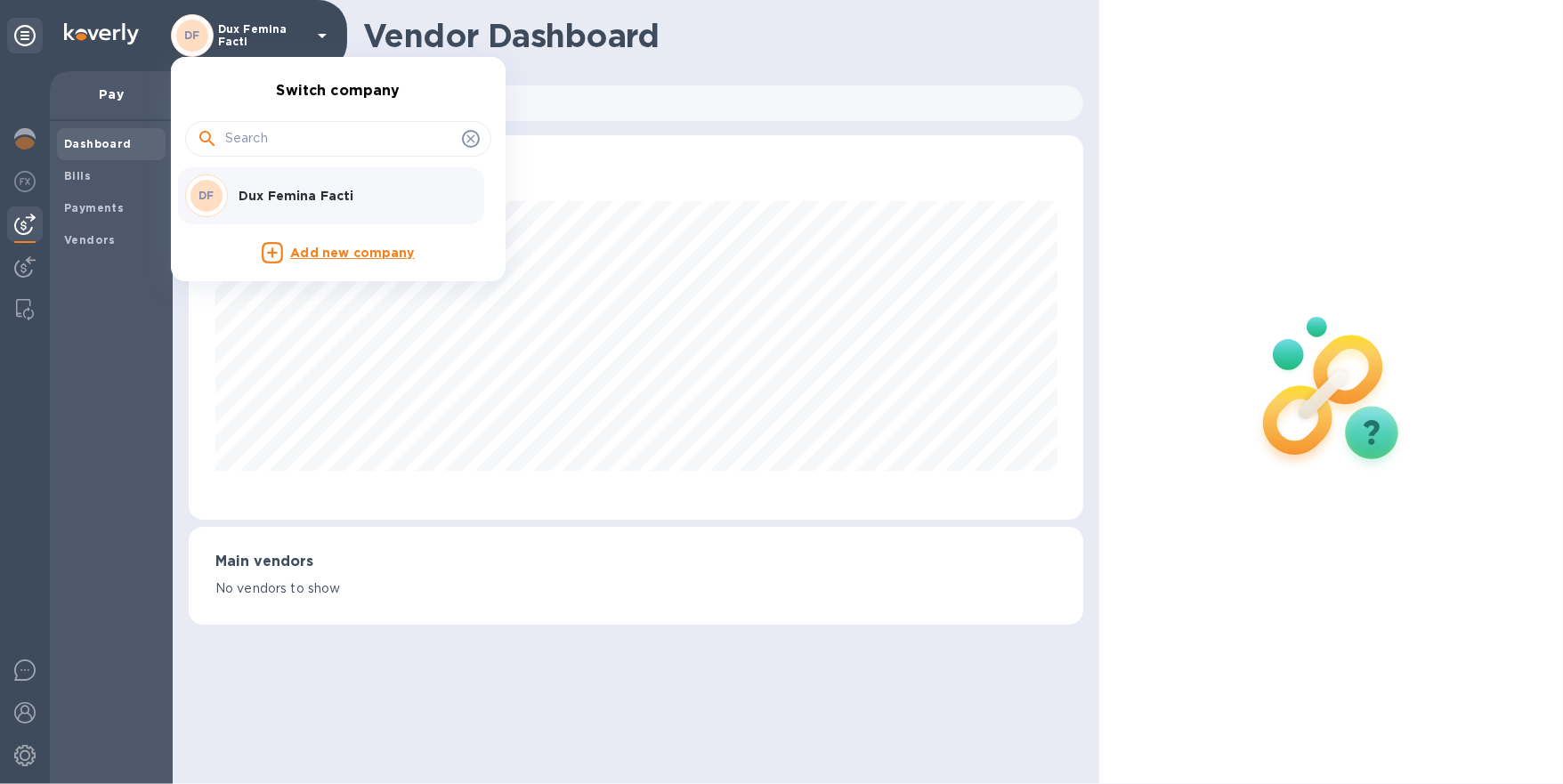
click at [690, 274] on div at bounding box center [782, 392] width 1563 height 784
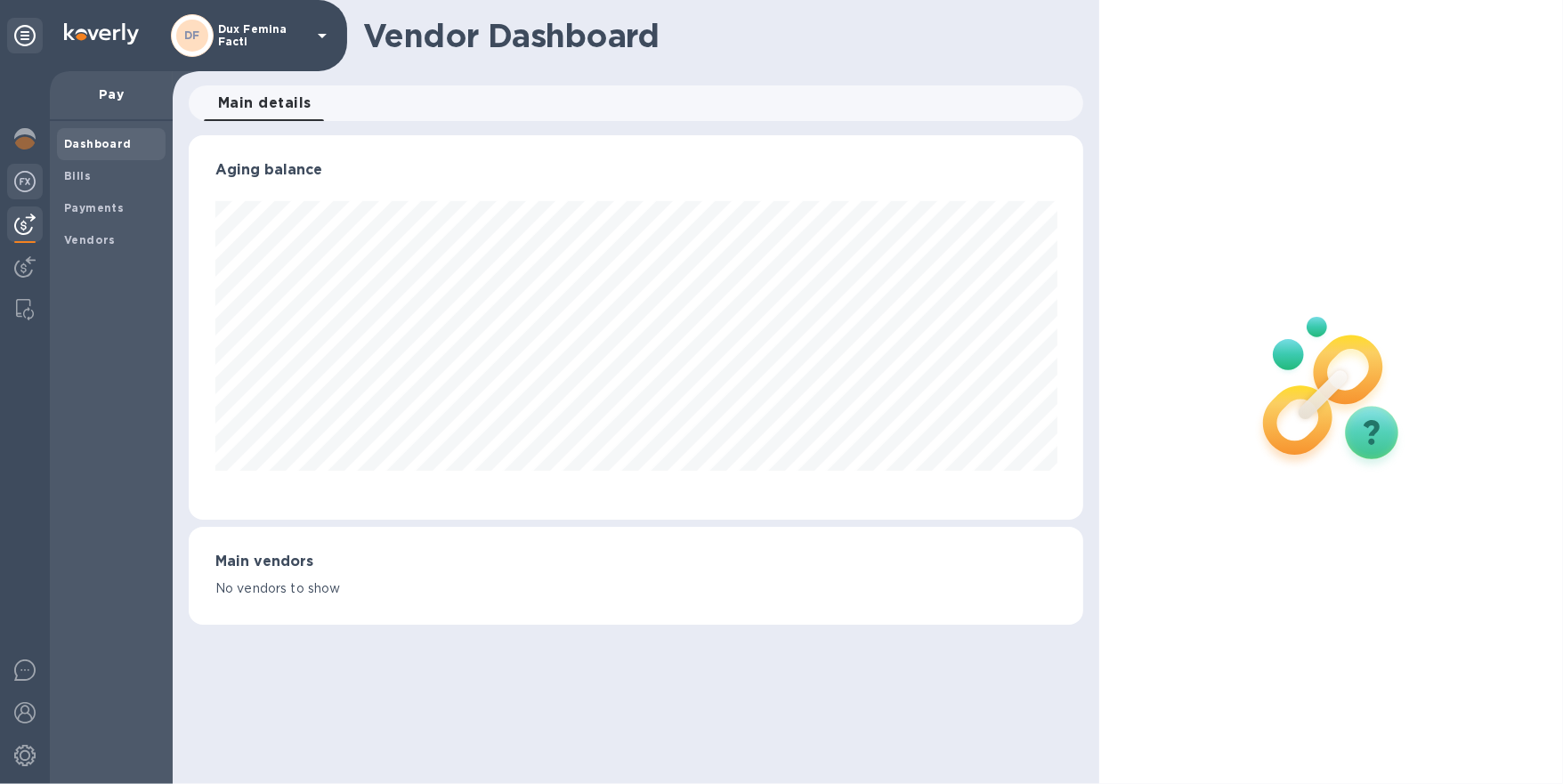
click at [26, 186] on img at bounding box center [24, 181] width 21 height 21
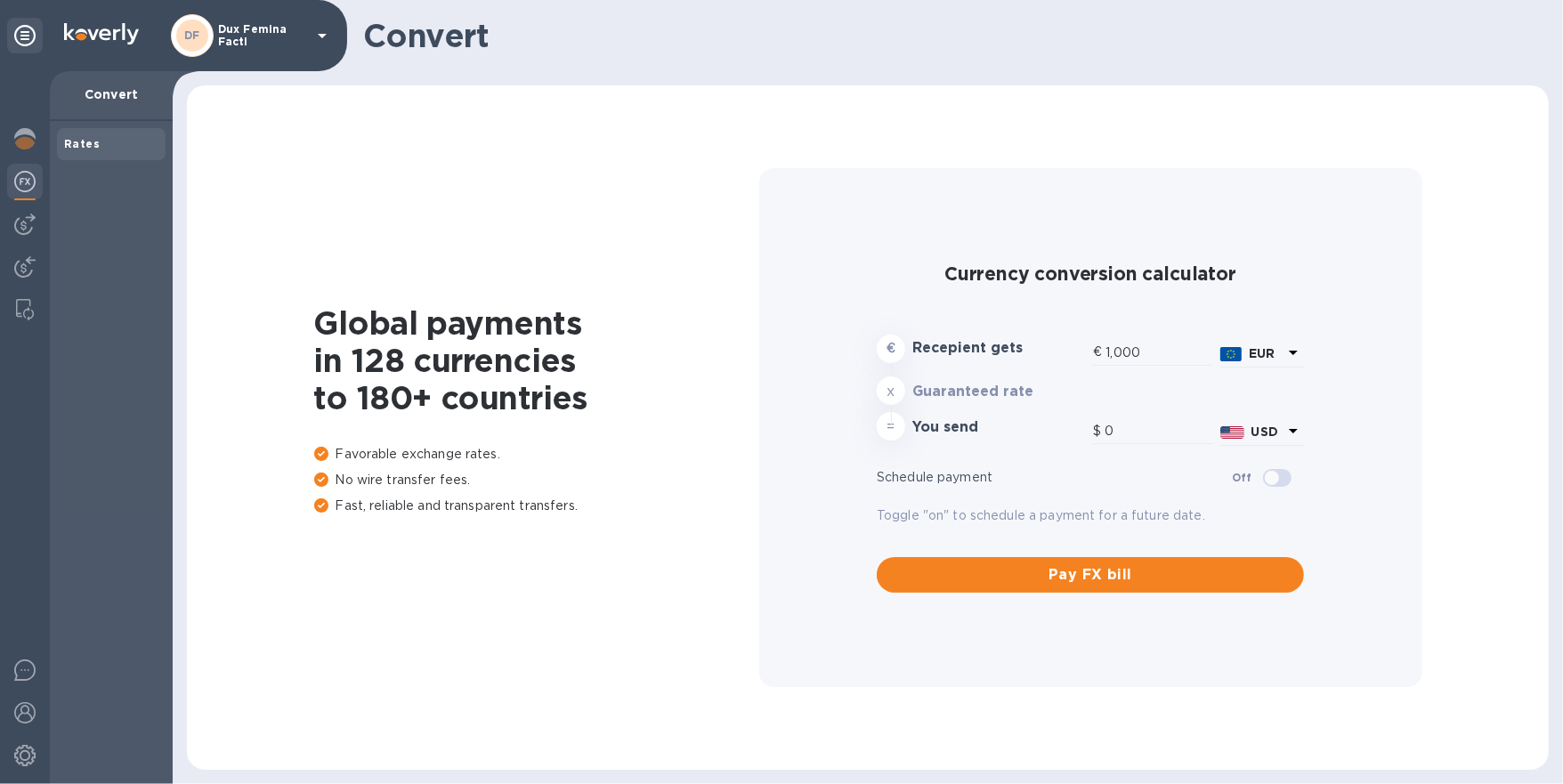
type input "1,178.52"
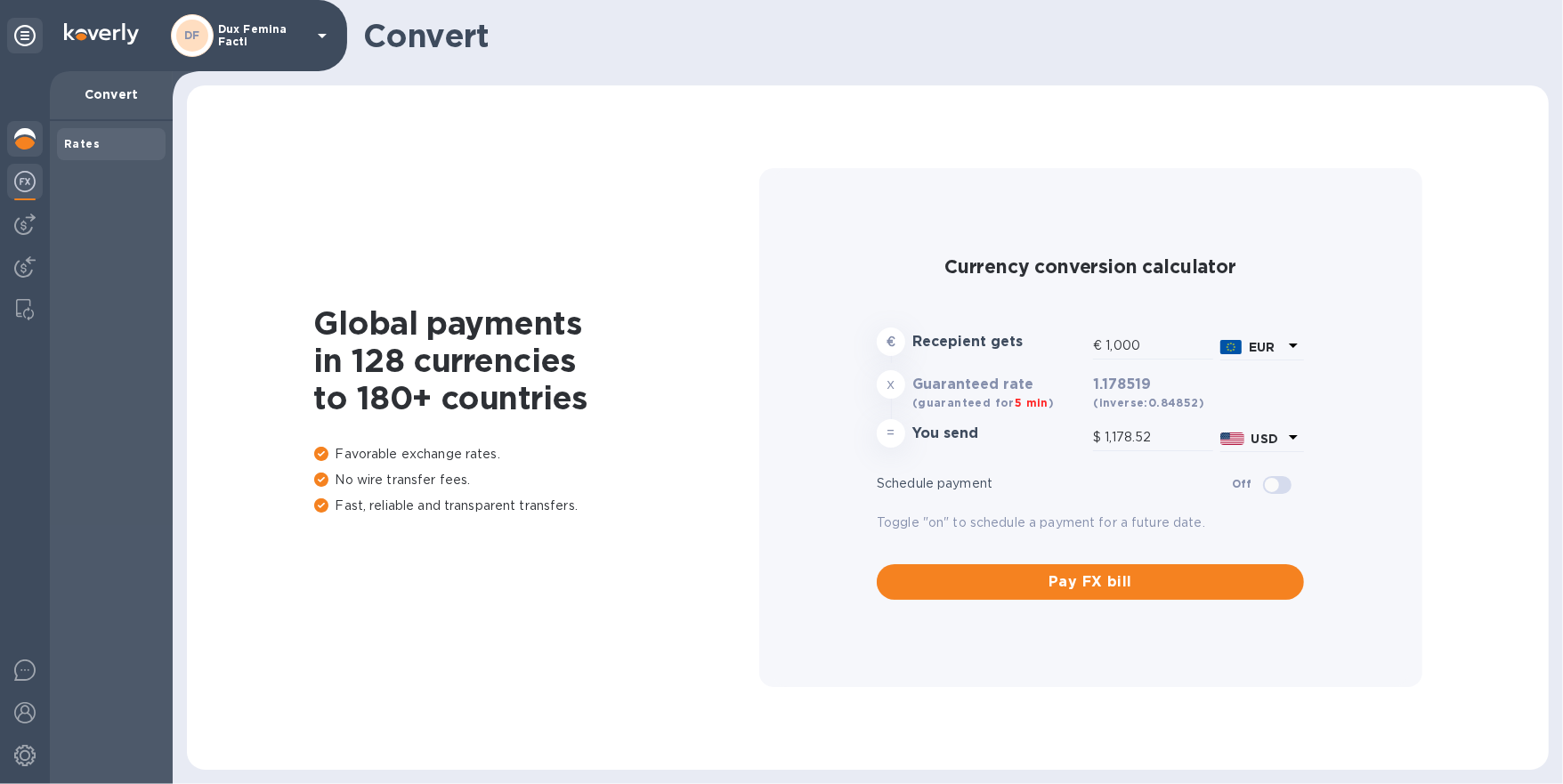
click at [26, 143] on img at bounding box center [24, 138] width 21 height 21
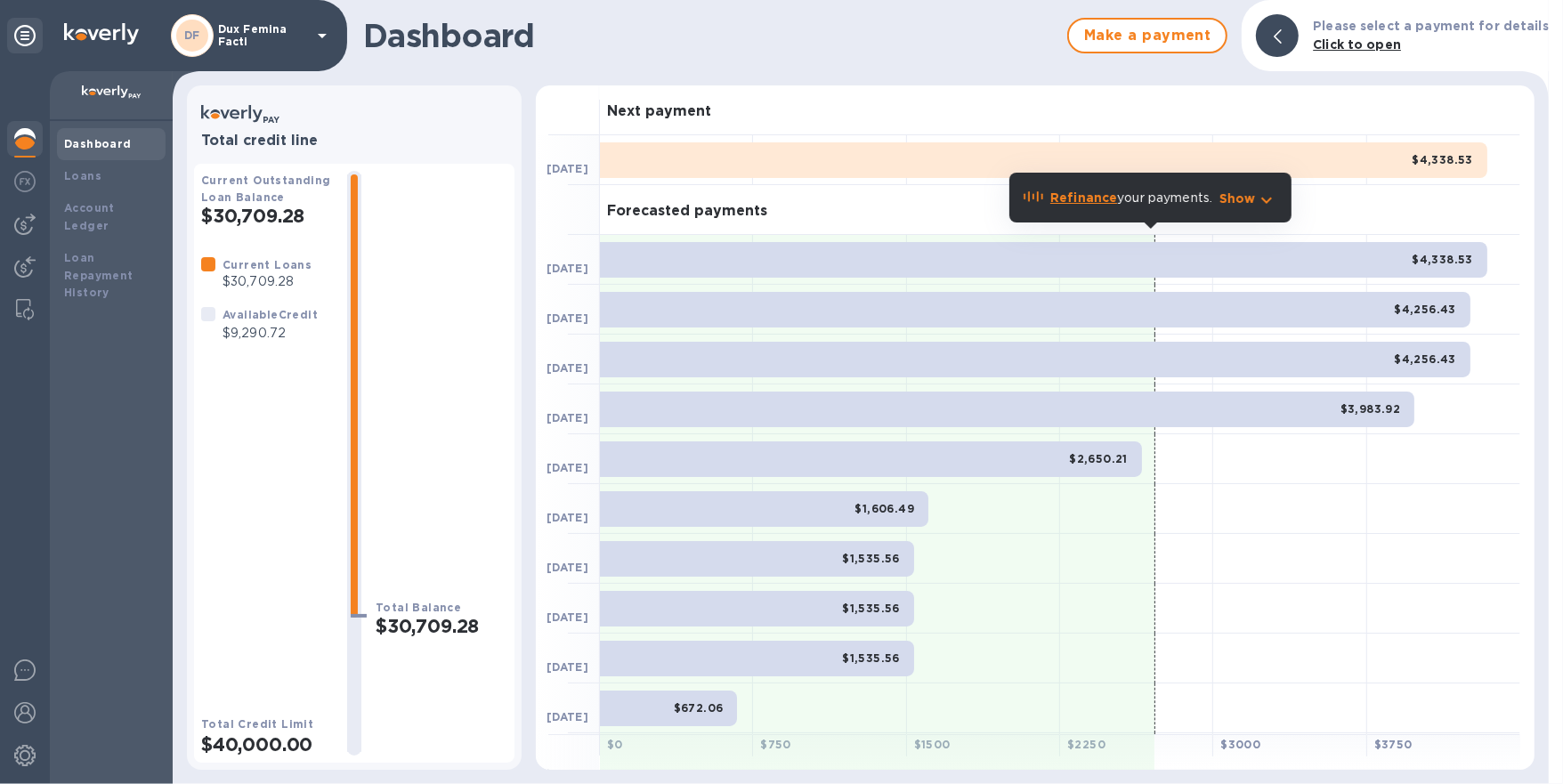
click at [949, 708] on div at bounding box center [877, 708] width 555 height 50
click at [932, 743] on div at bounding box center [877, 758] width 555 height 50
click at [1083, 737] on div at bounding box center [877, 758] width 555 height 50
click at [1429, 267] on span "$4,338.53" at bounding box center [1443, 259] width 61 height 18
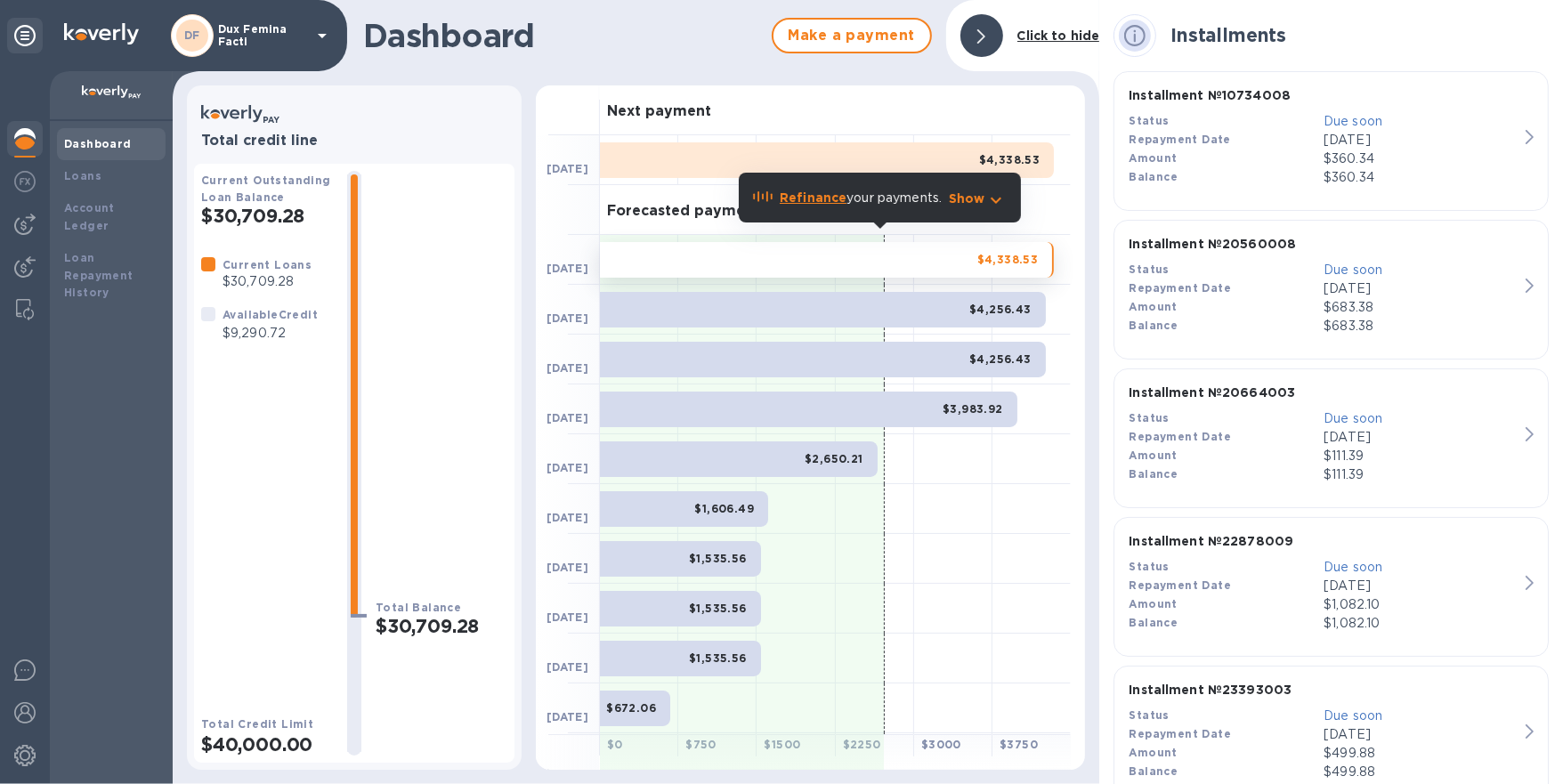
click at [950, 153] on div "$4,338.53" at bounding box center [827, 160] width 454 height 35
